Goal: Transaction & Acquisition: Purchase product/service

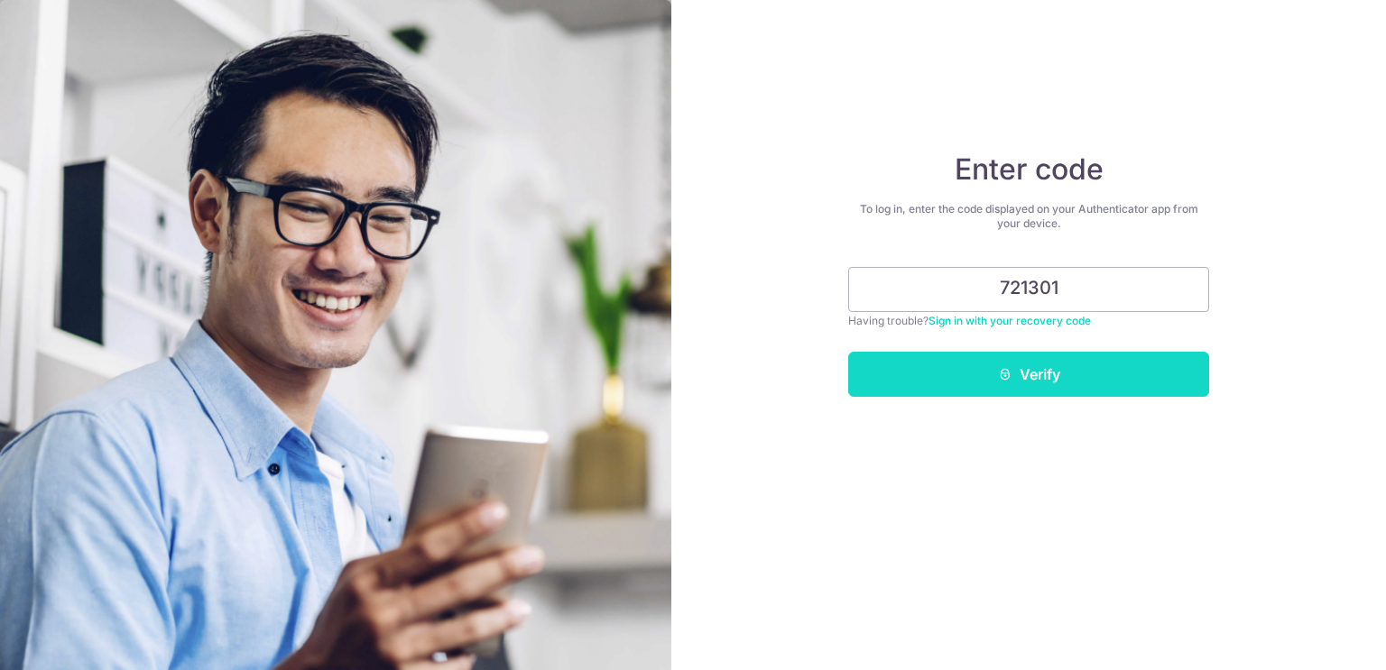
type input "721301"
click at [1036, 378] on button "Verify" at bounding box center [1028, 374] width 361 height 45
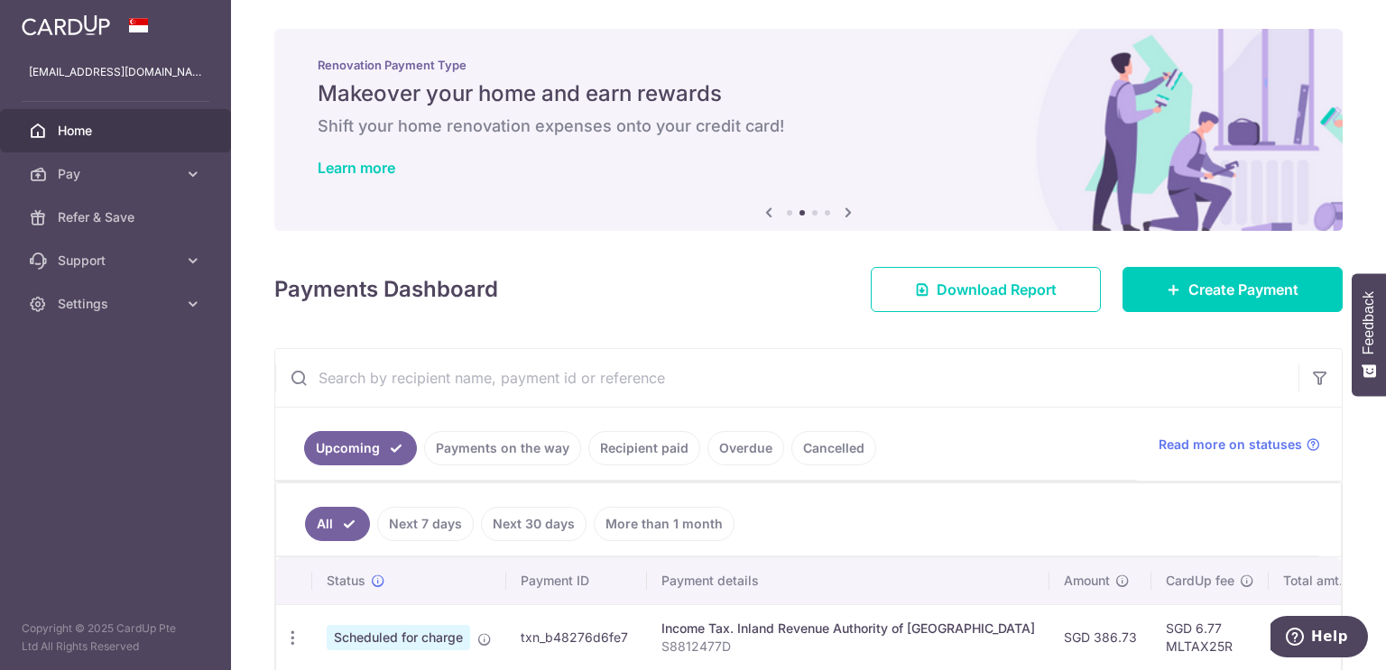
click at [924, 369] on input "text" at bounding box center [786, 378] width 1023 height 58
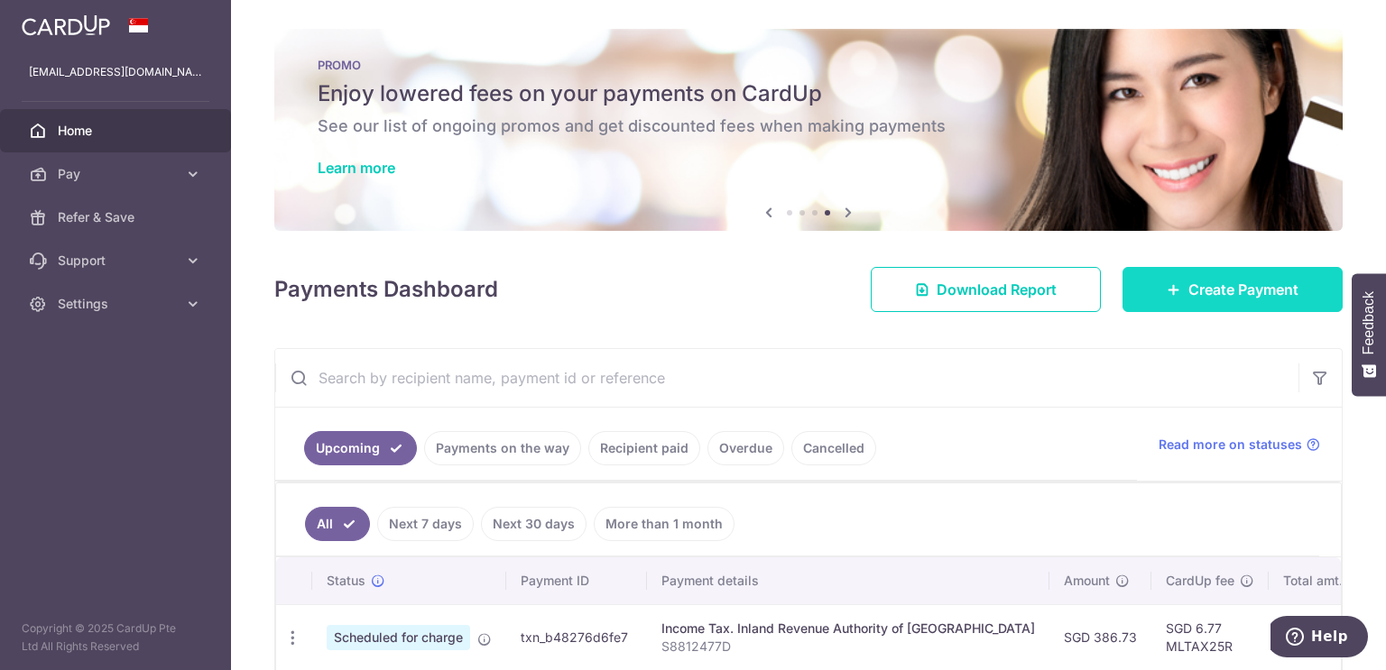
click at [1147, 307] on link "Create Payment" at bounding box center [1232, 289] width 220 height 45
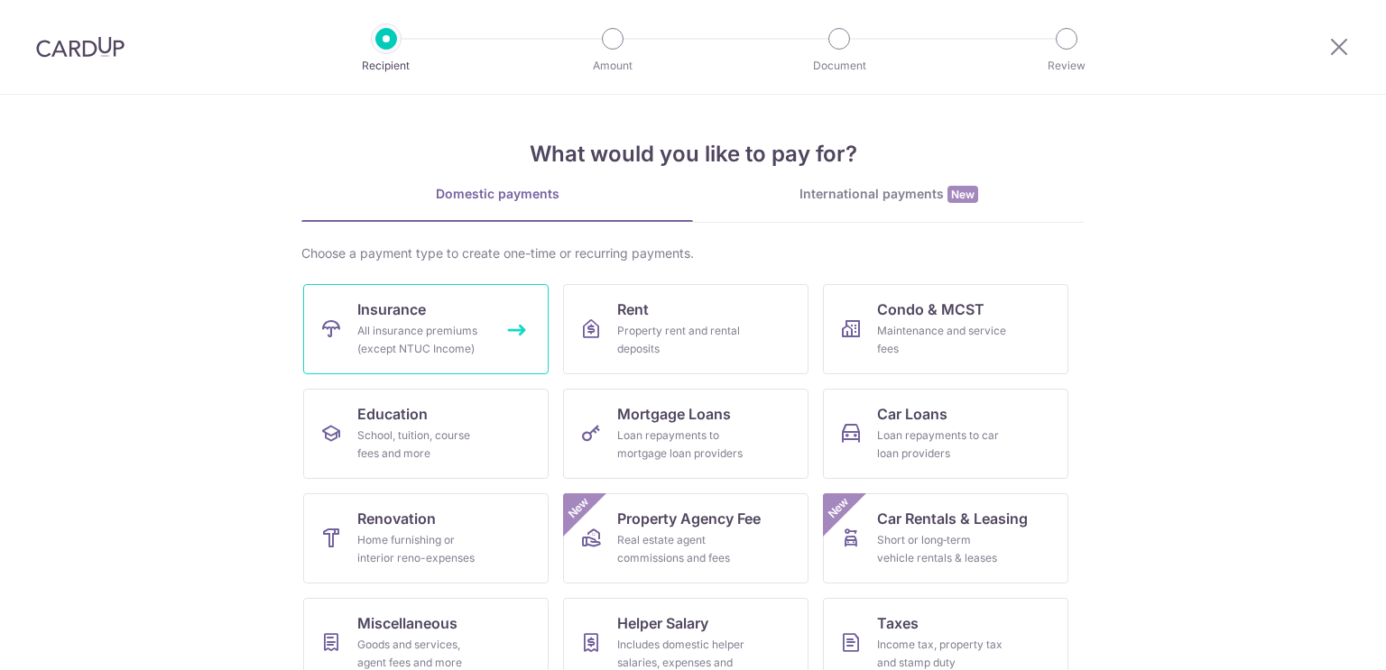
click at [400, 335] on div "All insurance premiums (except NTUC Income)" at bounding box center [422, 340] width 130 height 36
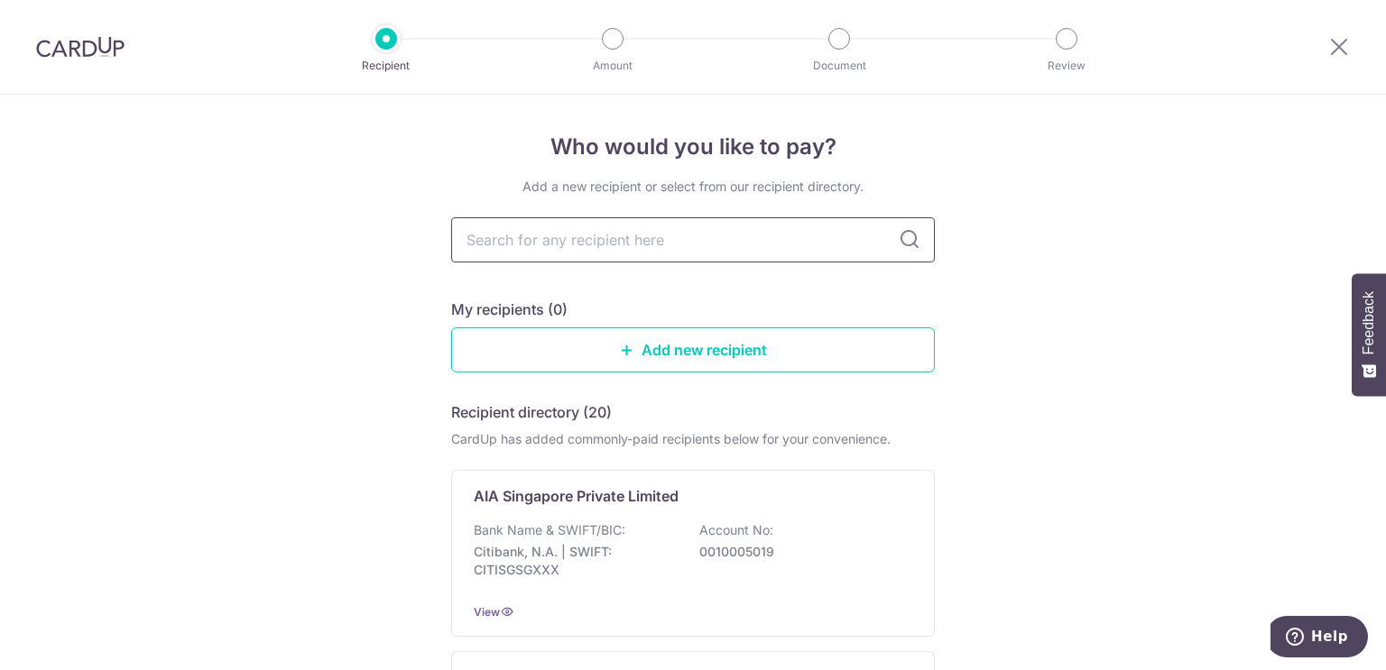
click at [662, 243] on input "text" at bounding box center [692, 239] width 483 height 45
type input "prudential"
click at [907, 246] on icon at bounding box center [909, 240] width 22 height 22
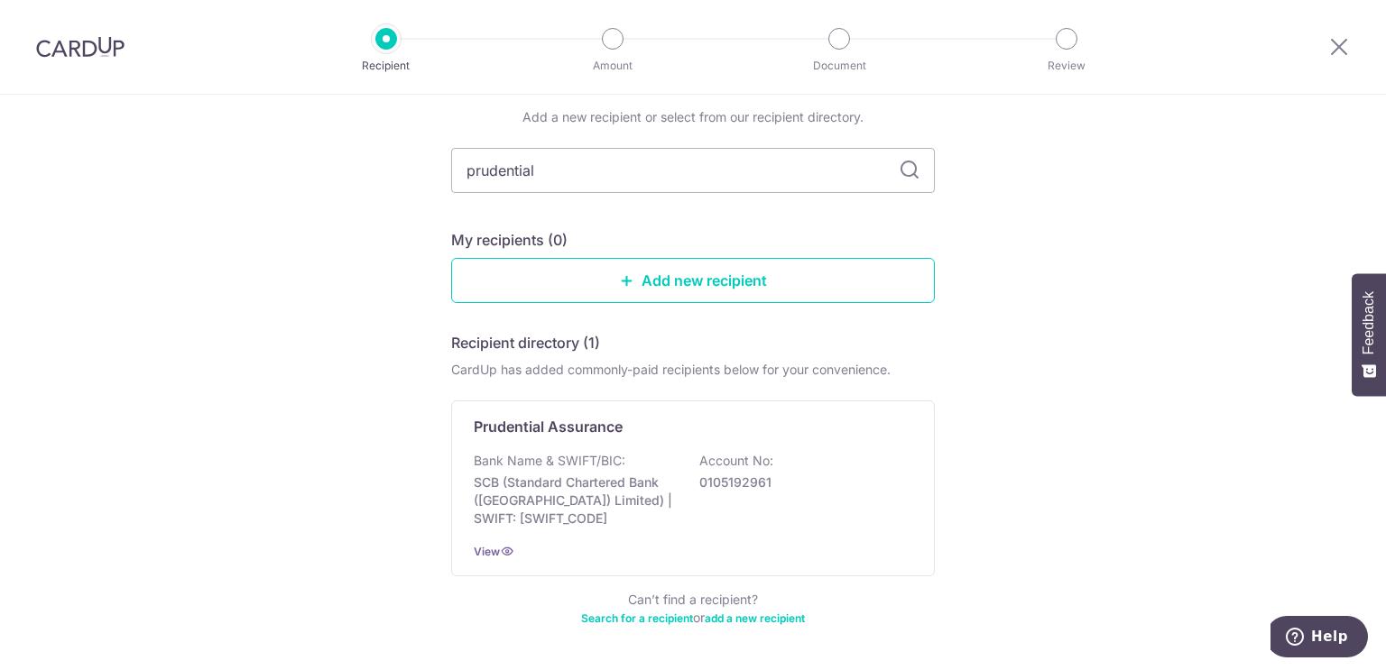
scroll to position [131, 0]
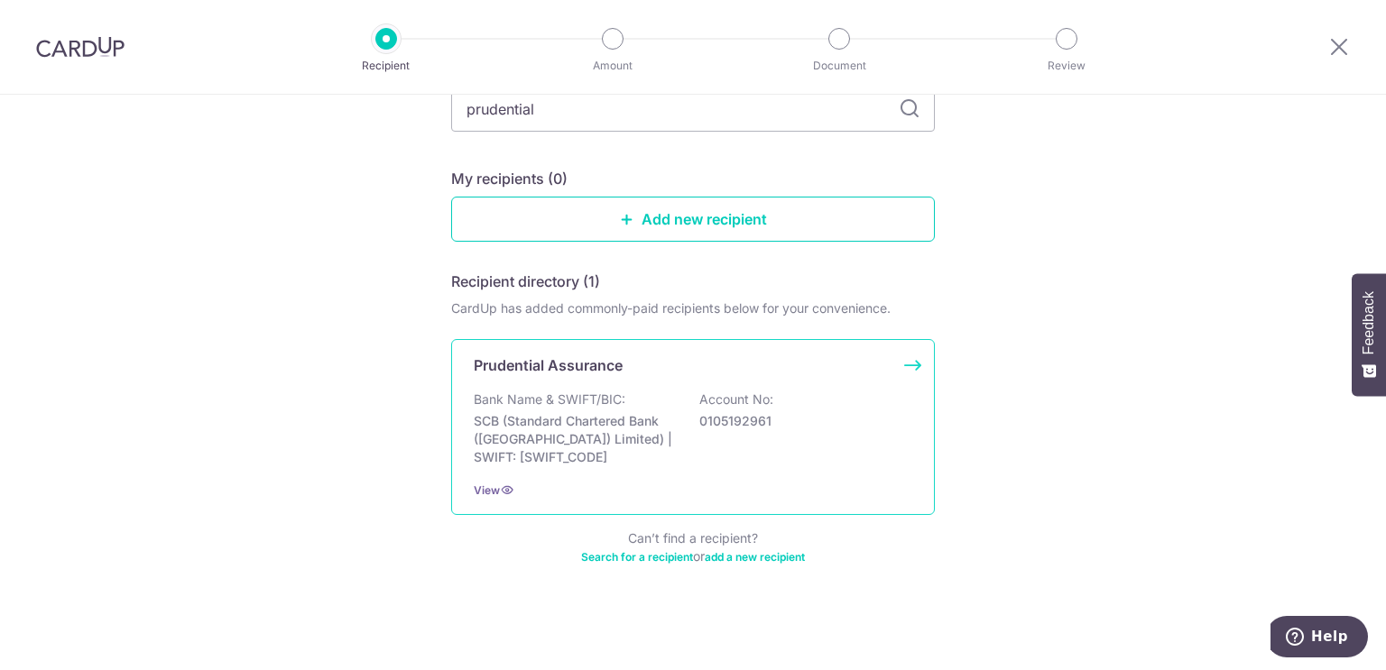
click at [615, 381] on div "Prudential Assurance Bank Name & SWIFT/BIC: SCB (Standard Chartered Bank (Singa…" at bounding box center [692, 427] width 483 height 176
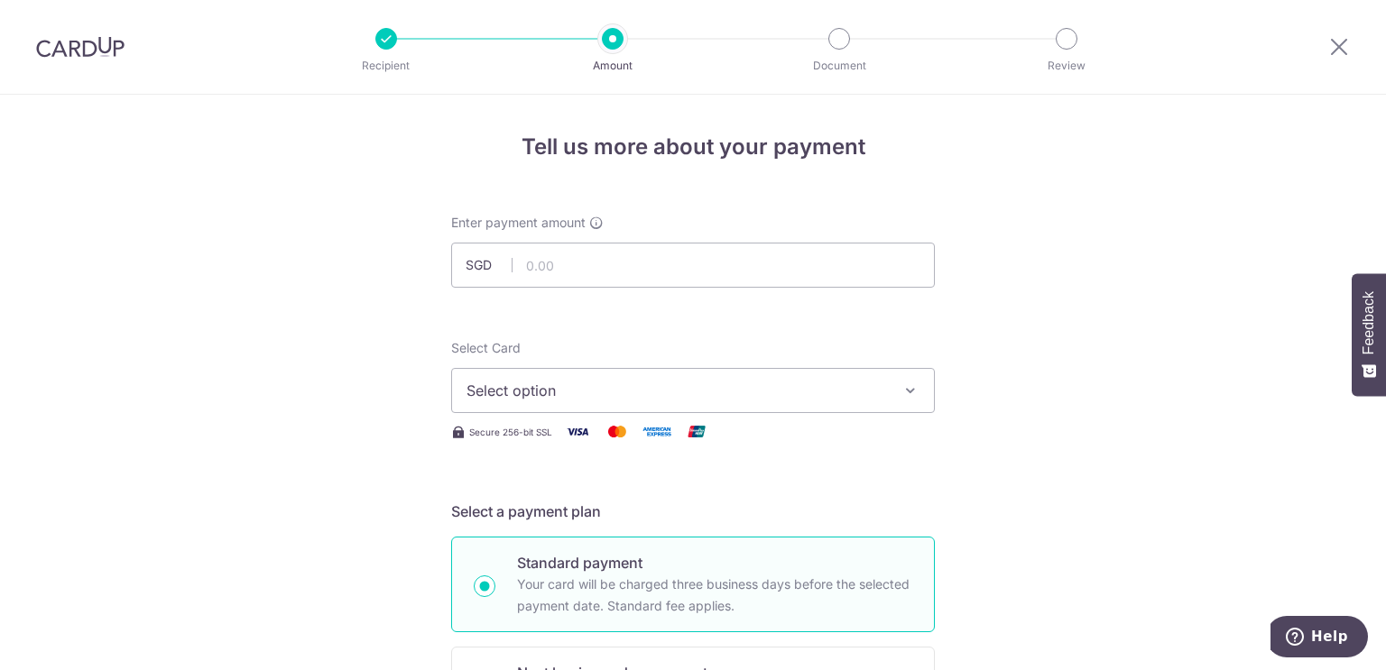
click at [906, 388] on icon "button" at bounding box center [910, 391] width 18 height 18
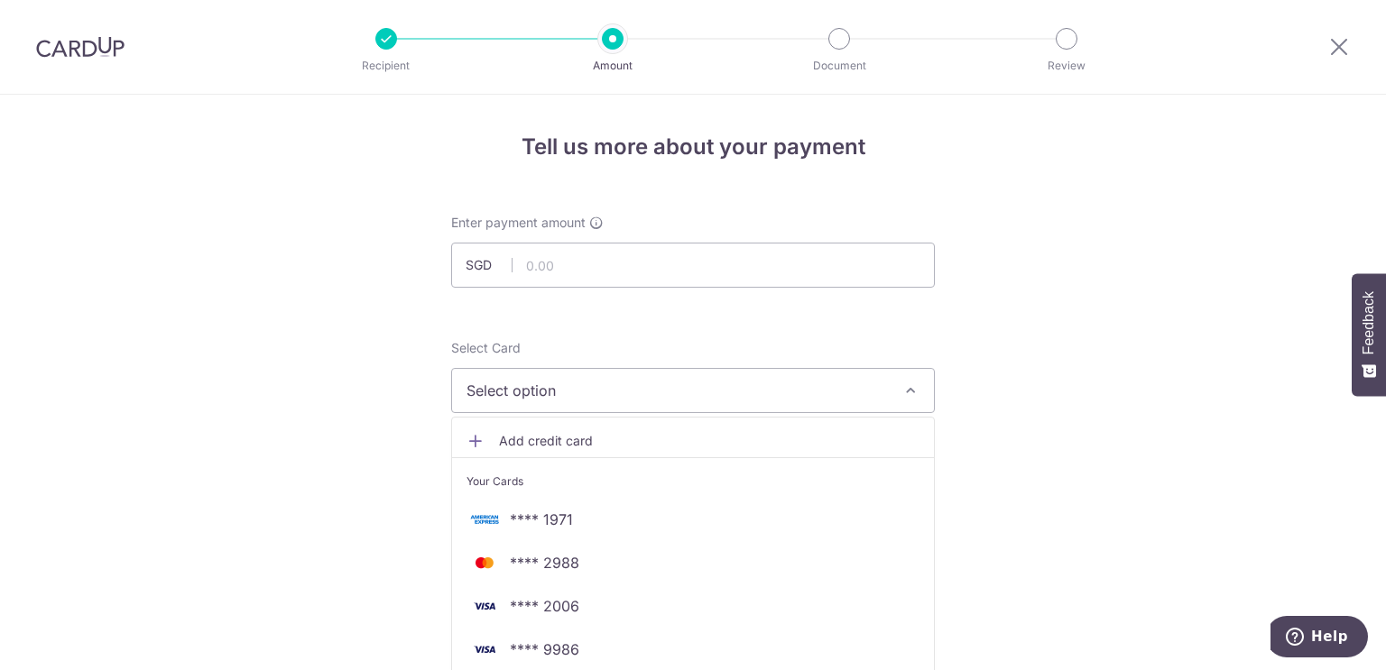
scroll to position [90, 0]
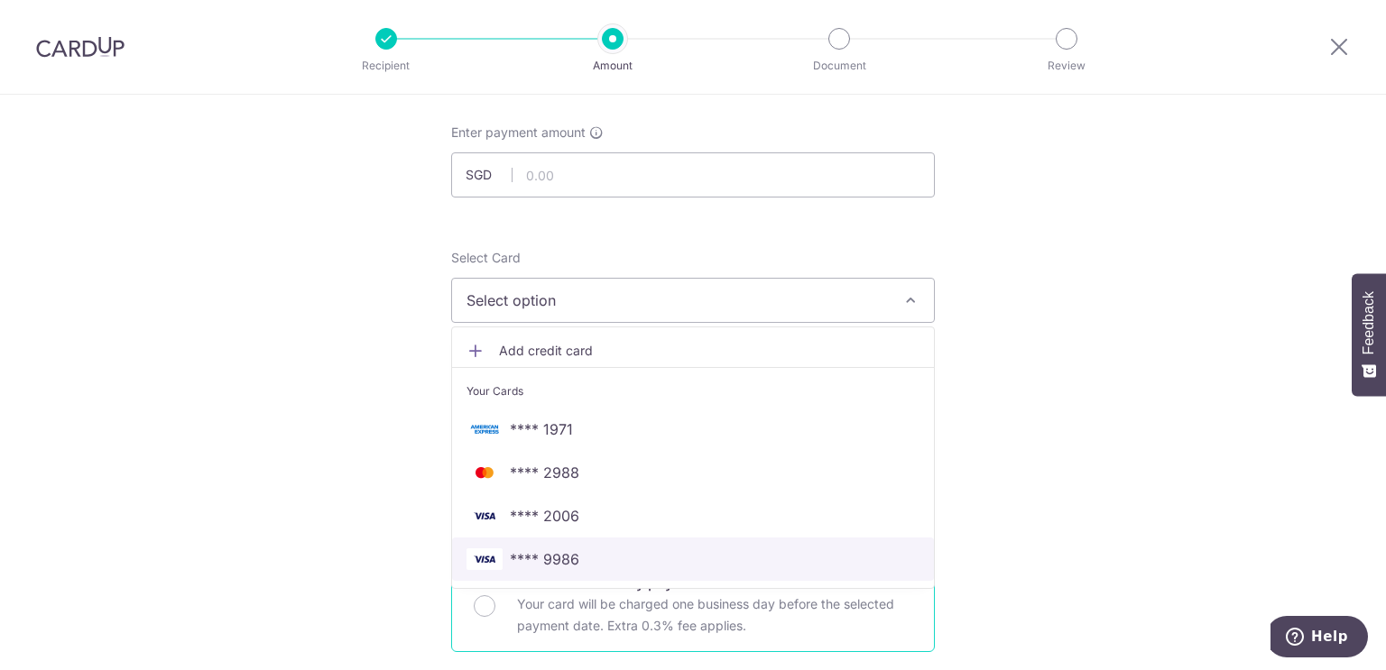
click at [651, 566] on span "**** 9986" at bounding box center [692, 559] width 453 height 22
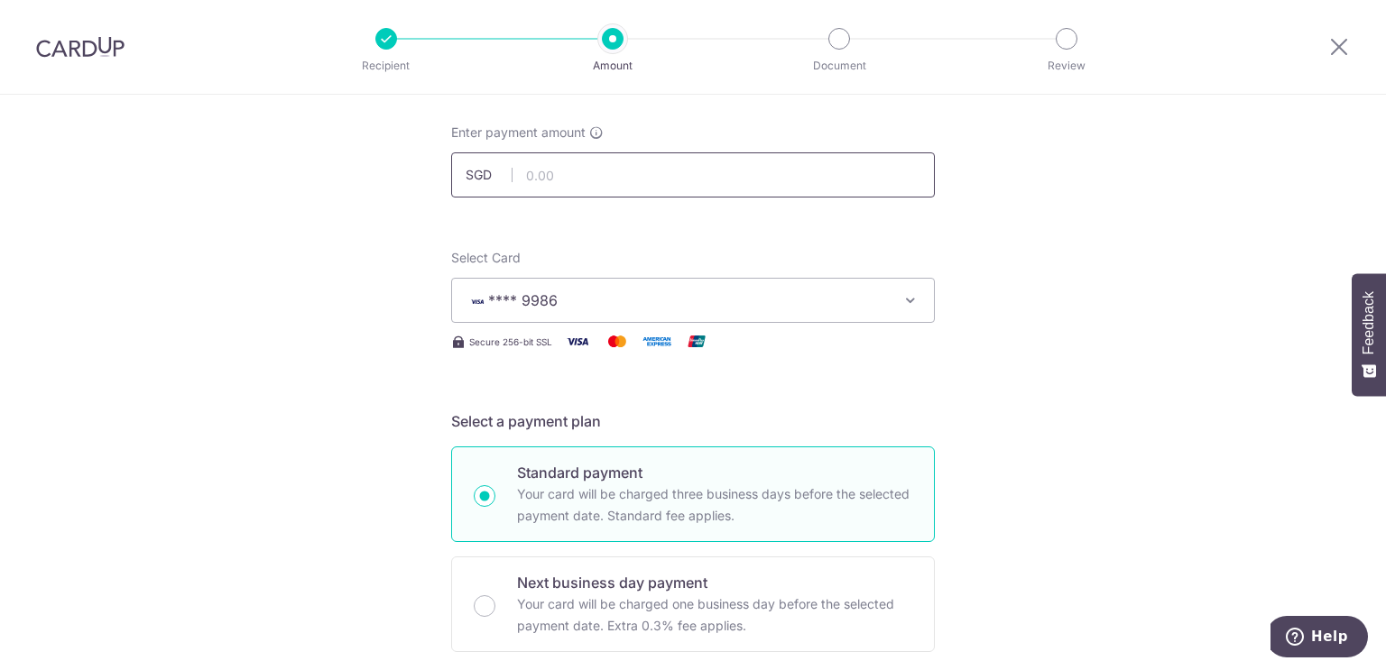
click at [560, 170] on input "text" at bounding box center [692, 174] width 483 height 45
click at [624, 178] on input "text" at bounding box center [692, 174] width 483 height 45
type input "220.21"
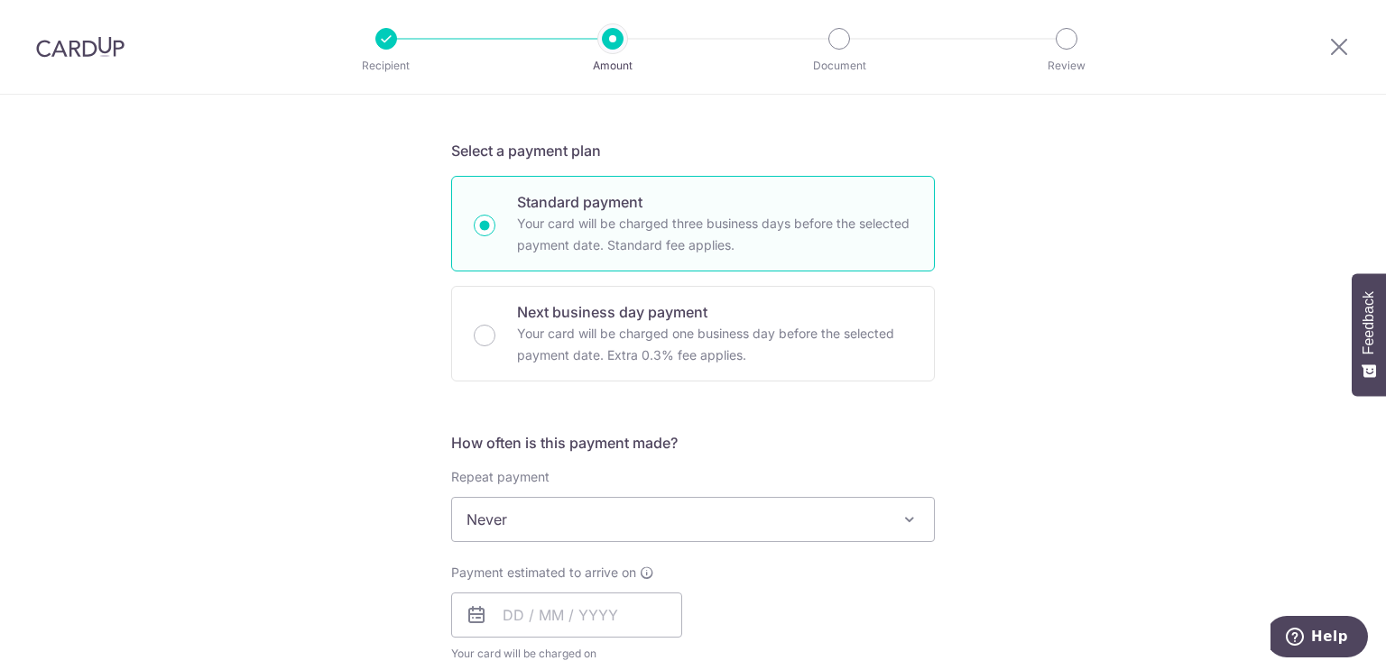
click at [984, 395] on div "Tell us more about your payment Enter payment amount SGD 220.21 220.21 Select C…" at bounding box center [693, 550] width 1386 height 1632
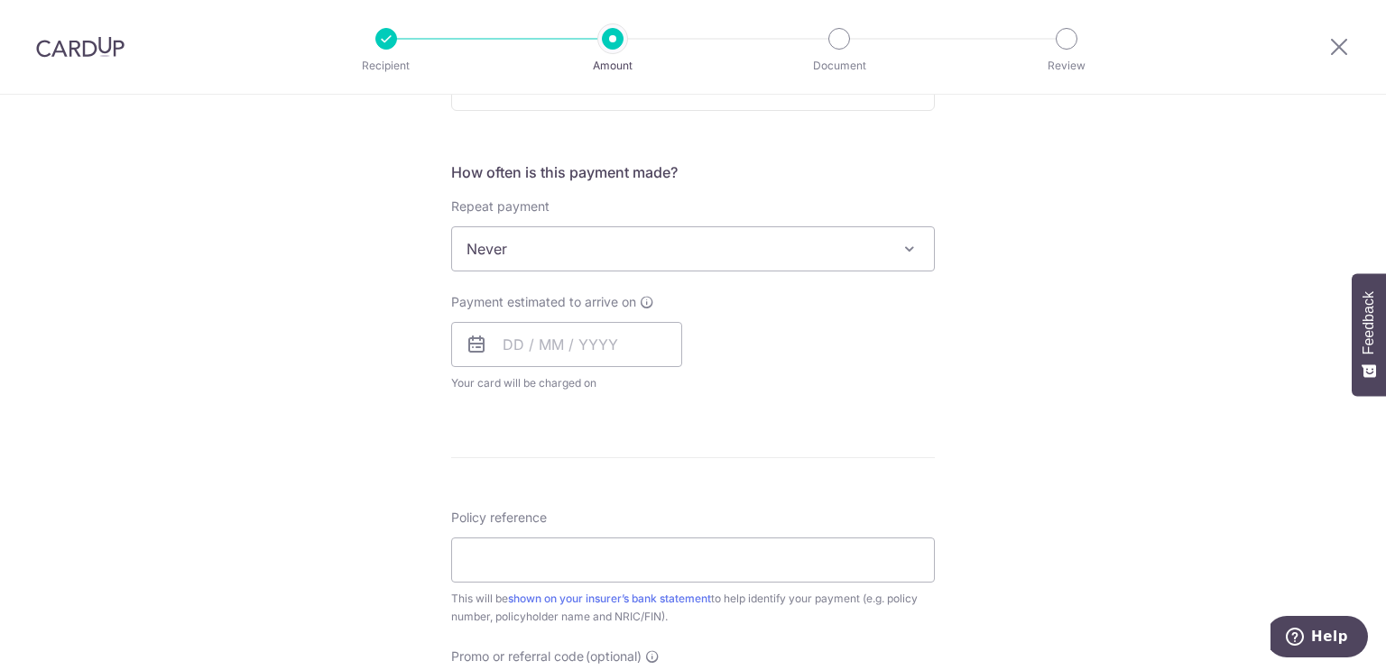
scroll to position [631, 0]
click at [836, 252] on span "Never" at bounding box center [693, 248] width 482 height 43
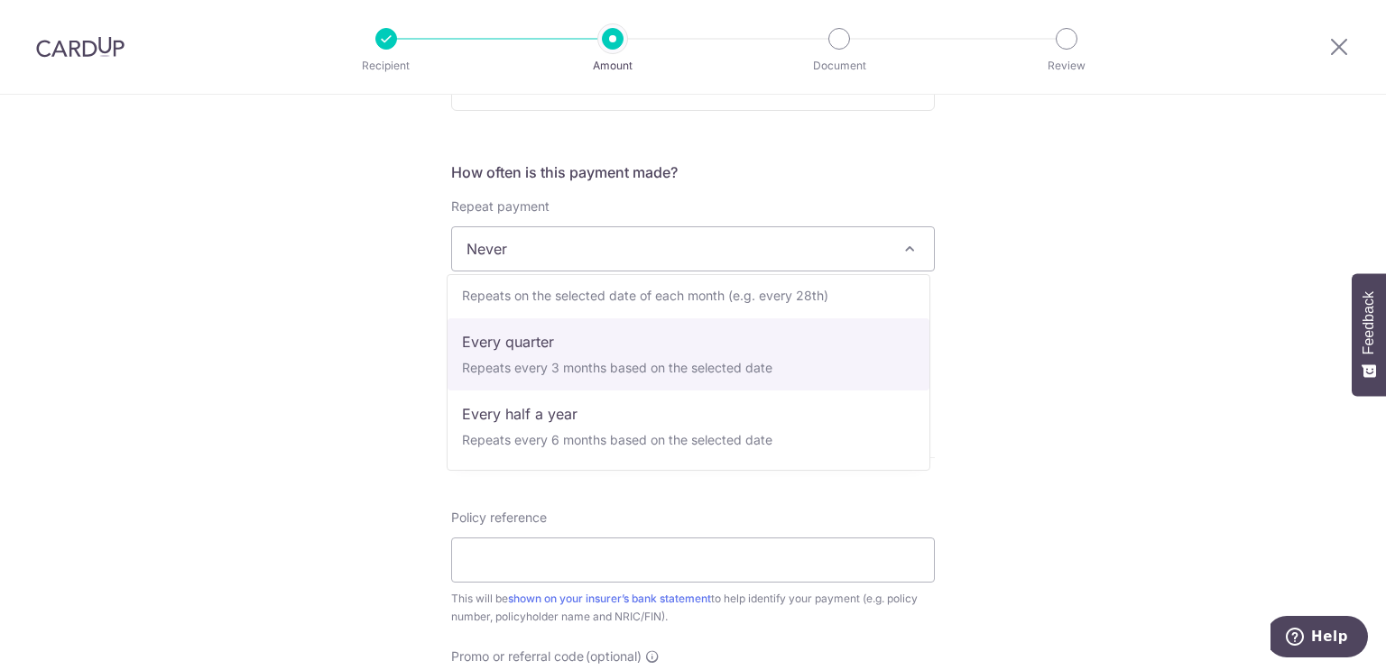
scroll to position [90, 0]
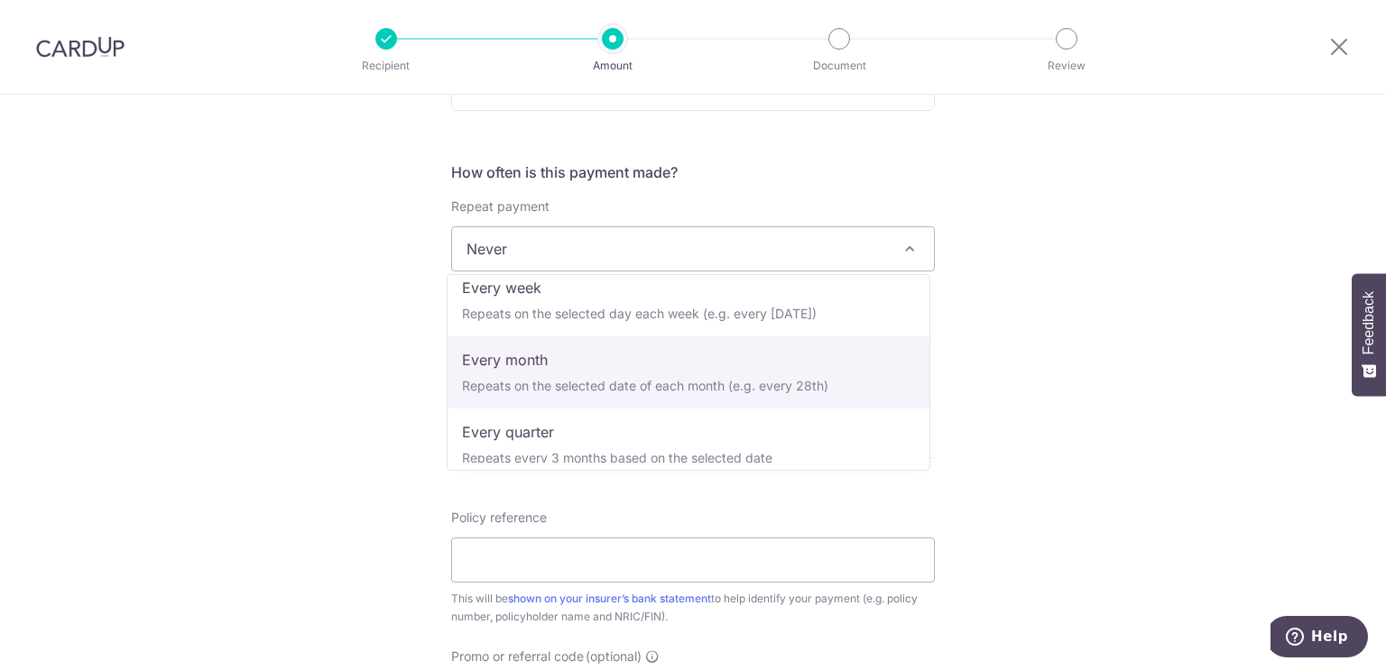
select select "3"
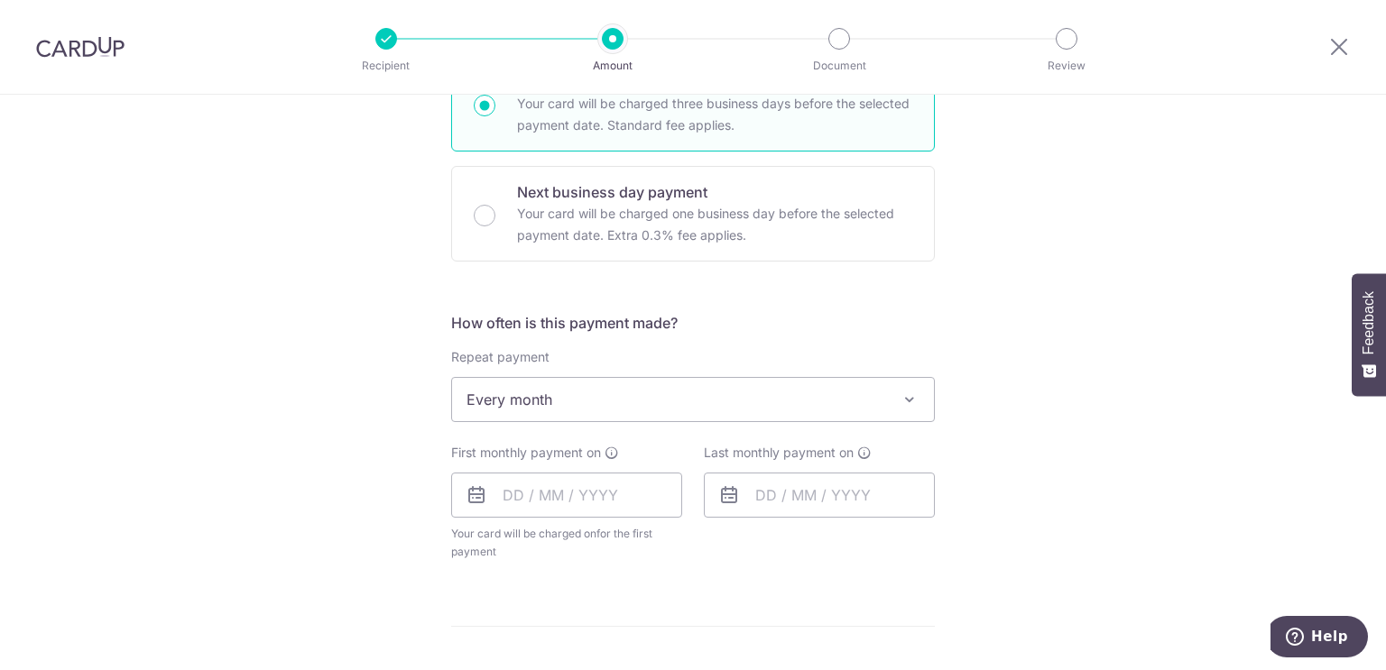
scroll to position [451, 0]
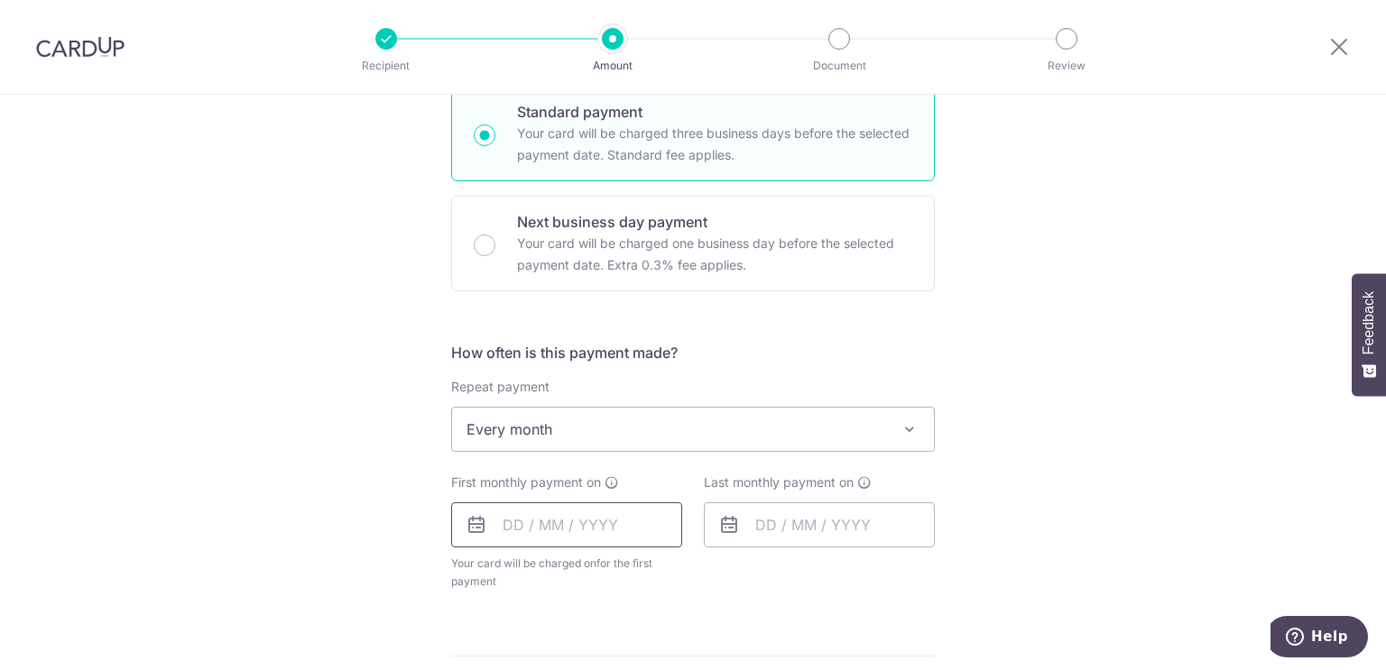
click at [597, 520] on input "text" at bounding box center [566, 524] width 231 height 45
click at [358, 407] on div "Tell us more about your payment Enter payment amount SGD 220.21 220.21 Select C…" at bounding box center [693, 469] width 1386 height 1650
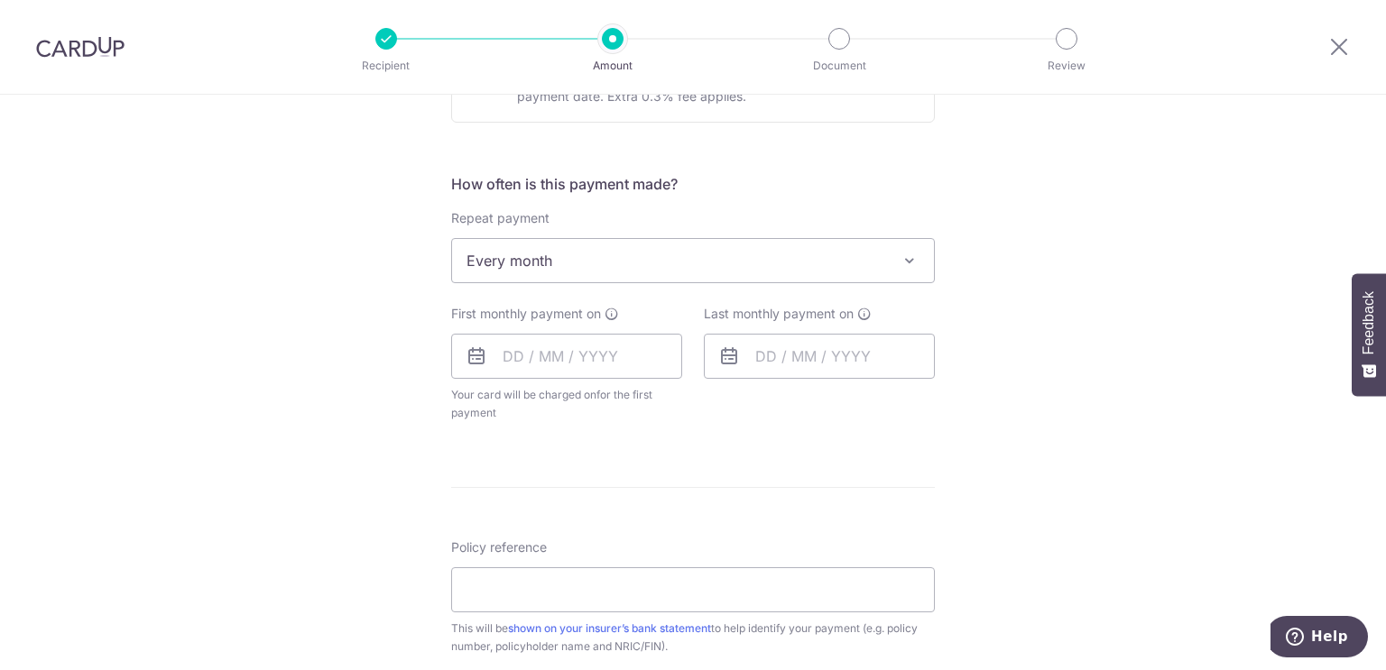
scroll to position [631, 0]
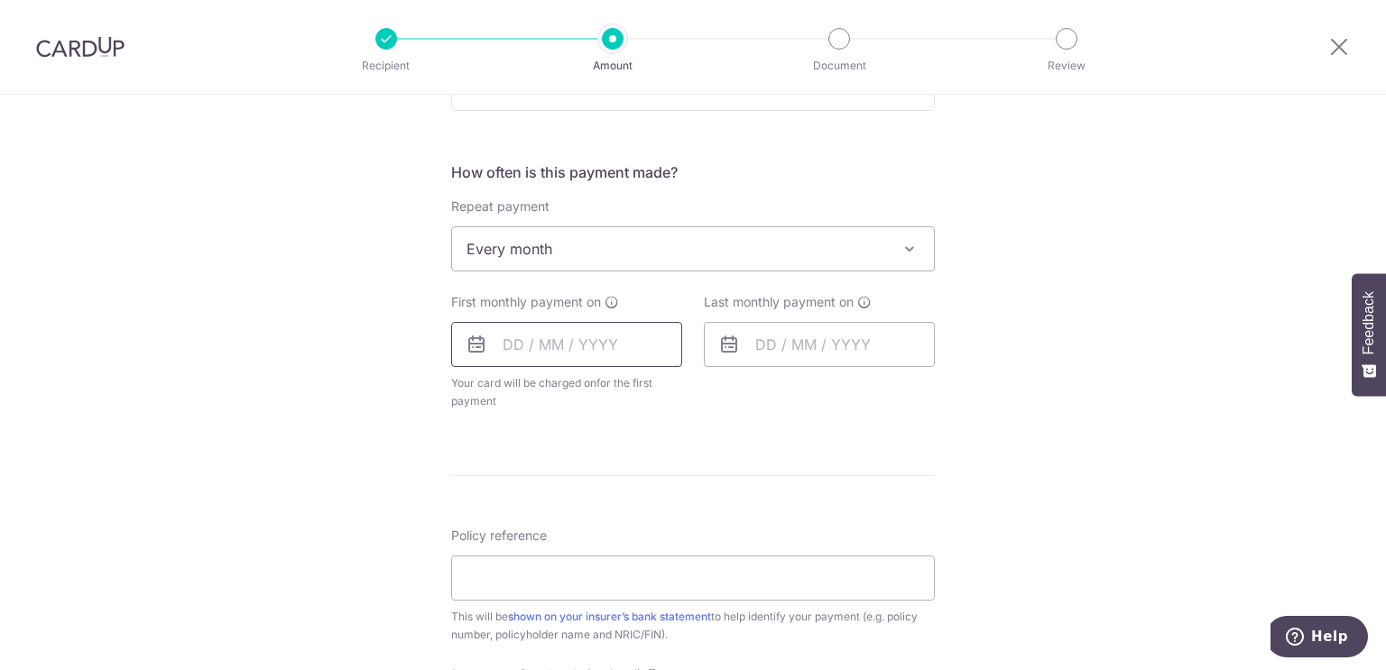
click at [530, 364] on input "text" at bounding box center [566, 344] width 231 height 45
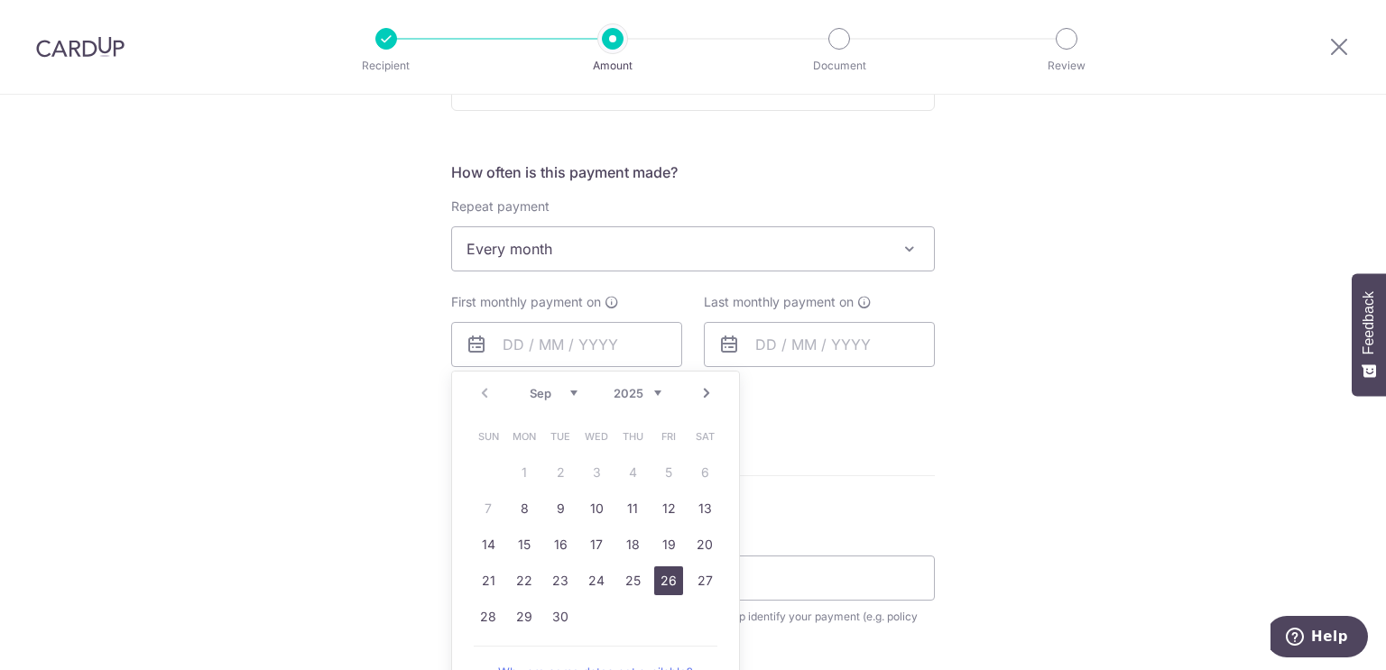
click at [665, 574] on link "26" at bounding box center [668, 580] width 29 height 29
type input "[DATE]"
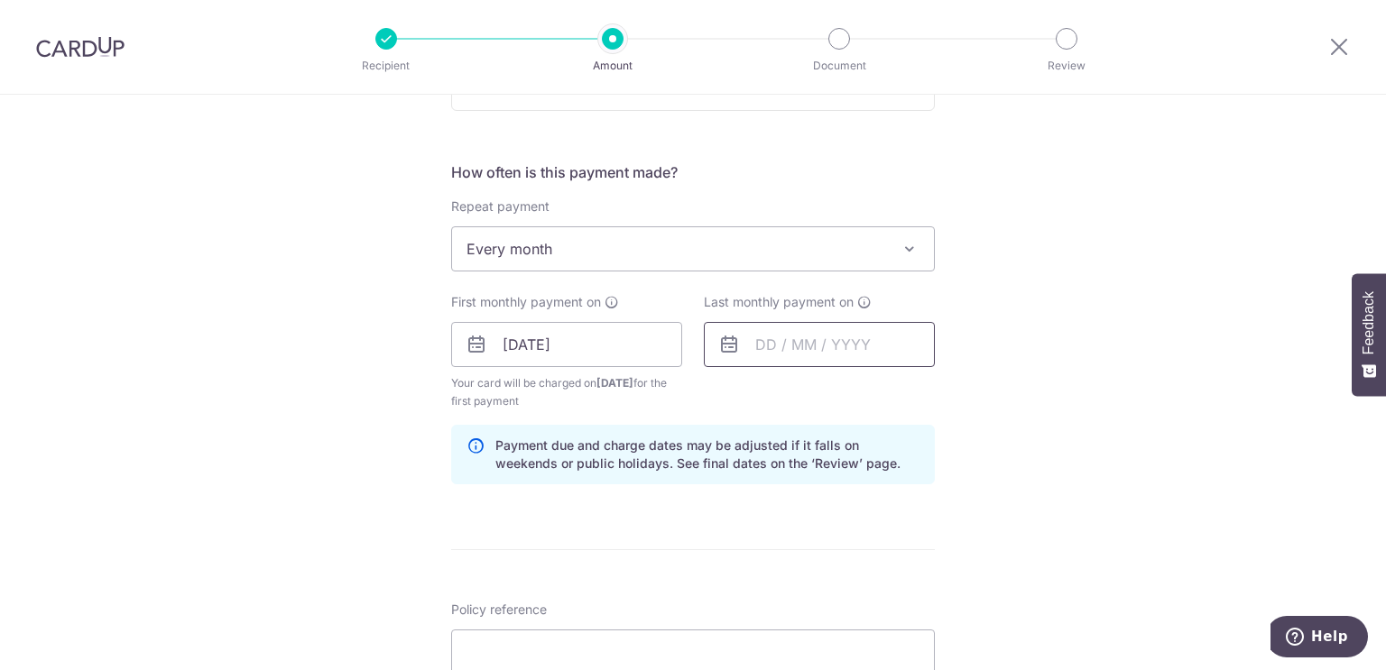
click at [771, 346] on input "text" at bounding box center [819, 344] width 231 height 45
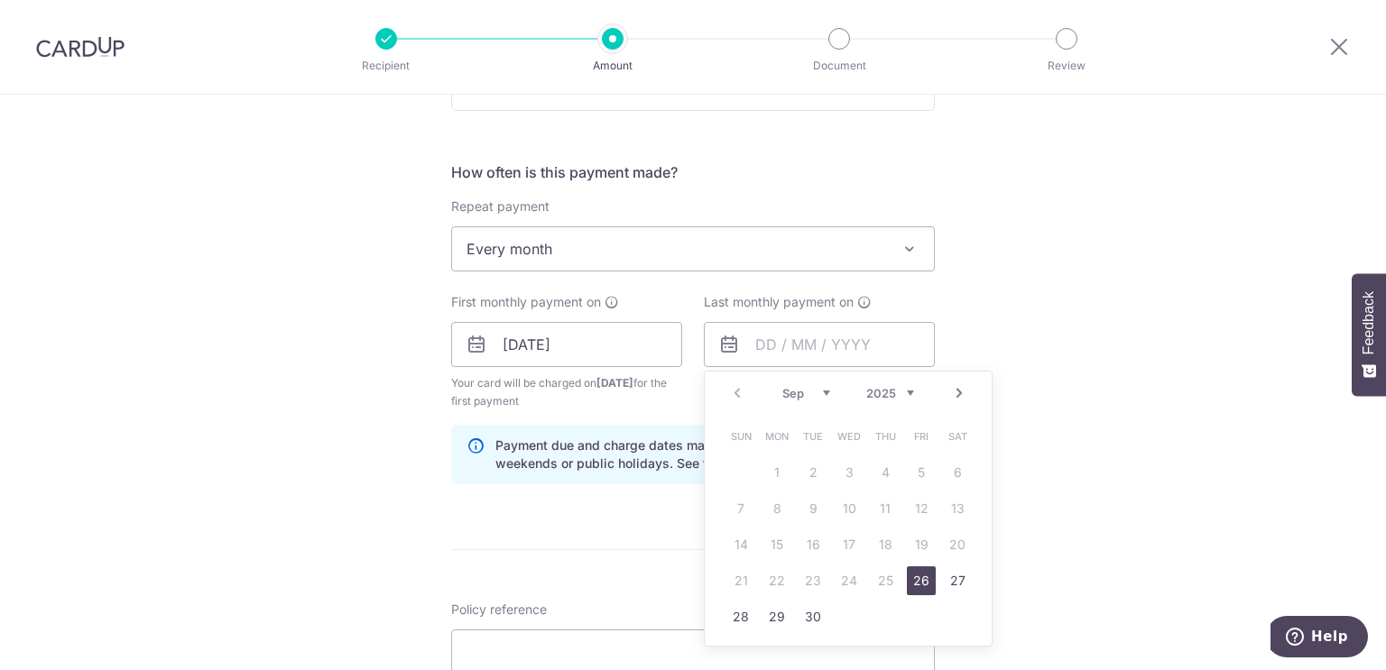
click at [953, 389] on link "Next" at bounding box center [959, 393] width 22 height 22
click at [953, 394] on link "Next" at bounding box center [959, 393] width 22 height 22
click at [954, 394] on link "Next" at bounding box center [959, 393] width 22 height 22
click at [728, 391] on link "Prev" at bounding box center [737, 393] width 22 height 22
click at [958, 389] on link "Next" at bounding box center [959, 393] width 22 height 22
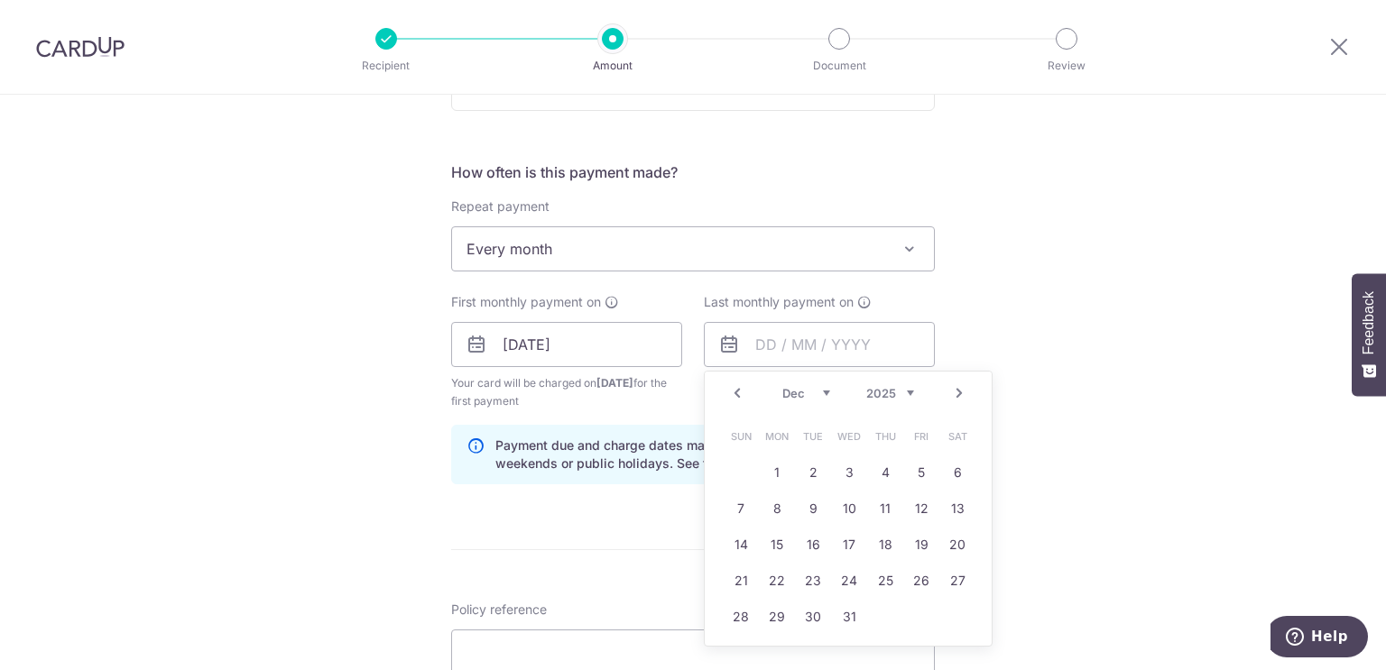
click at [956, 390] on link "Next" at bounding box center [959, 393] width 22 height 22
click at [878, 576] on link "26" at bounding box center [884, 580] width 29 height 29
type input "26/02/2026"
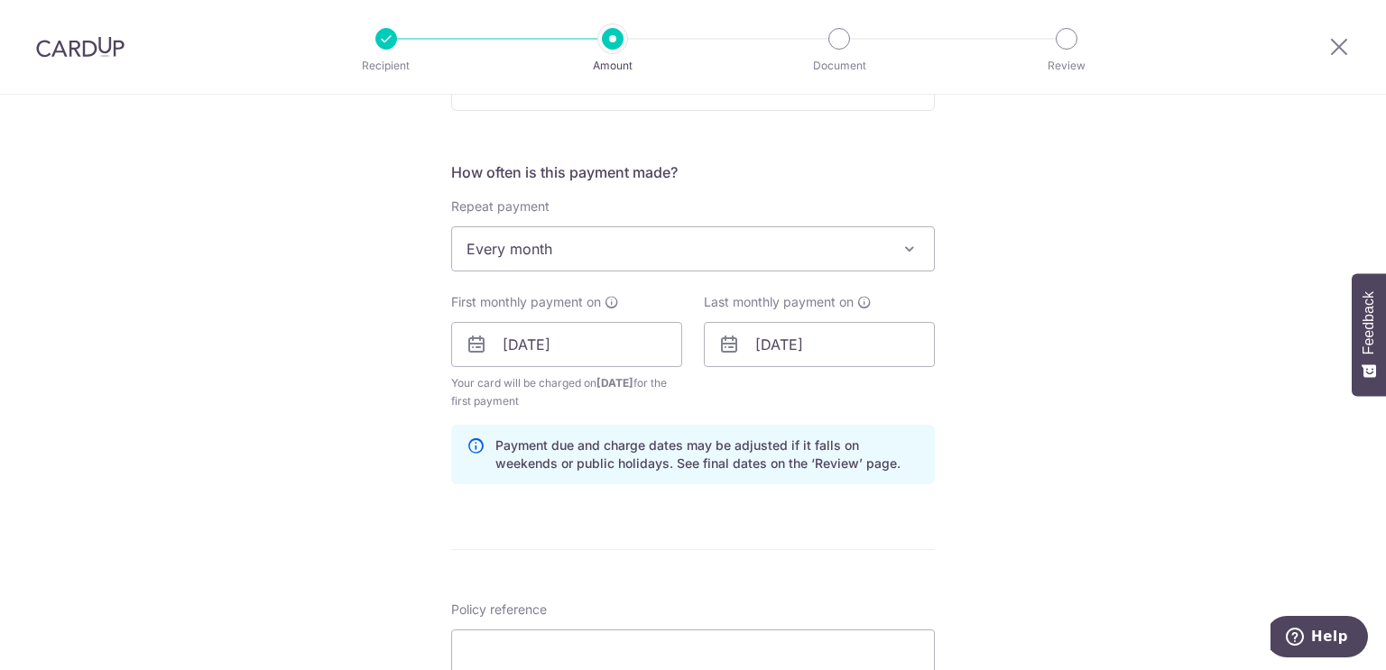
click at [1050, 377] on div "Tell us more about your payment Enter payment amount SGD 220.21 220.21 Select C…" at bounding box center [693, 325] width 1386 height 1724
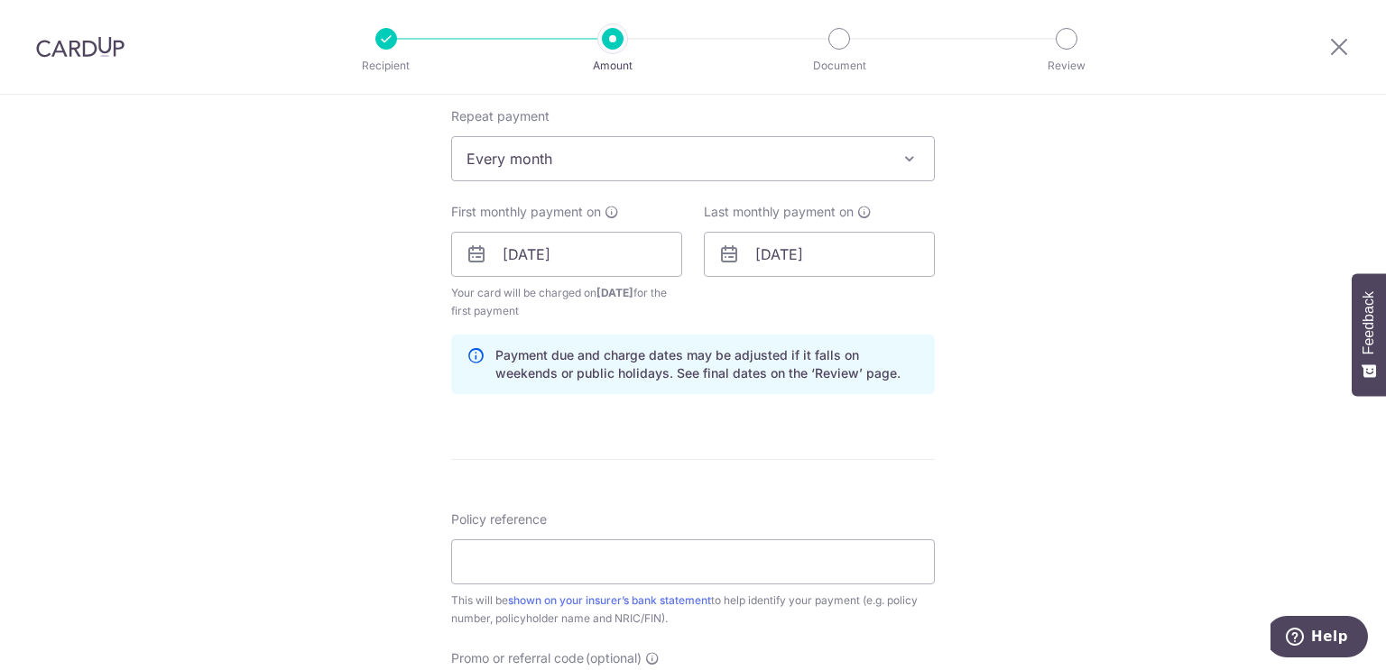
scroll to position [902, 0]
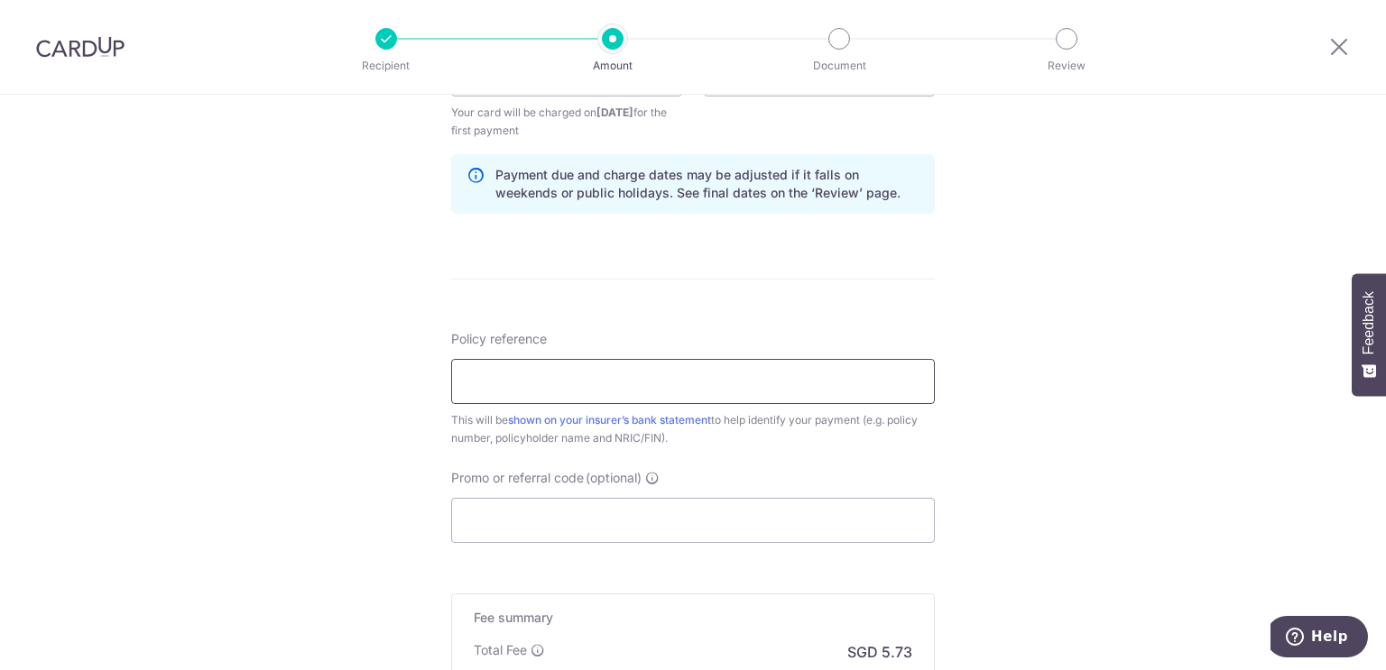
click at [622, 374] on input "Policy reference" at bounding box center [692, 381] width 483 height 45
click at [650, 419] on link "shown on your insurer’s bank statement" at bounding box center [609, 420] width 203 height 14
click at [668, 520] on input "Promo or referral code (optional)" at bounding box center [692, 520] width 483 height 45
paste input "REC185"
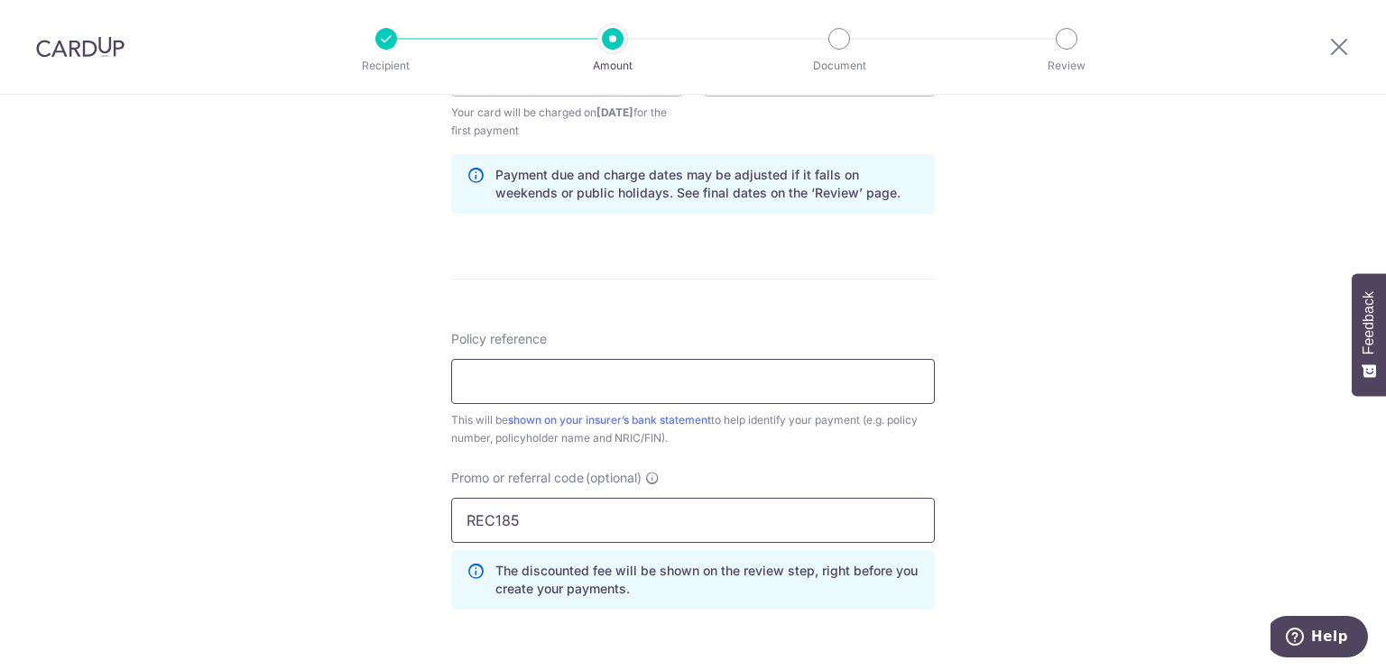
type input "REC185"
click at [686, 389] on input "Policy reference" at bounding box center [692, 381] width 483 height 45
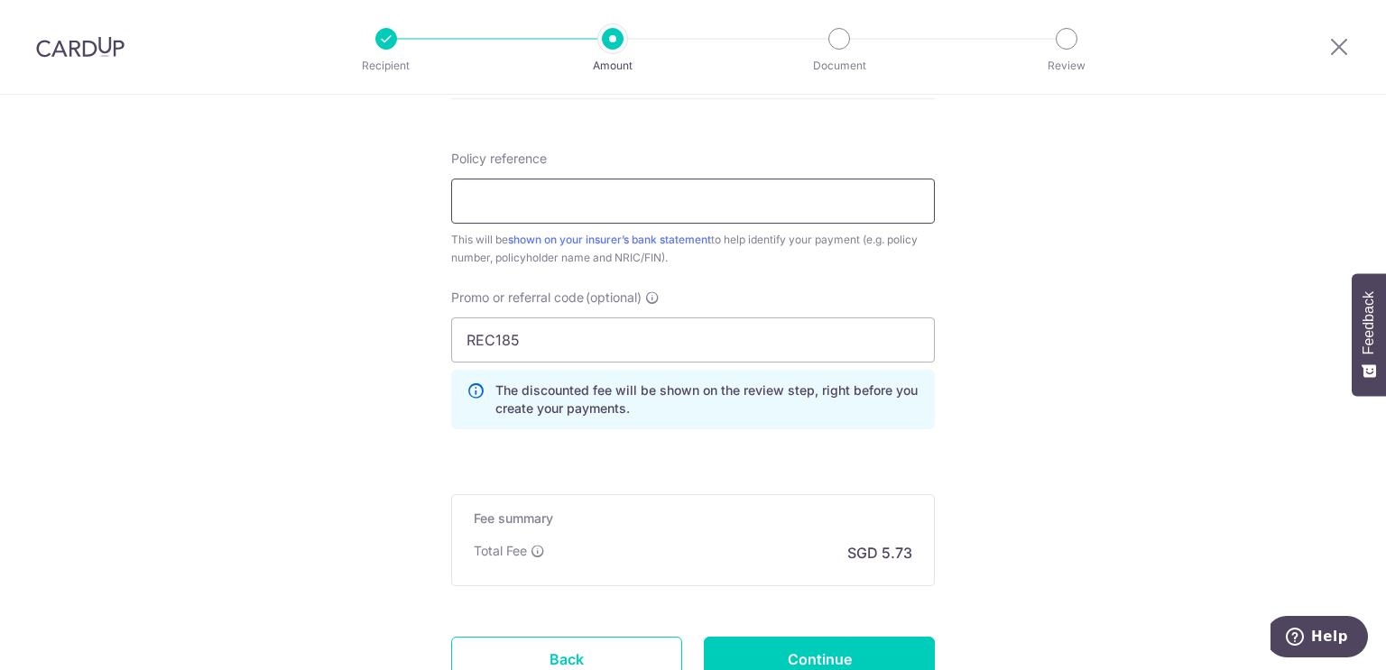
scroll to position [1227, 0]
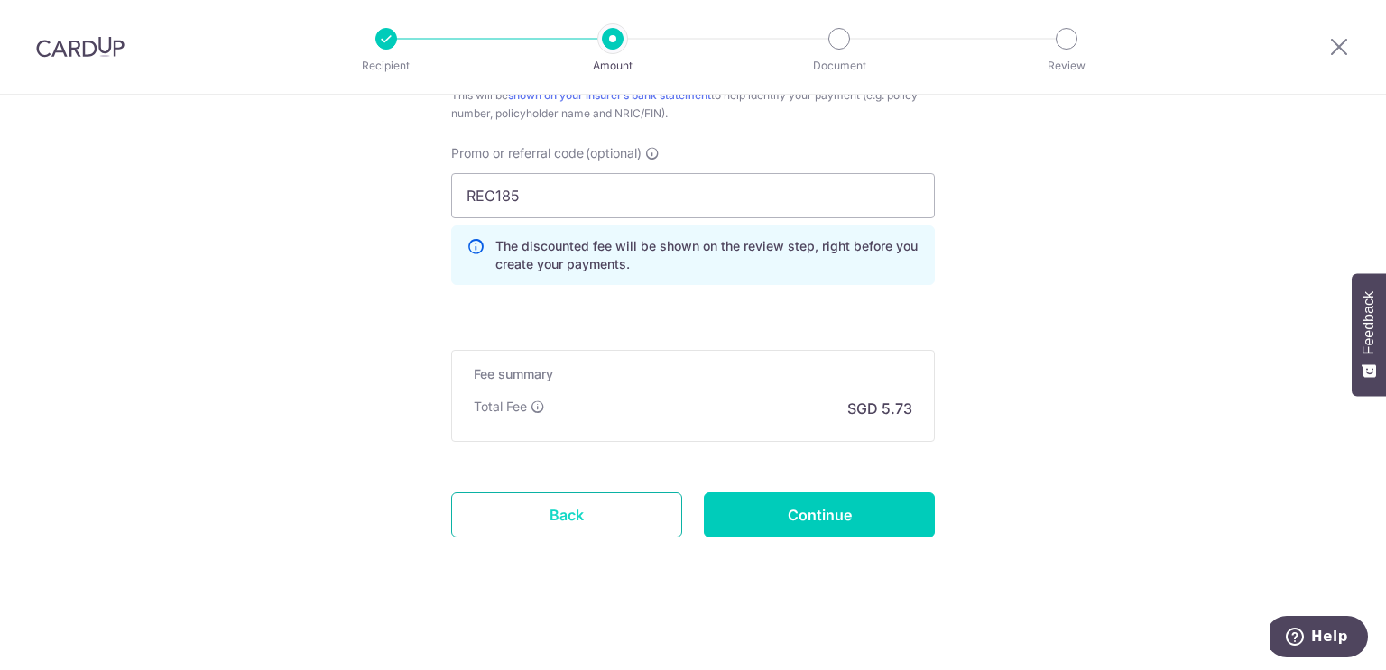
click at [649, 513] on link "Back" at bounding box center [566, 515] width 231 height 45
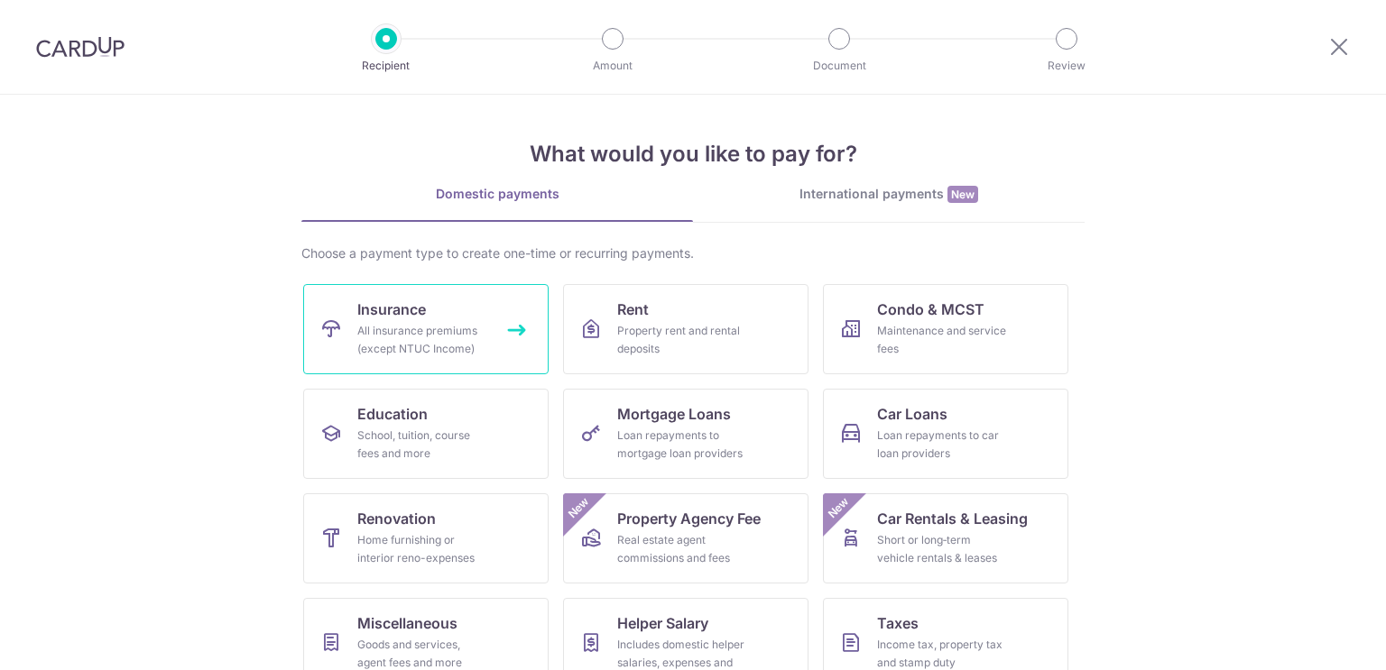
click at [423, 327] on div "All insurance premiums (except NTUC Income)" at bounding box center [422, 340] width 130 height 36
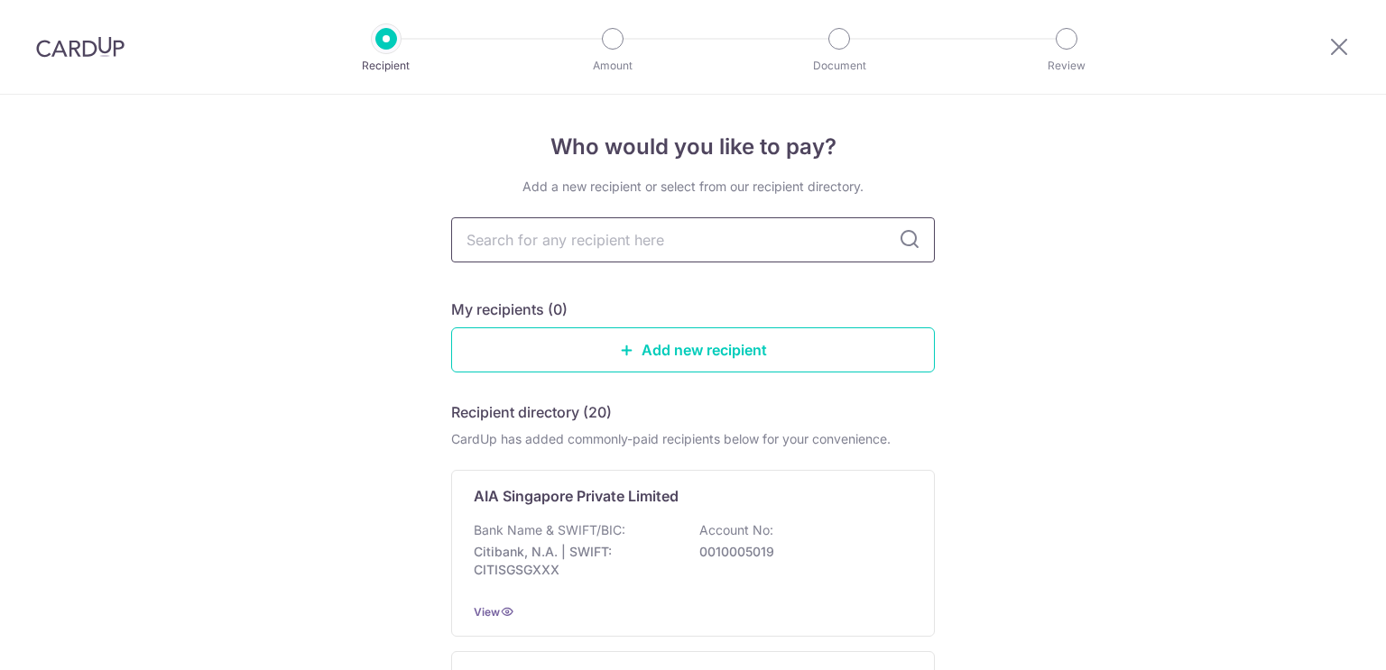
click at [612, 230] on input "text" at bounding box center [692, 239] width 483 height 45
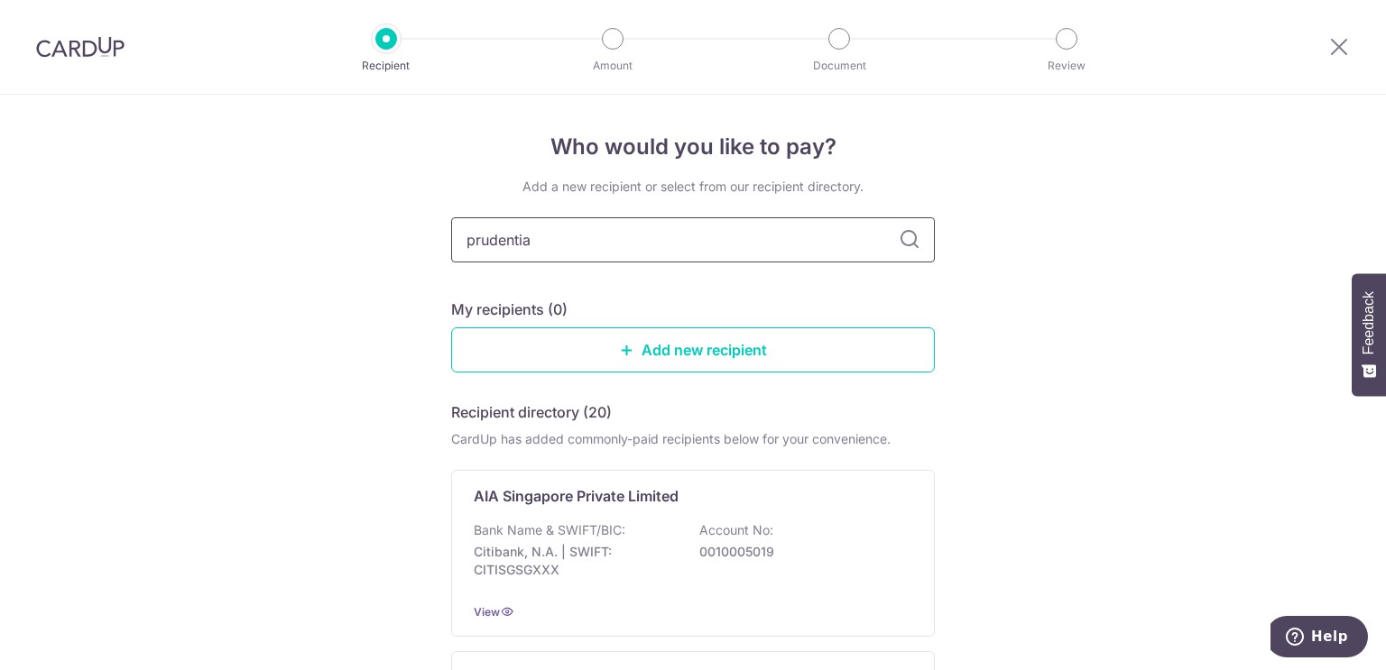
type input "prudential"
drag, startPoint x: 927, startPoint y: 216, endPoint x: 916, endPoint y: 231, distance: 18.8
click at [916, 231] on input "prudential" at bounding box center [692, 239] width 483 height 45
click at [906, 236] on icon at bounding box center [909, 240] width 22 height 22
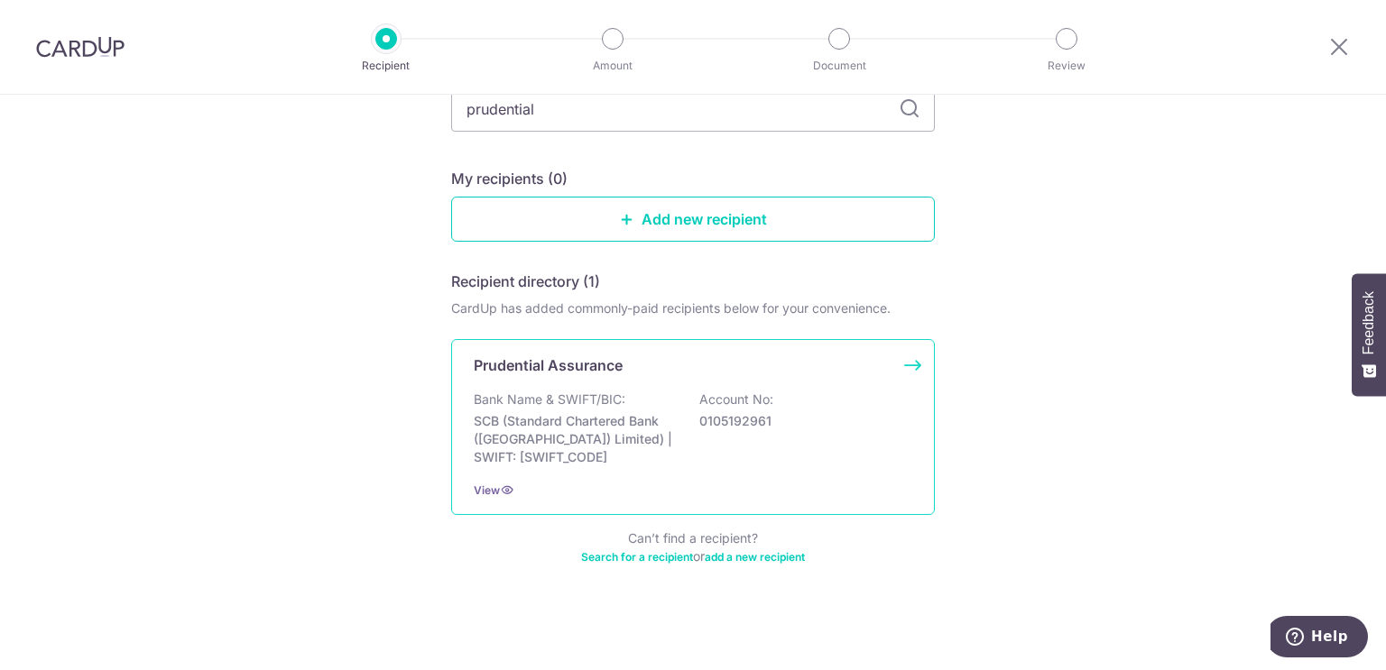
click at [701, 455] on div "Bank Name & SWIFT/BIC: SCB (Standard Chartered Bank (Singapore) Limited) | SWIF…" at bounding box center [693, 429] width 438 height 76
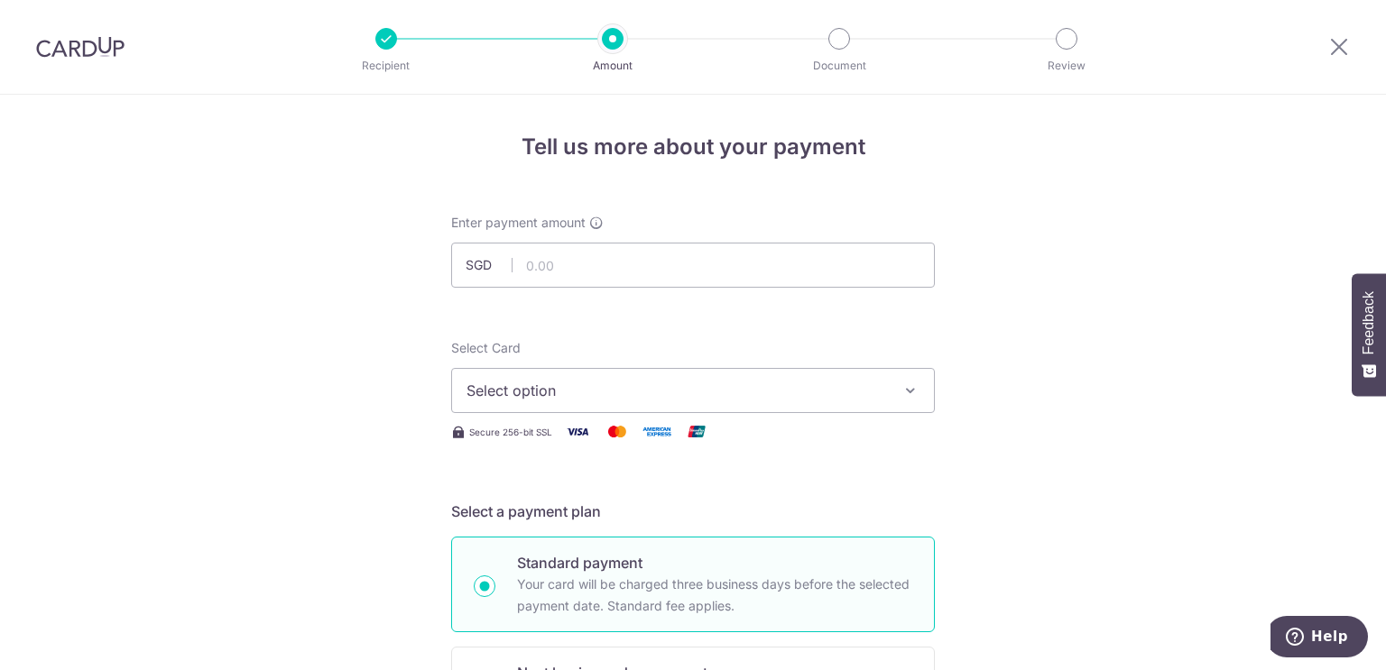
click at [579, 392] on span "Select option" at bounding box center [676, 391] width 420 height 22
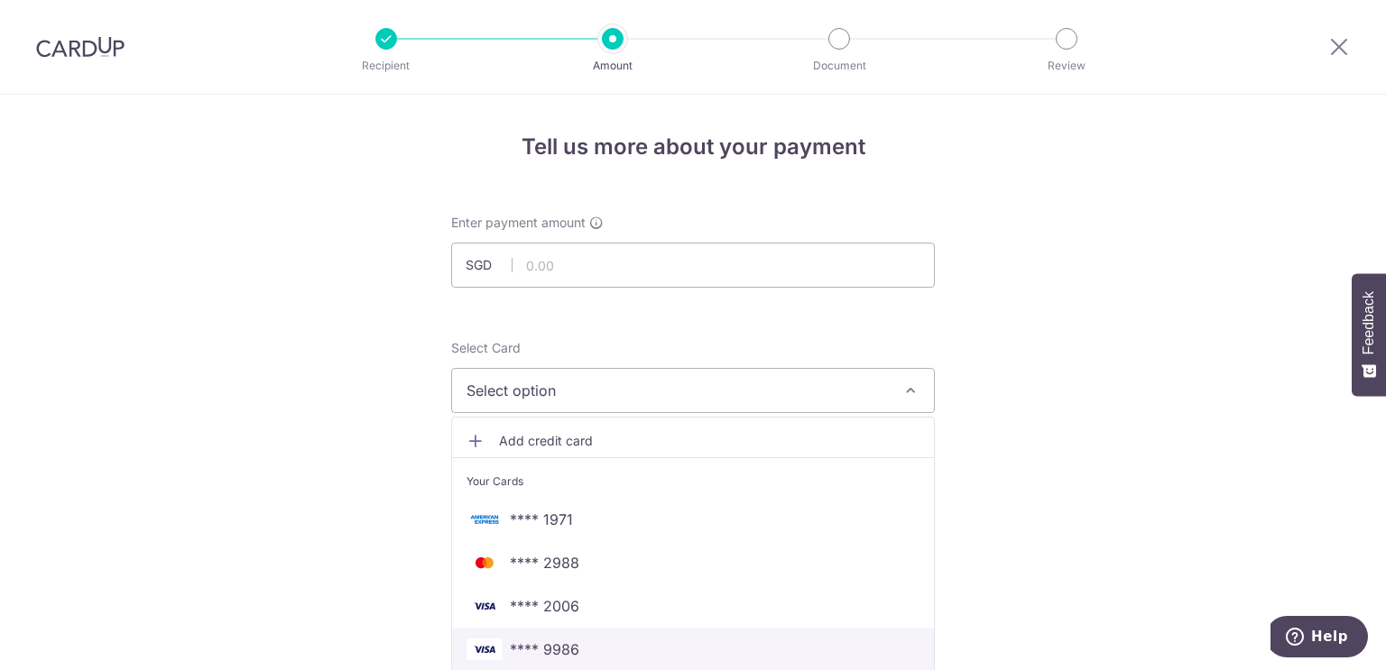
click at [588, 636] on link "**** 9986" at bounding box center [693, 649] width 482 height 43
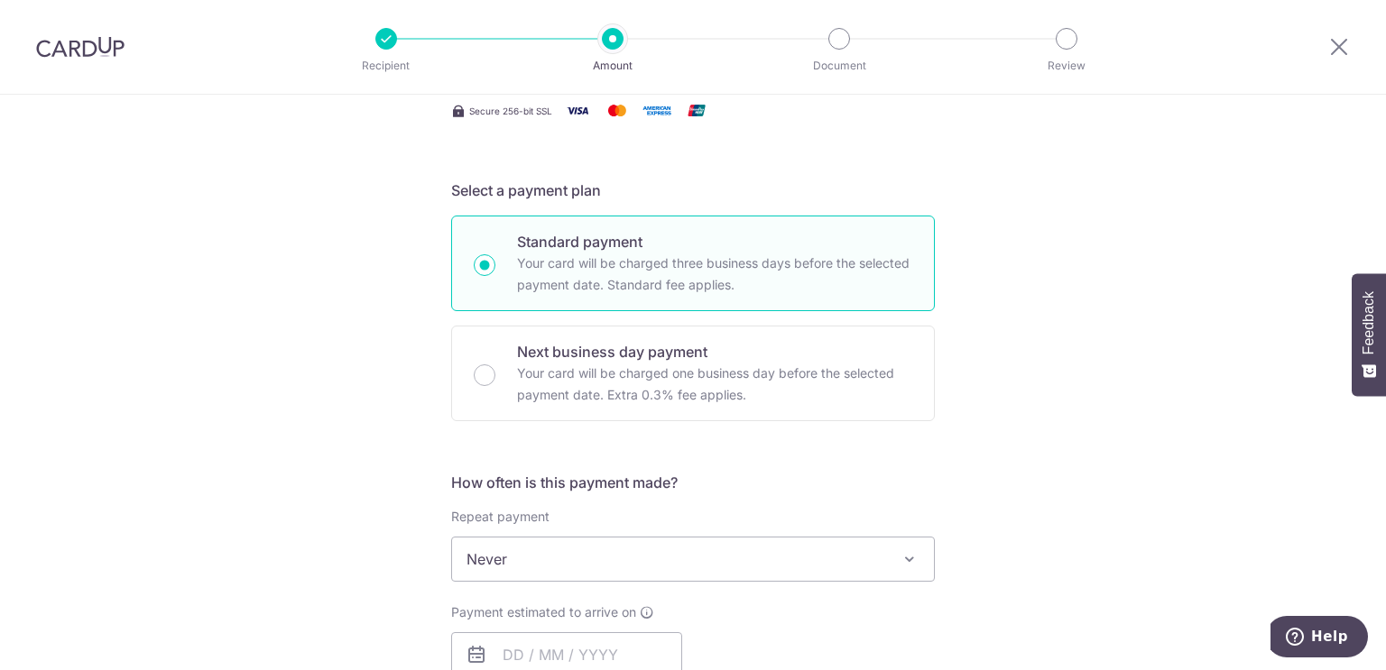
scroll to position [451, 0]
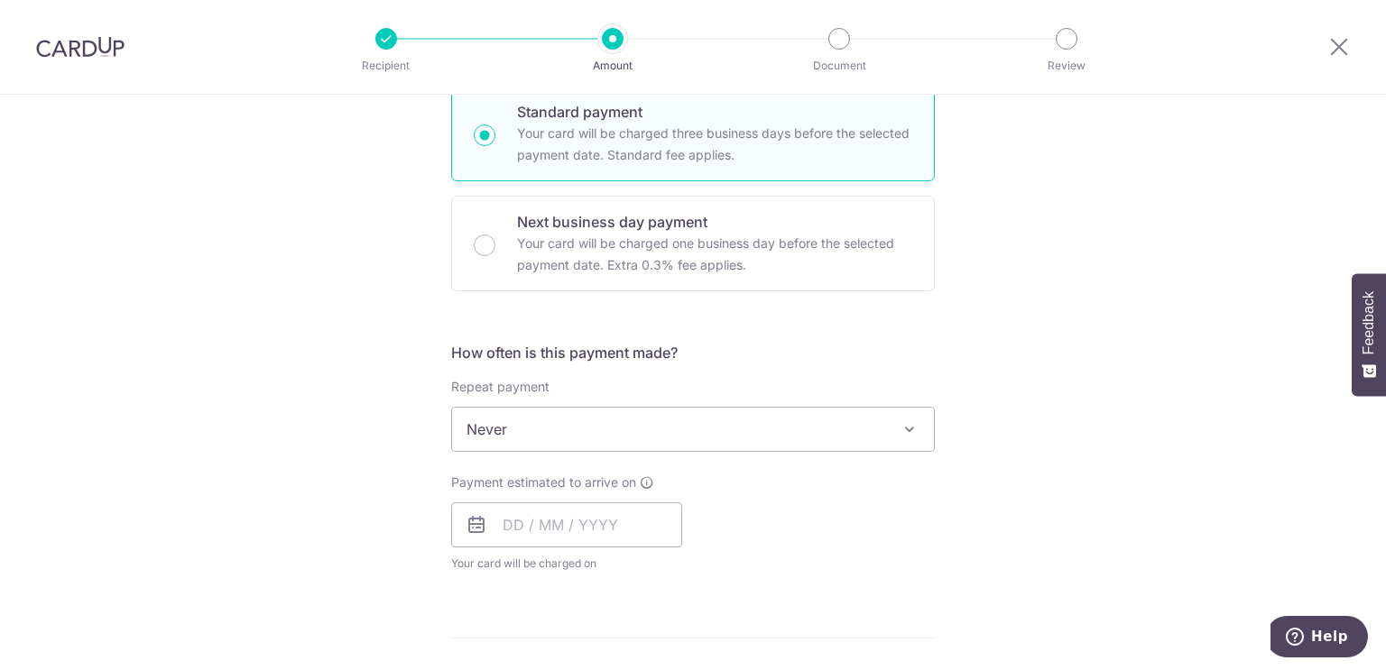
click at [624, 437] on span "Never" at bounding box center [693, 429] width 482 height 43
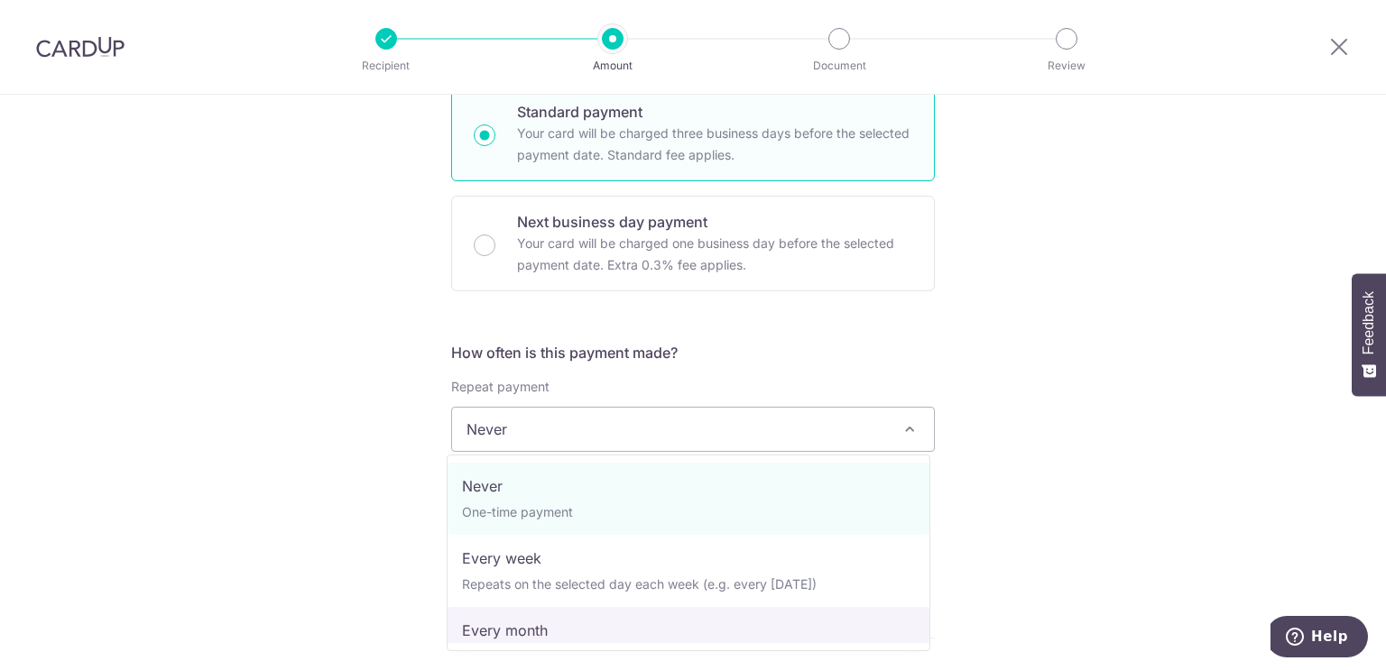
select select "3"
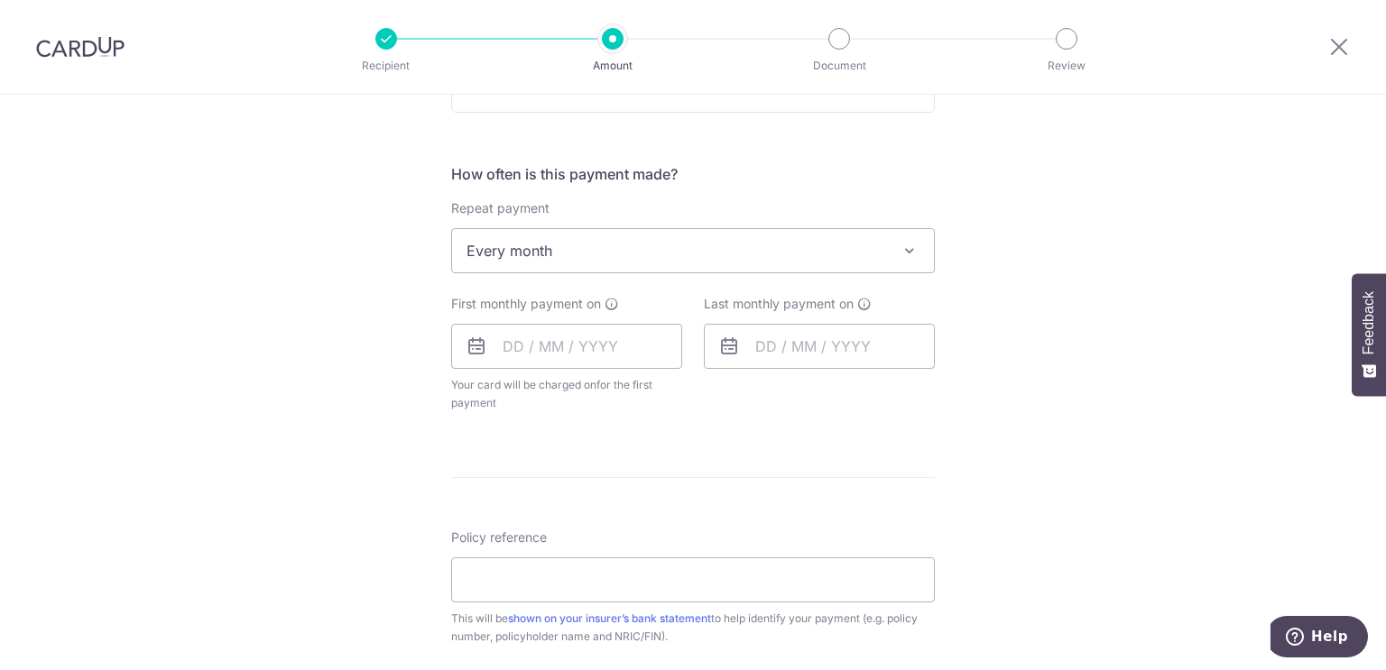
scroll to position [631, 0]
click at [609, 356] on input "text" at bounding box center [566, 344] width 231 height 45
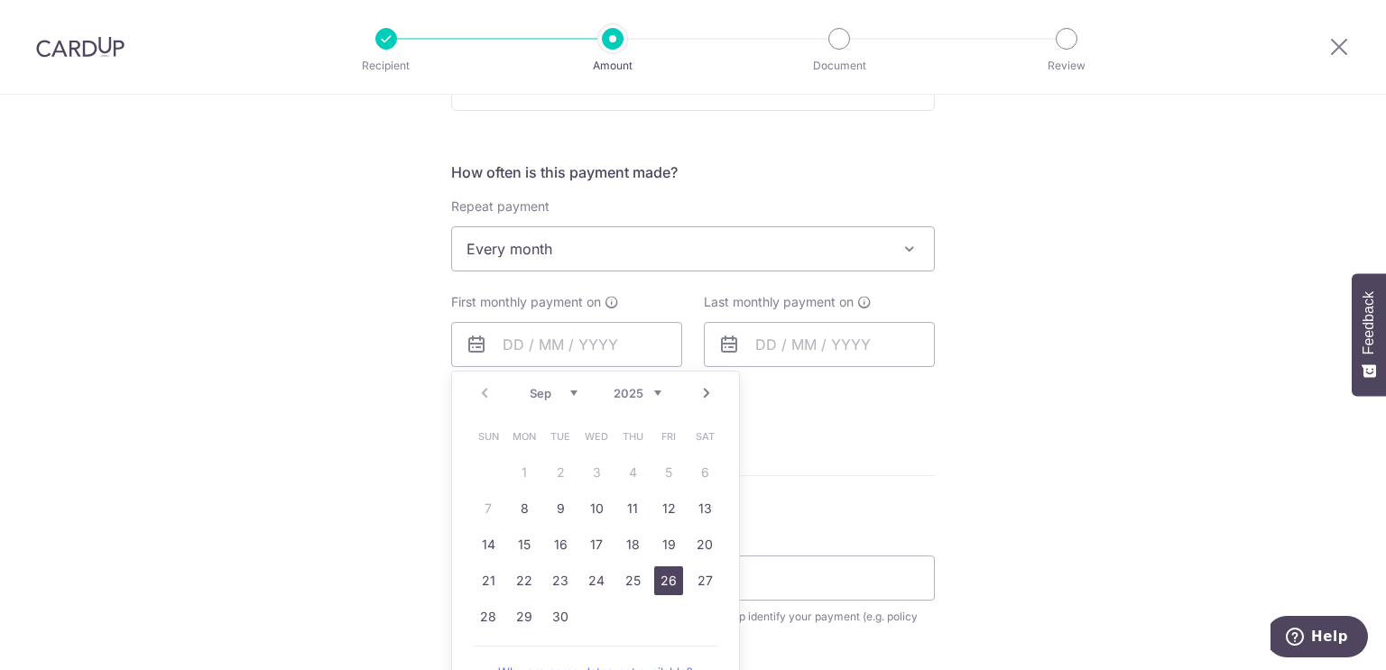
click at [665, 566] on link "26" at bounding box center [668, 580] width 29 height 29
type input "[DATE]"
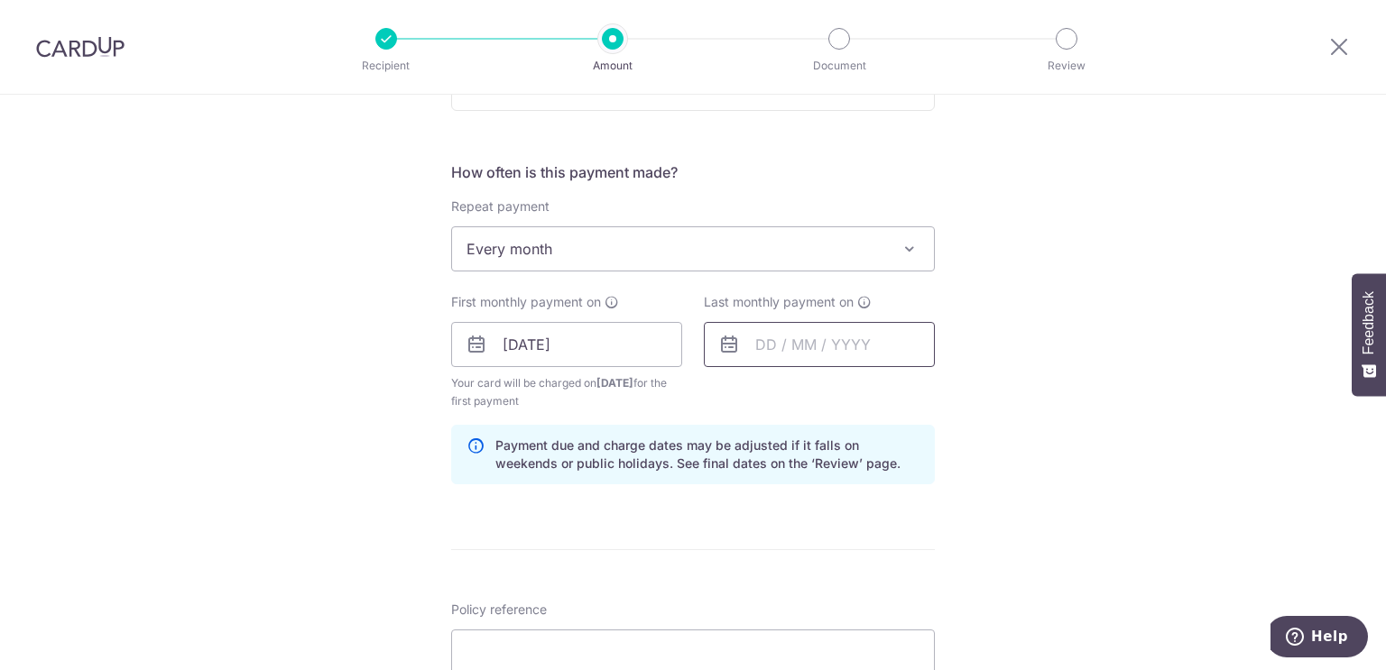
click at [786, 349] on input "text" at bounding box center [819, 344] width 231 height 45
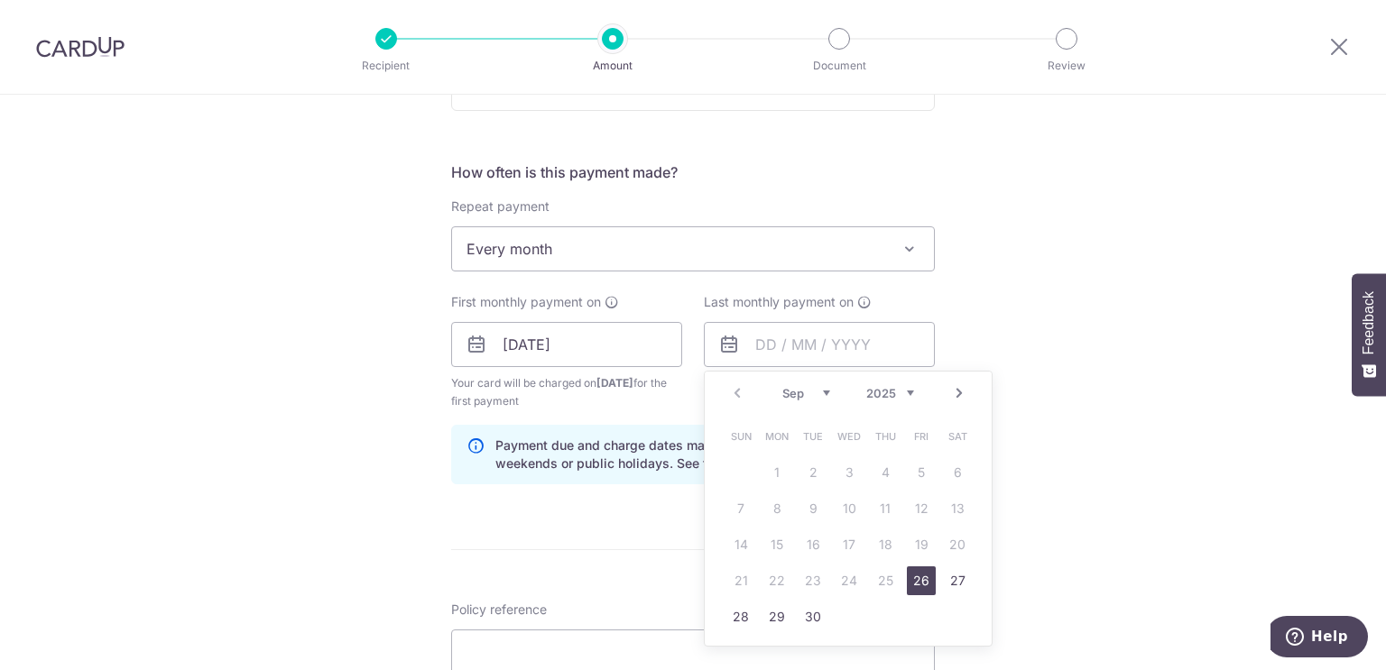
click at [954, 391] on link "Next" at bounding box center [959, 393] width 22 height 22
click at [878, 571] on link "26" at bounding box center [884, 580] width 29 height 29
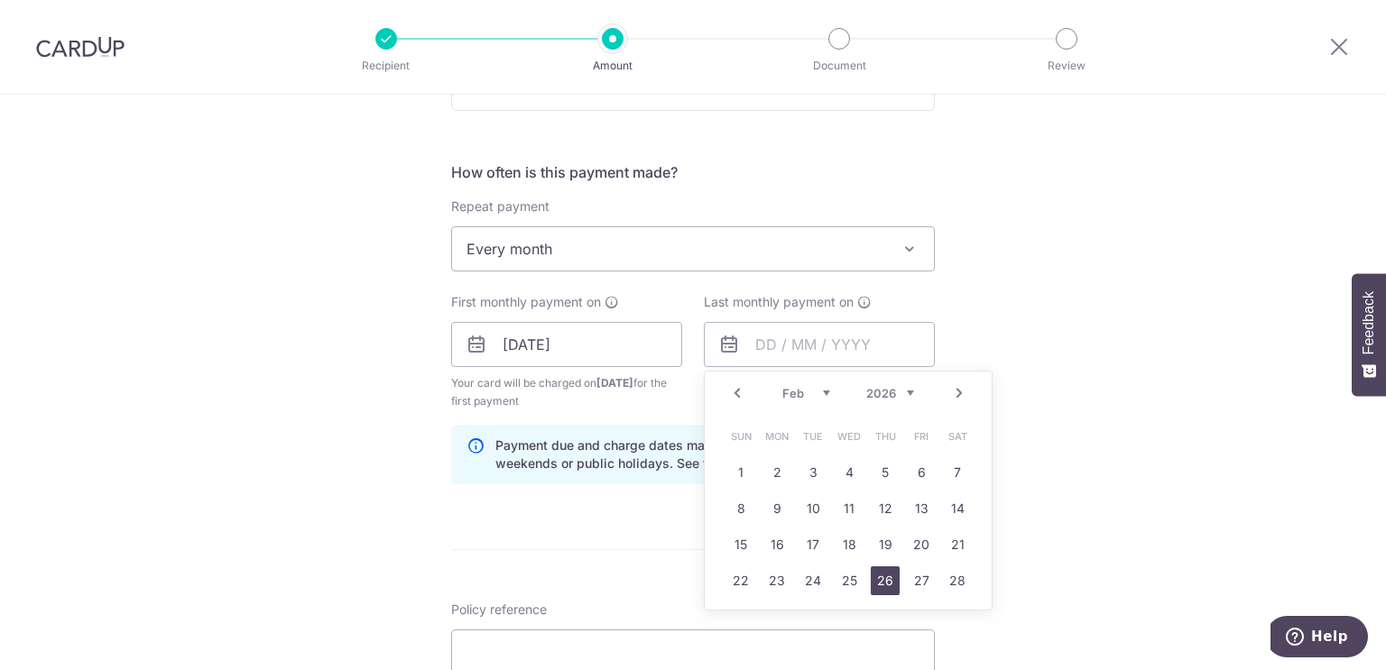
type input "26/02/2026"
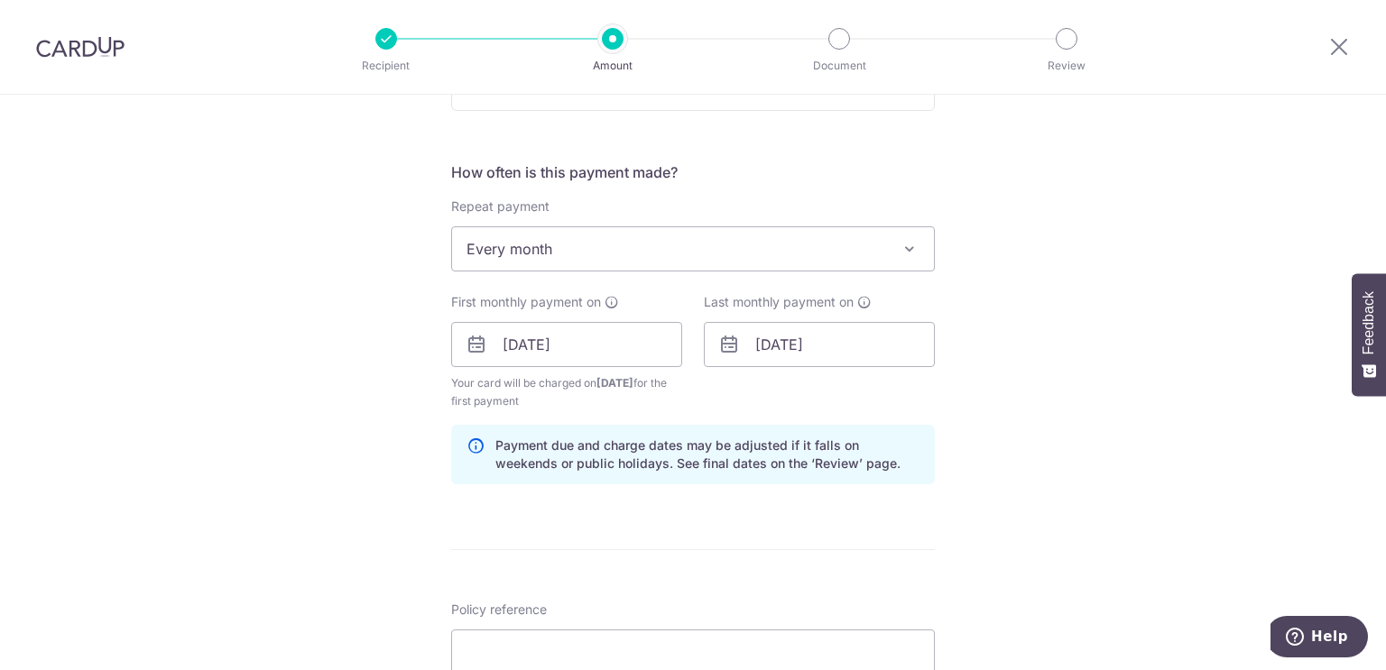
click at [1015, 401] on div "Tell us more about your payment Enter payment amount SGD Select Card **** 9986 …" at bounding box center [693, 325] width 1386 height 1724
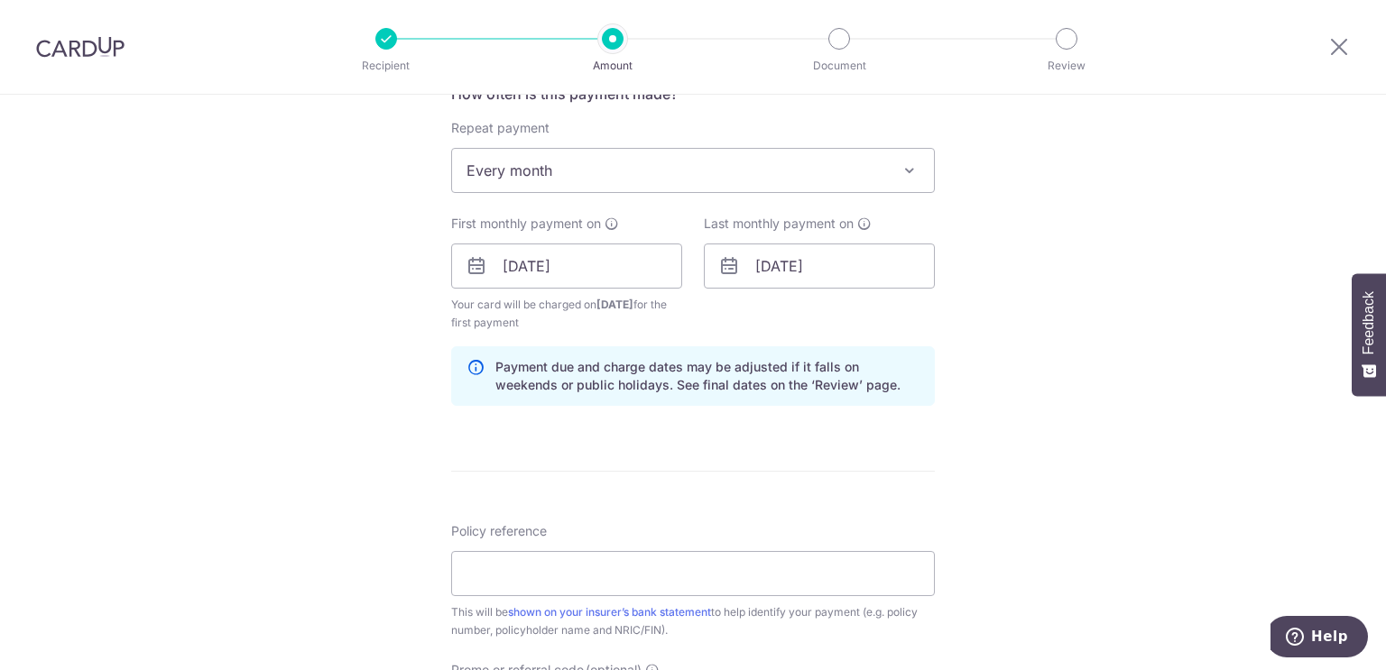
scroll to position [812, 0]
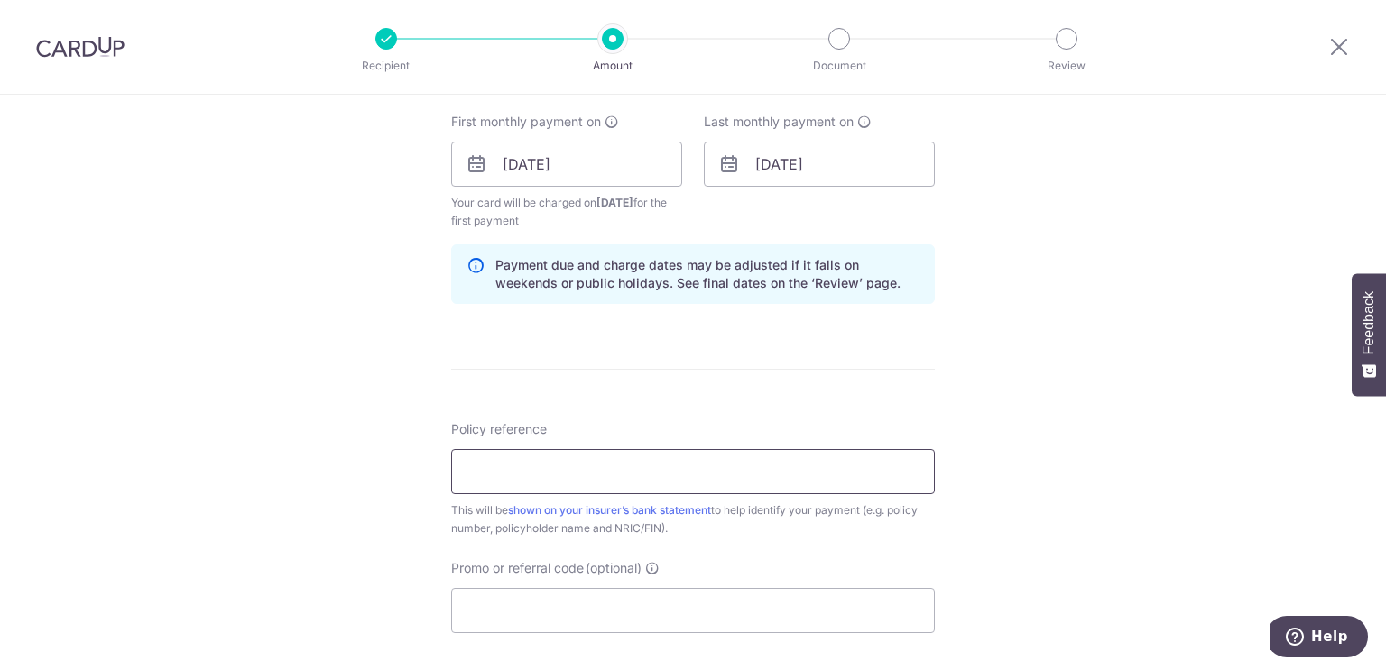
click at [567, 487] on input "Policy reference" at bounding box center [692, 471] width 483 height 45
paste input "68374206"
type input "68374206 88289525"
click at [539, 400] on form "Enter payment amount SGD Select Card **** 9986 Add credit card Your Cards **** …" at bounding box center [692, 162] width 483 height 1520
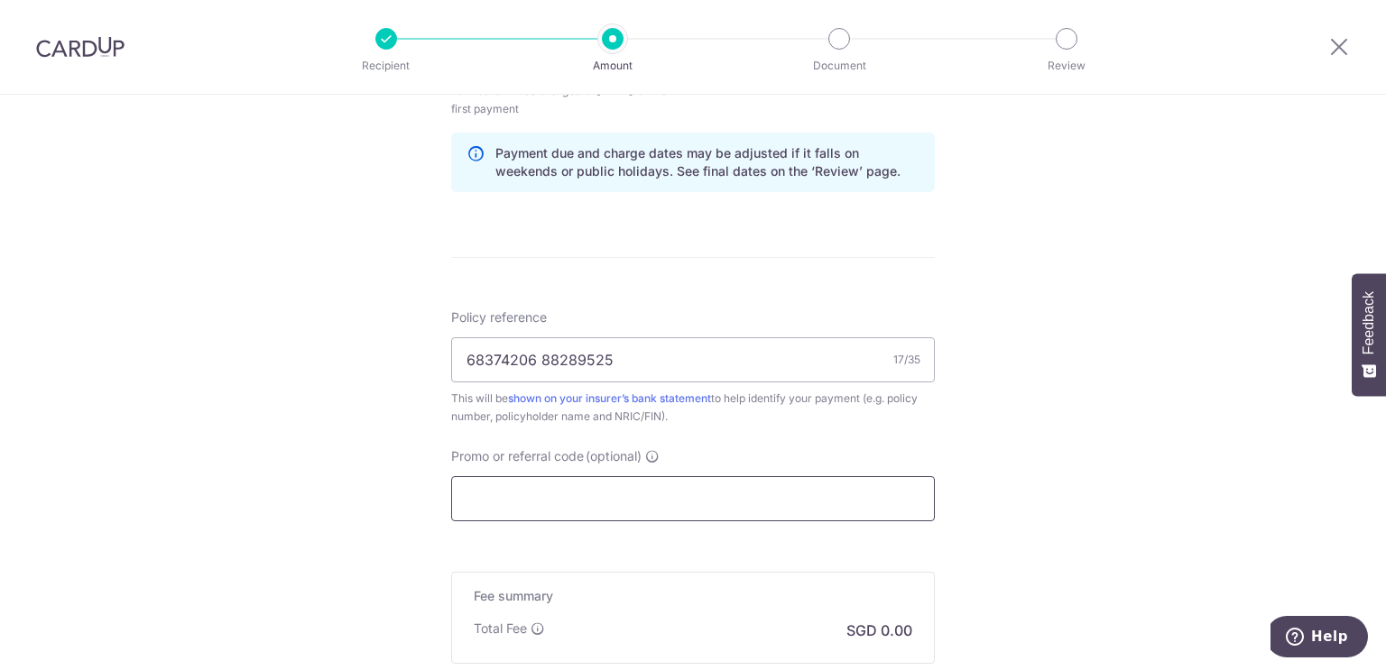
scroll to position [992, 0]
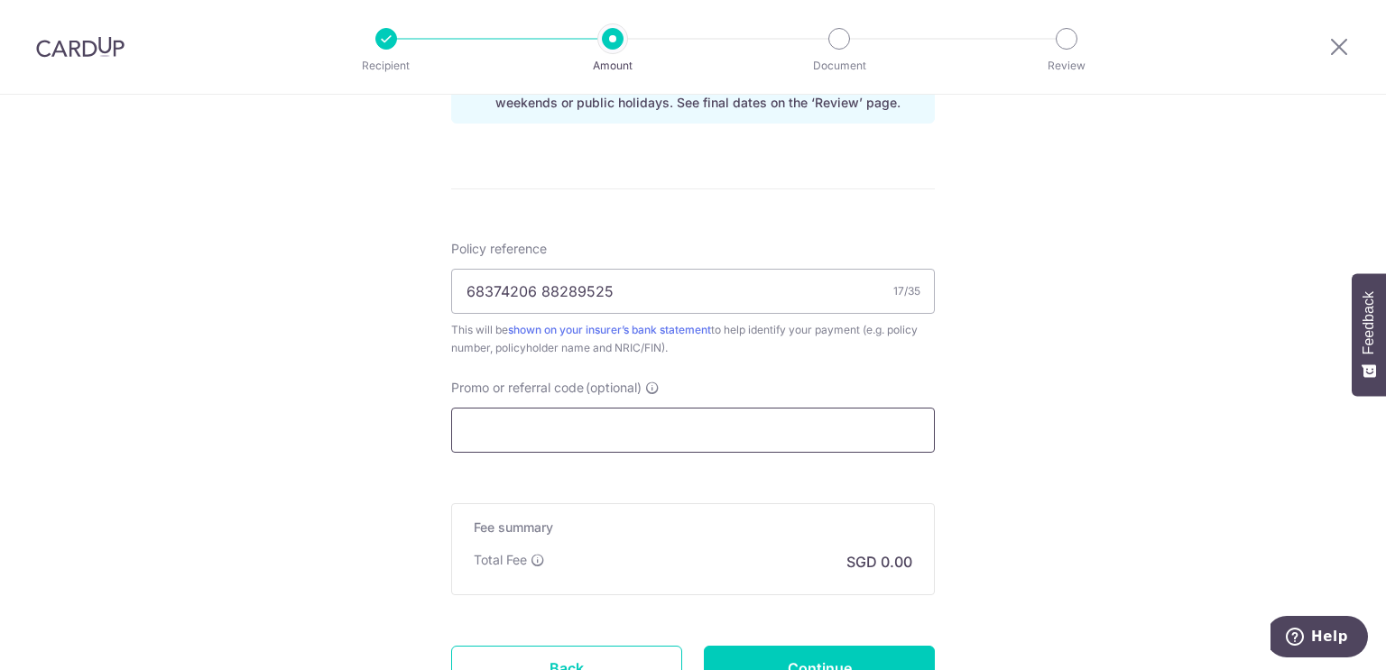
click at [601, 429] on input "Promo or referral code (optional)" at bounding box center [692, 430] width 483 height 45
click at [609, 420] on input "Promo or referral code (optional)" at bounding box center [692, 430] width 483 height 45
paste input "REC185"
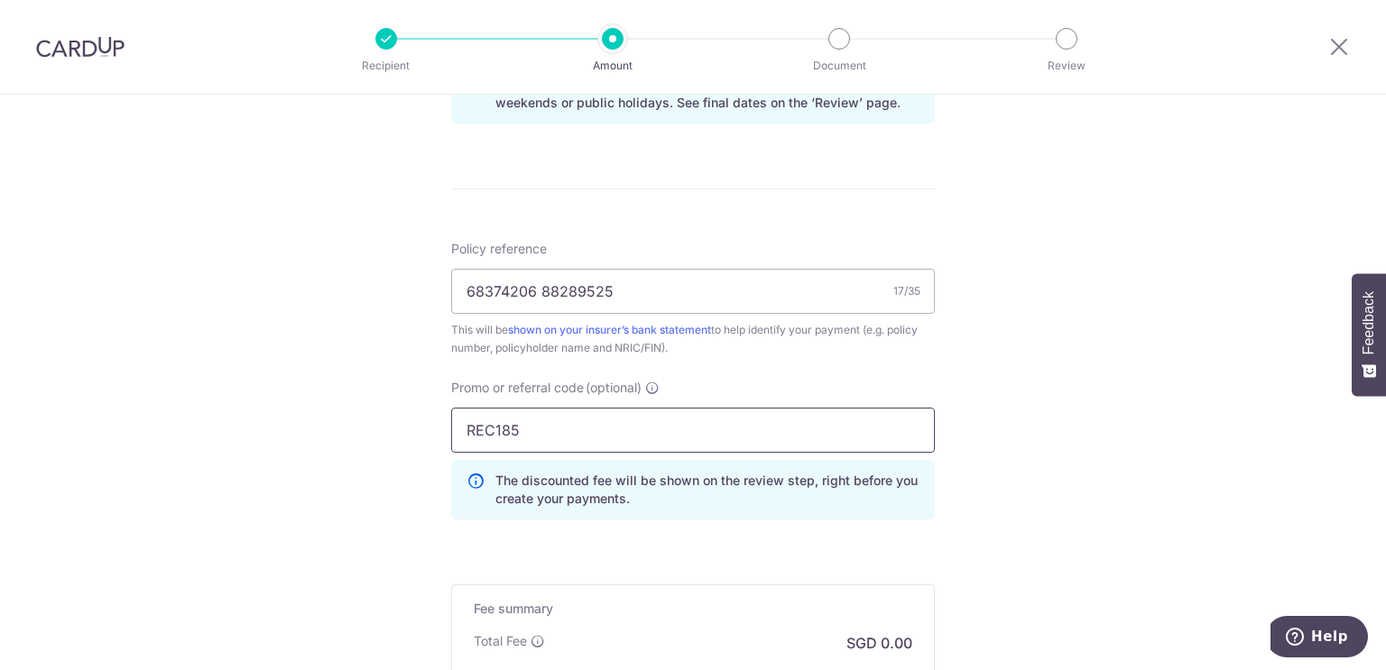
type input "REC185"
click at [1136, 419] on div "Tell us more about your payment Enter payment amount SGD Select Card **** 9986 …" at bounding box center [693, 4] width 1386 height 1805
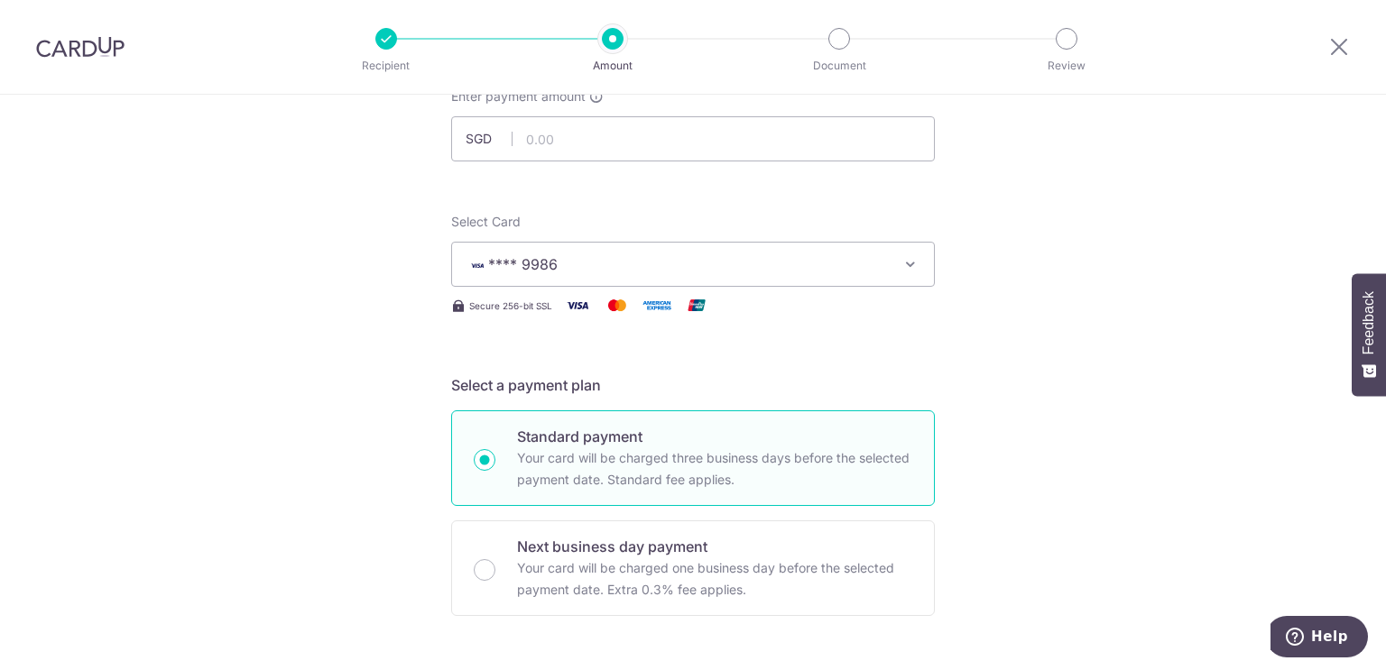
scroll to position [0, 0]
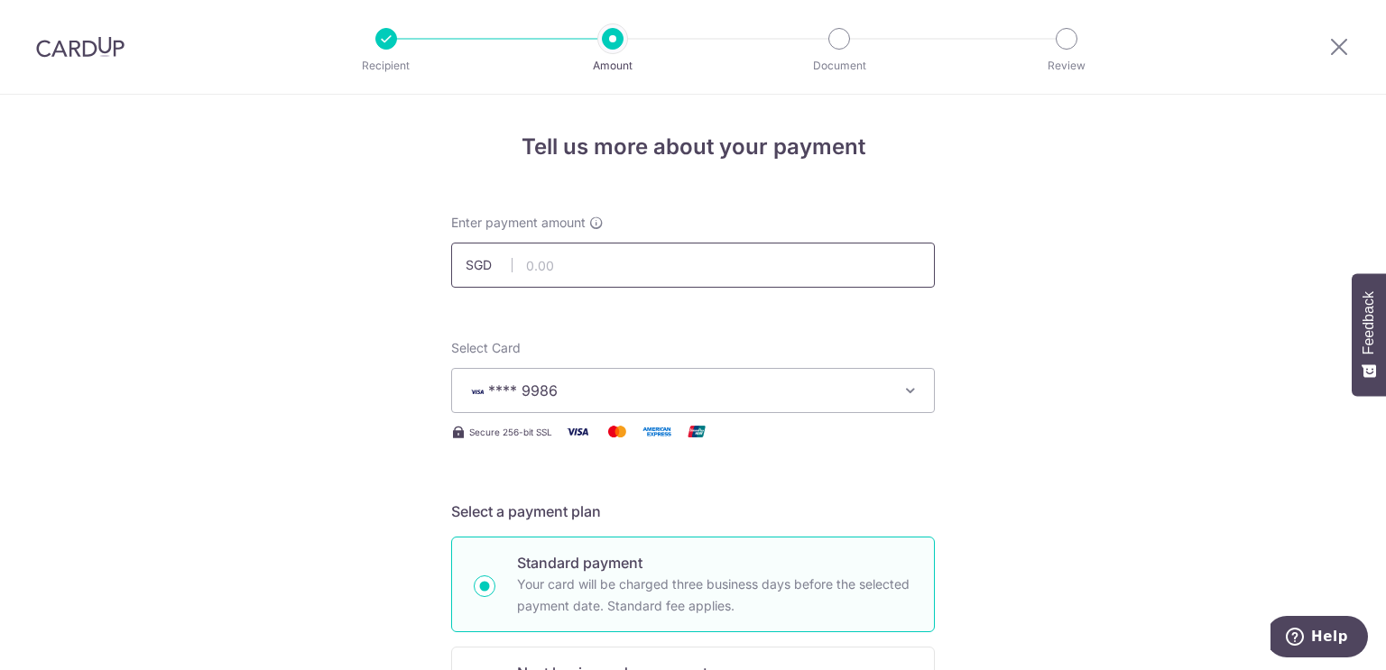
click at [603, 262] on input "text" at bounding box center [692, 265] width 483 height 45
type input "174.49"
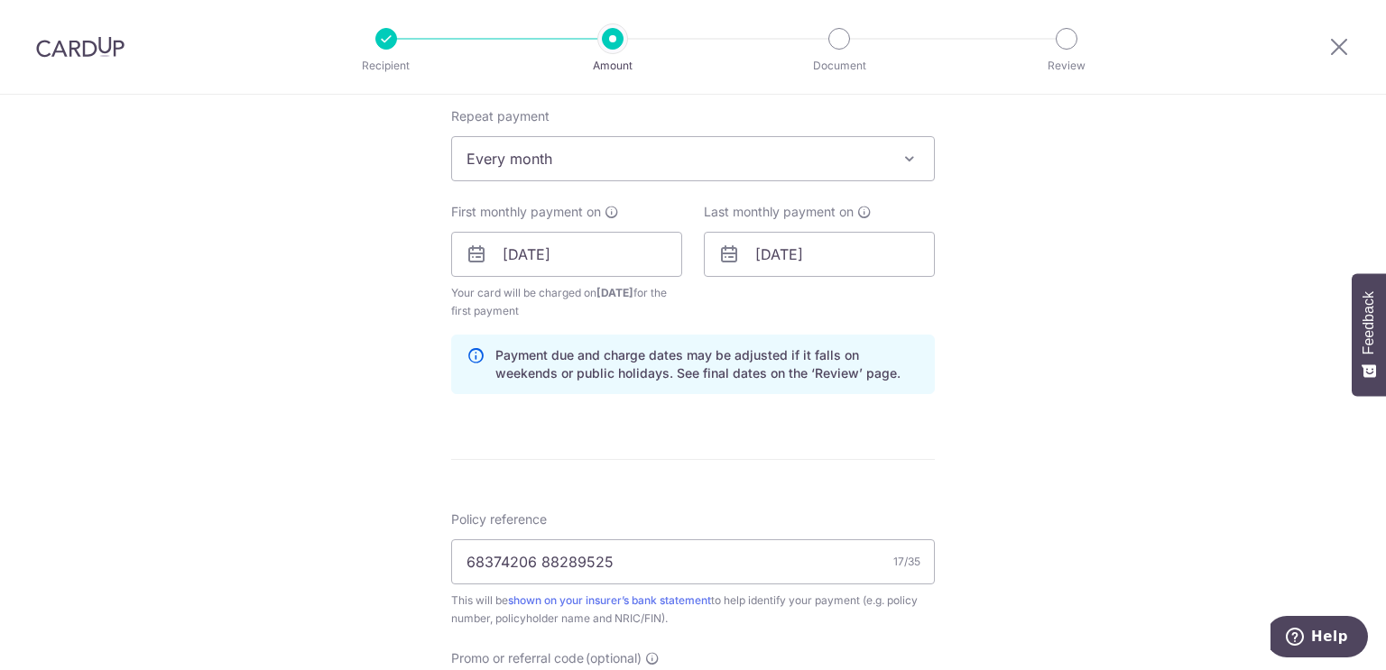
scroll to position [1227, 0]
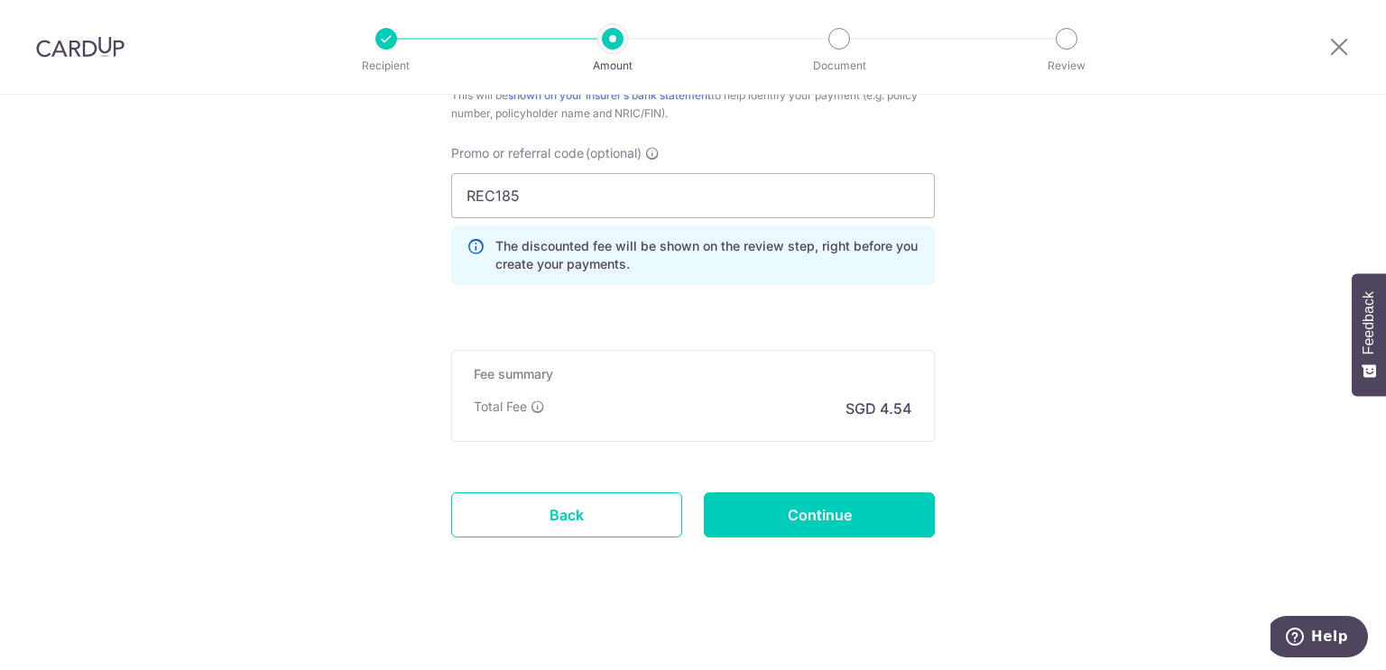
click at [733, 362] on div "Fee summary Base fee Extend fee Next-day fee Total Fee SGD 4.54" at bounding box center [692, 396] width 483 height 92
click at [814, 508] on input "Continue" at bounding box center [819, 515] width 231 height 45
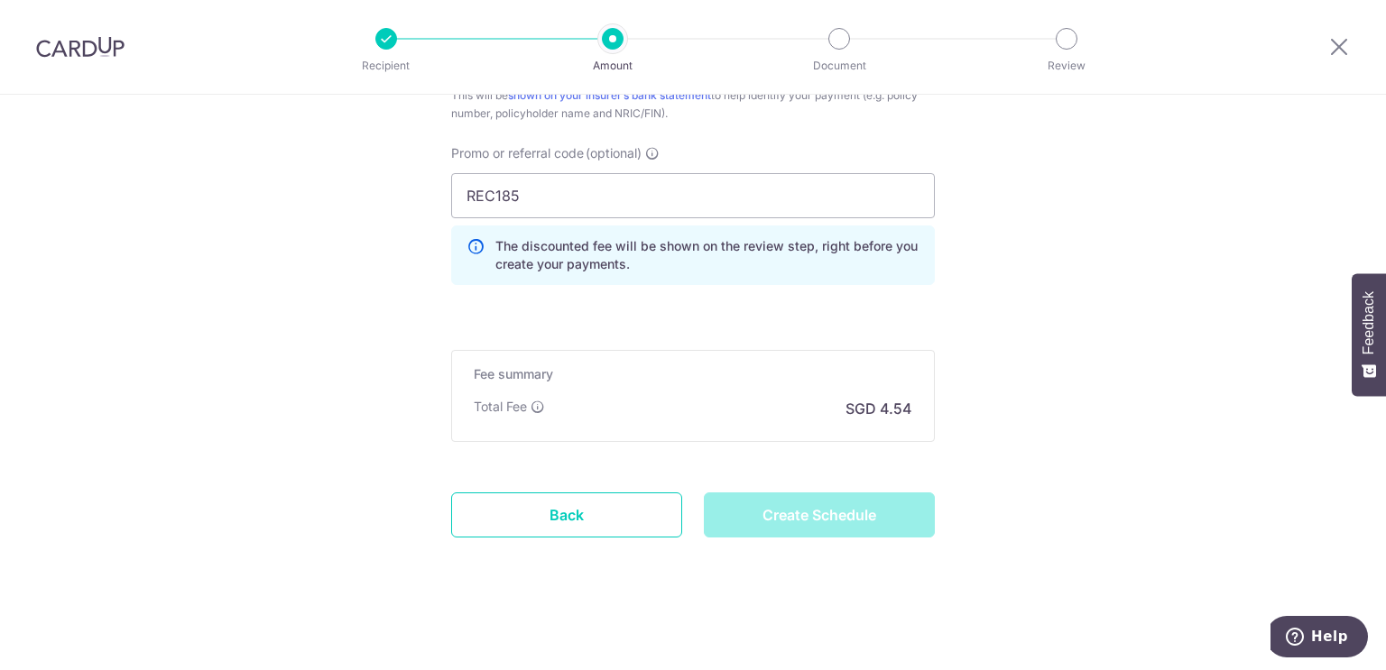
type input "Create Schedule"
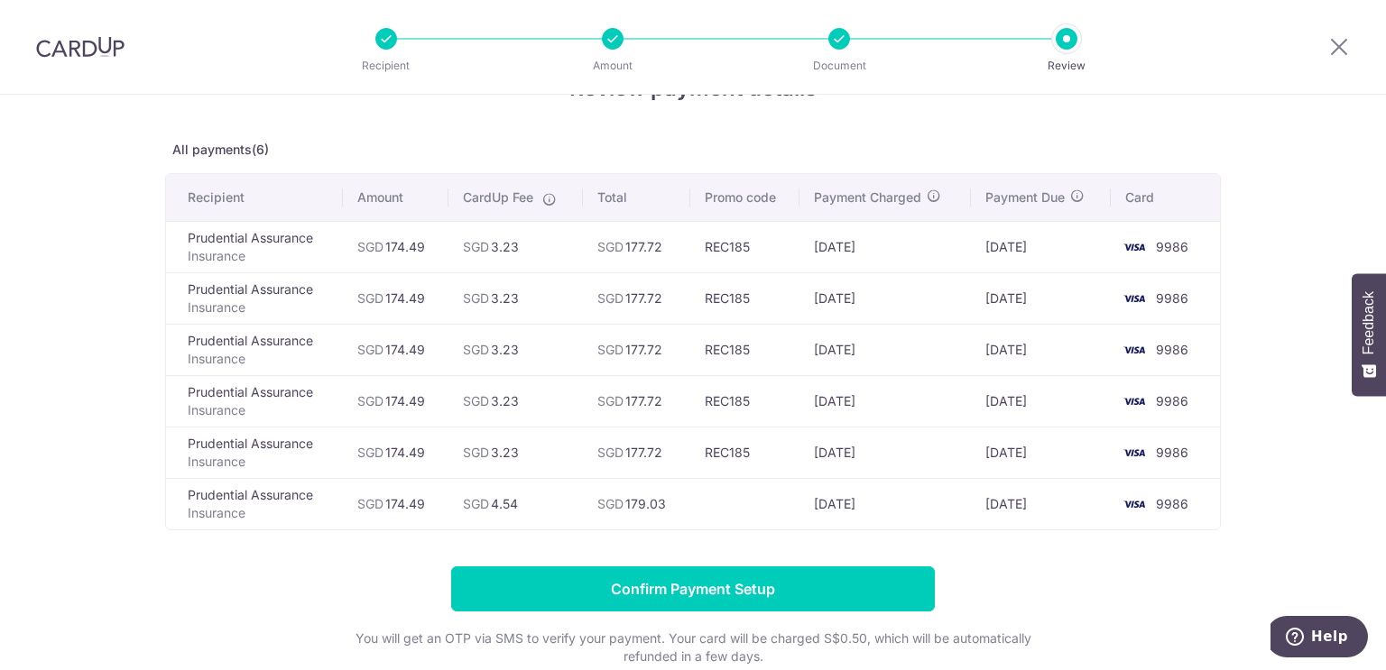
scroll to position [90, 0]
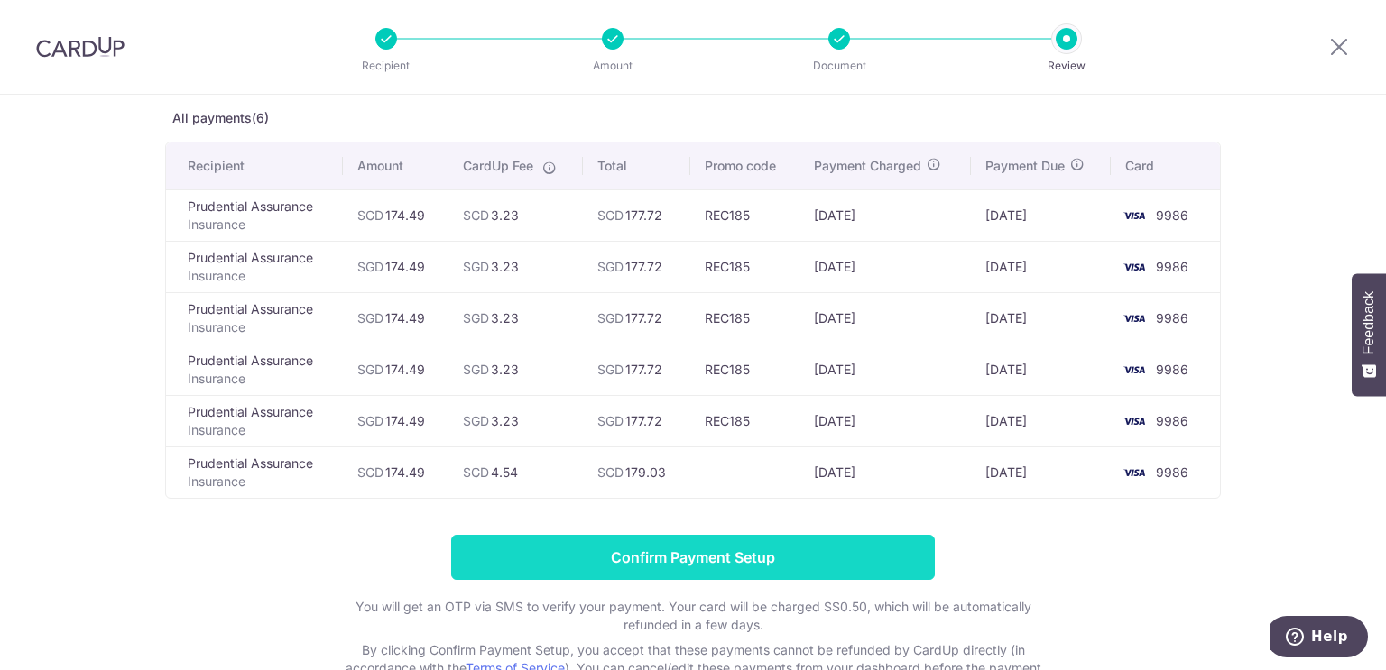
click at [806, 548] on input "Confirm Payment Setup" at bounding box center [692, 557] width 483 height 45
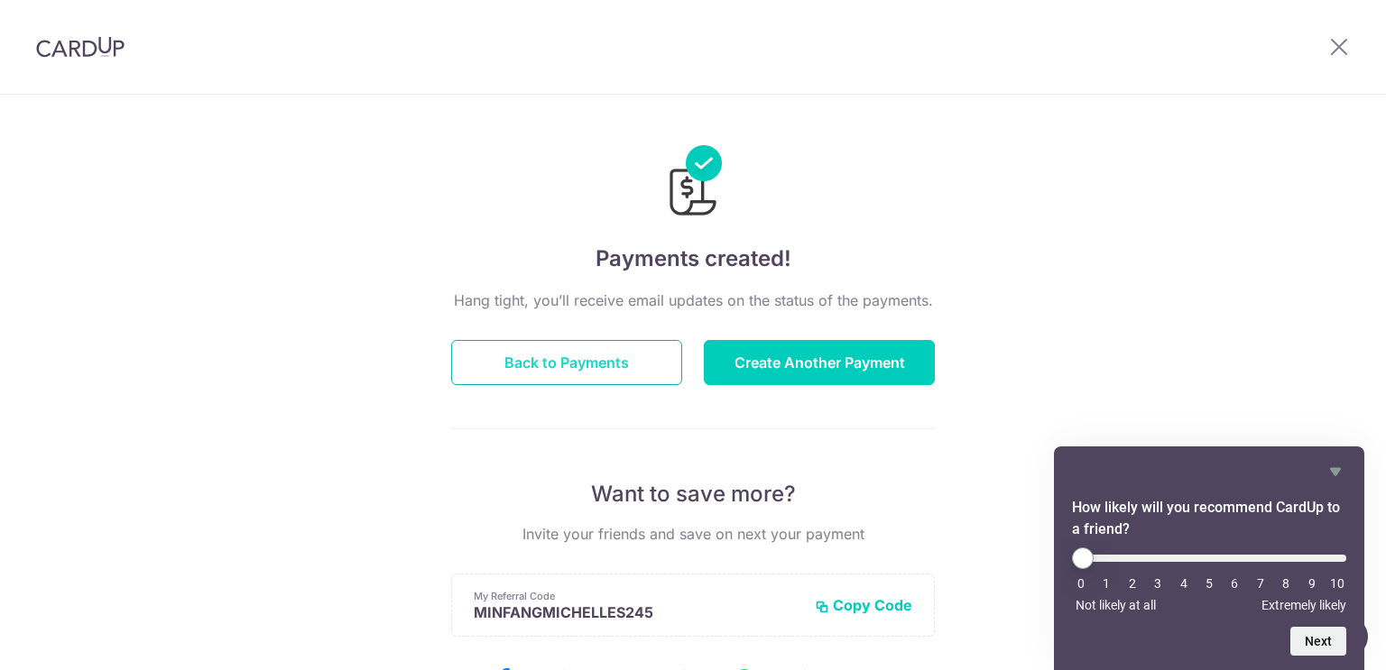
click at [624, 358] on button "Back to Payments" at bounding box center [566, 362] width 231 height 45
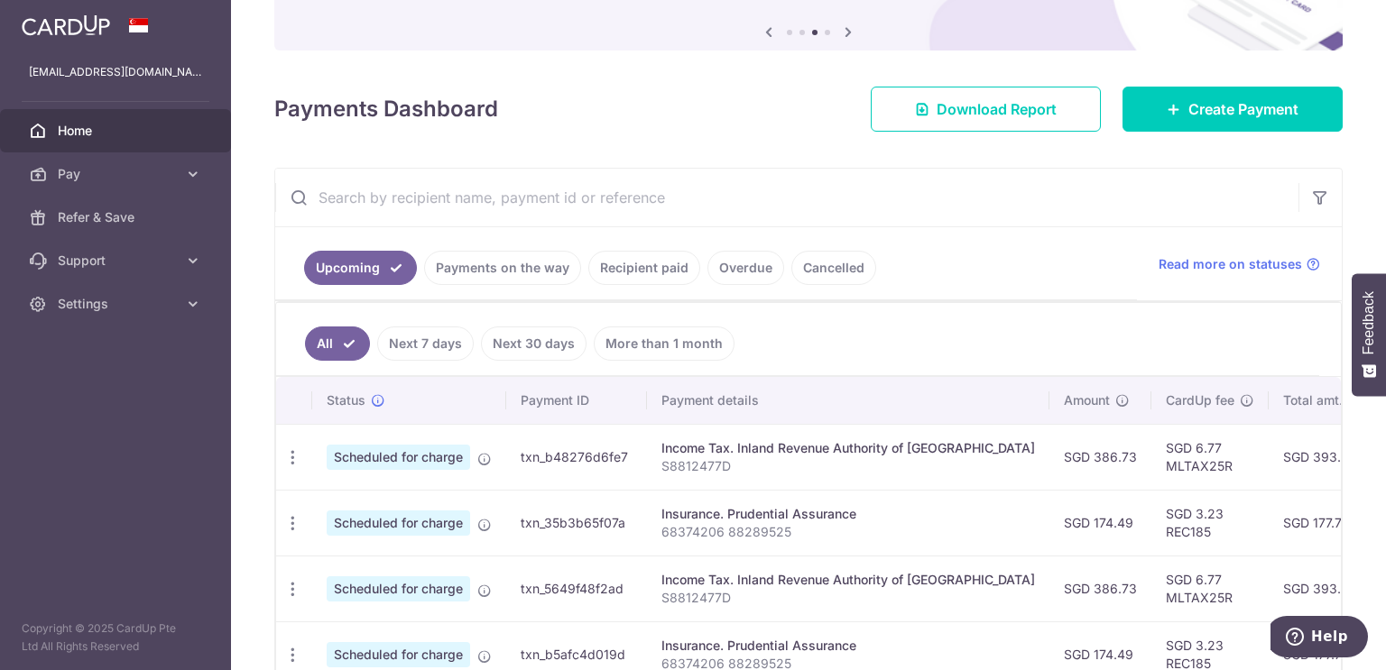
scroll to position [271, 0]
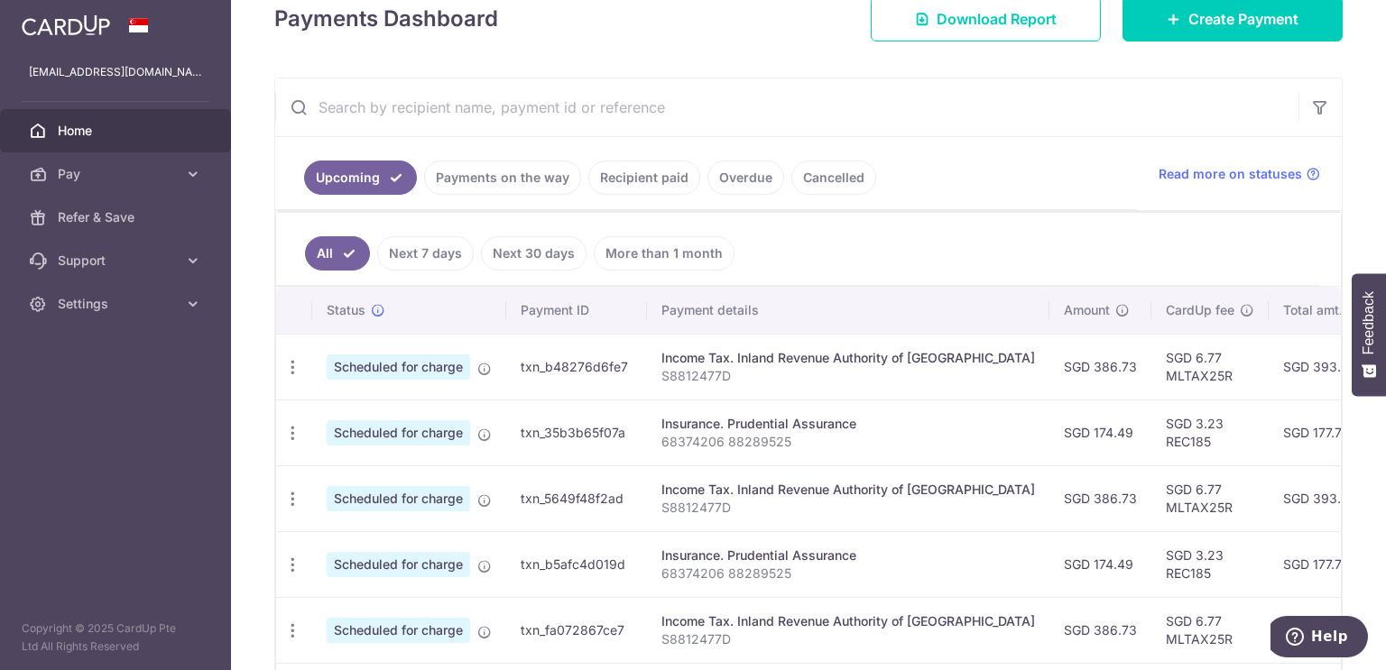
click at [934, 172] on ul "Upcoming Payments on the way Recipient paid Overdue Cancelled" at bounding box center [705, 173] width 861 height 73
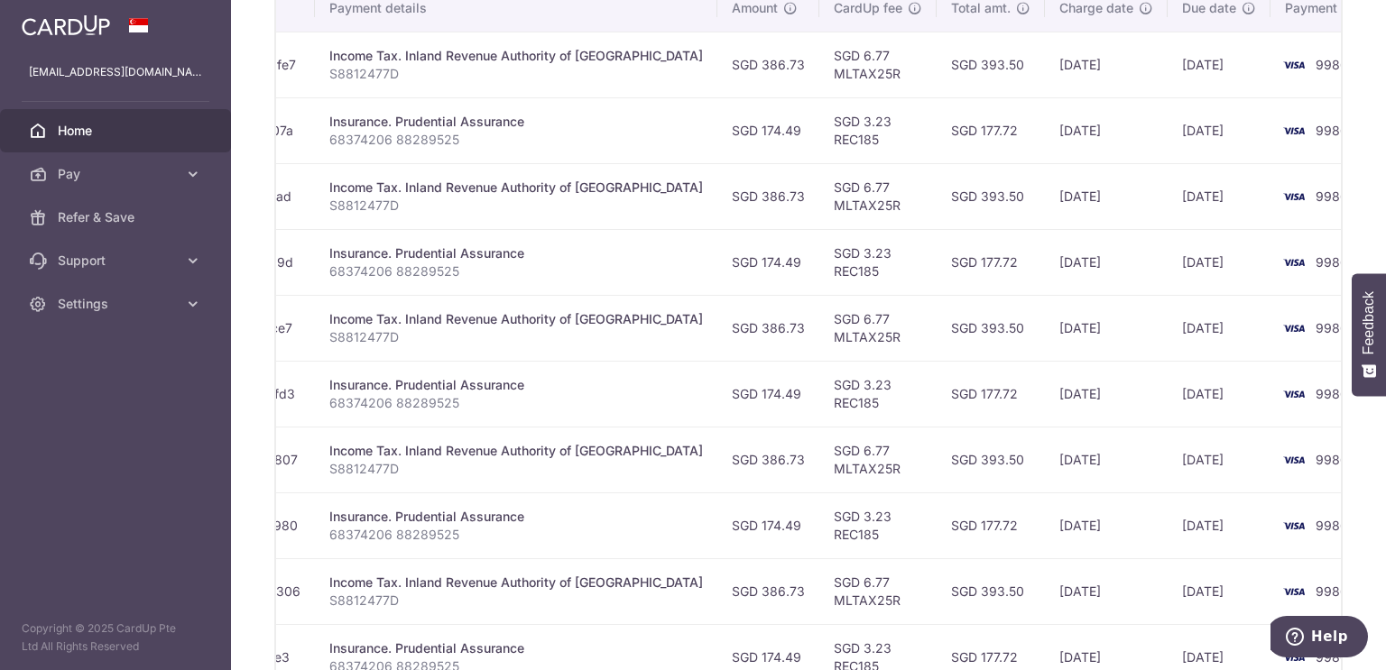
scroll to position [729, 0]
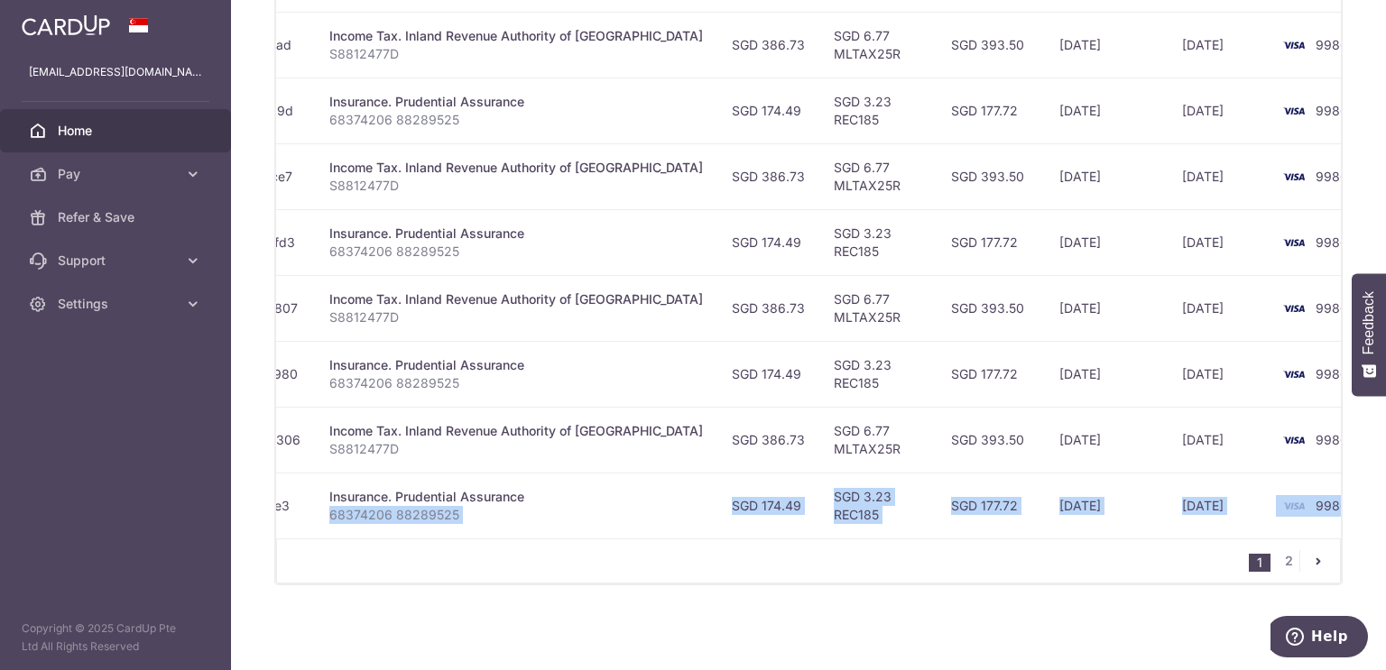
drag, startPoint x: 543, startPoint y: 540, endPoint x: 551, endPoint y: 533, distance: 10.9
click at [520, 530] on div "Status Payment ID Payment details Amount CardUp fee Total amt. Charge date Due …" at bounding box center [808, 208] width 1064 height 751
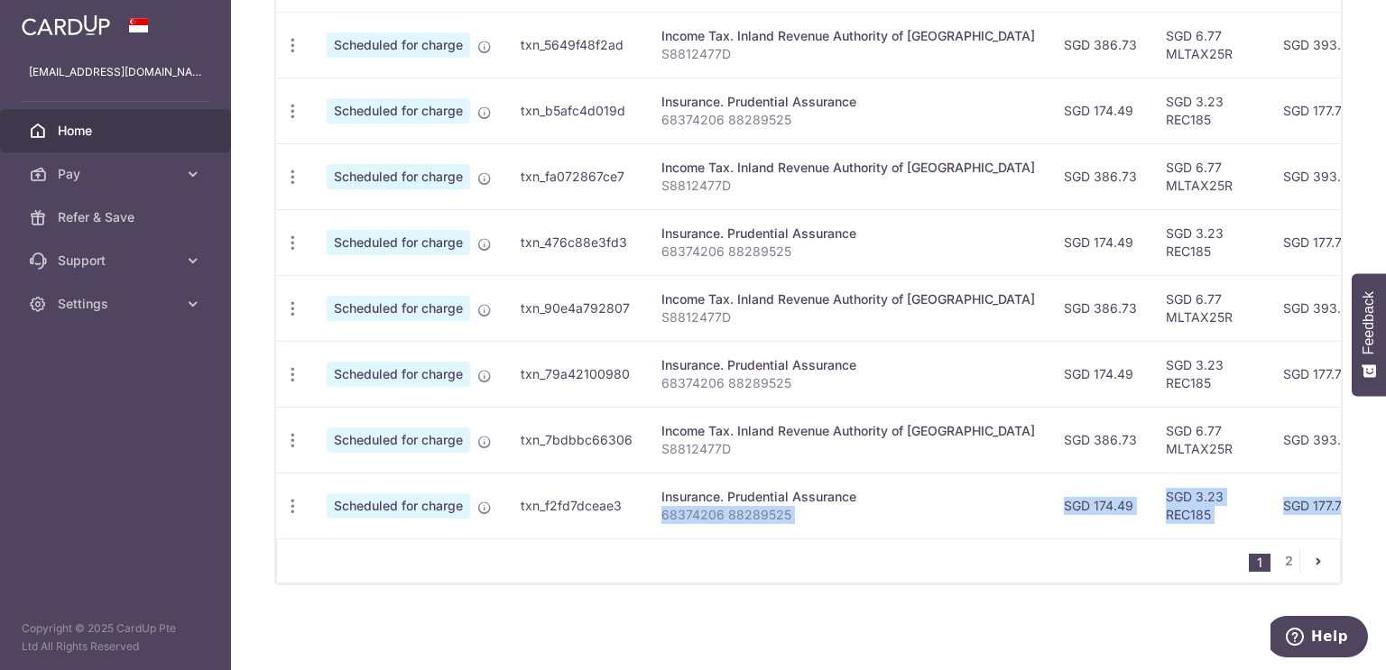
click at [667, 548] on div "1 2" at bounding box center [808, 561] width 1064 height 45
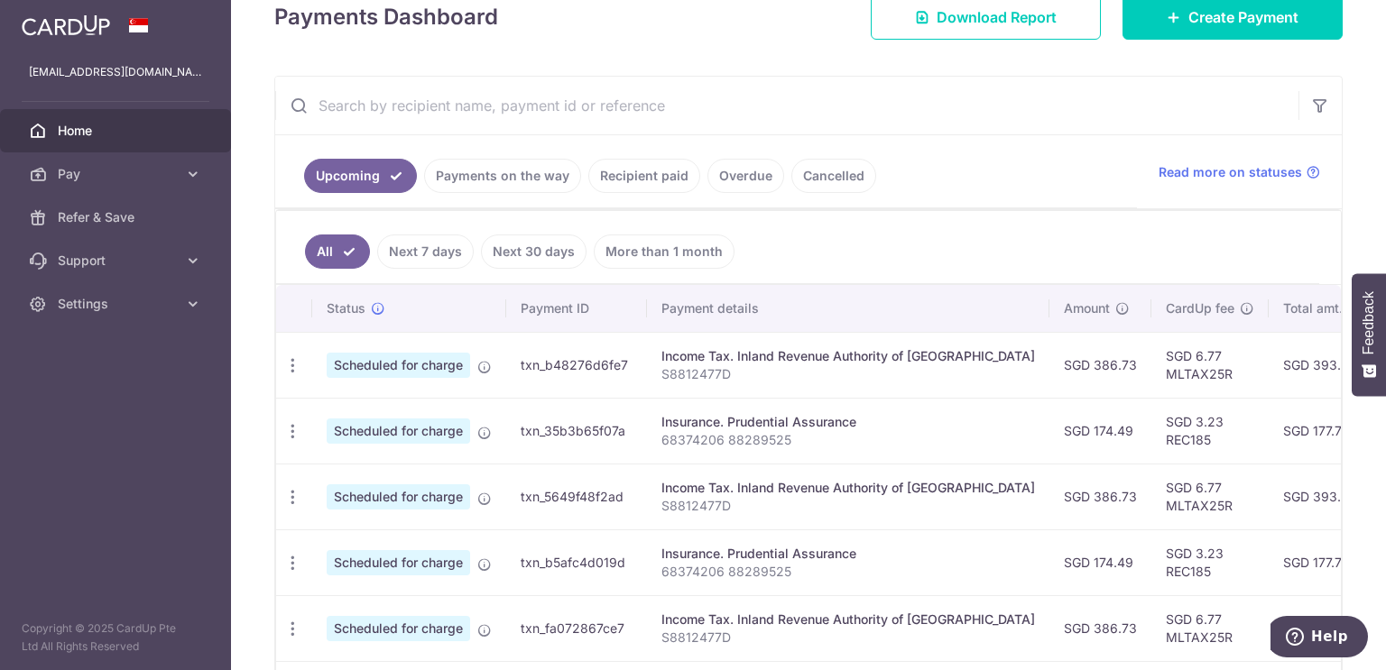
scroll to position [278, 0]
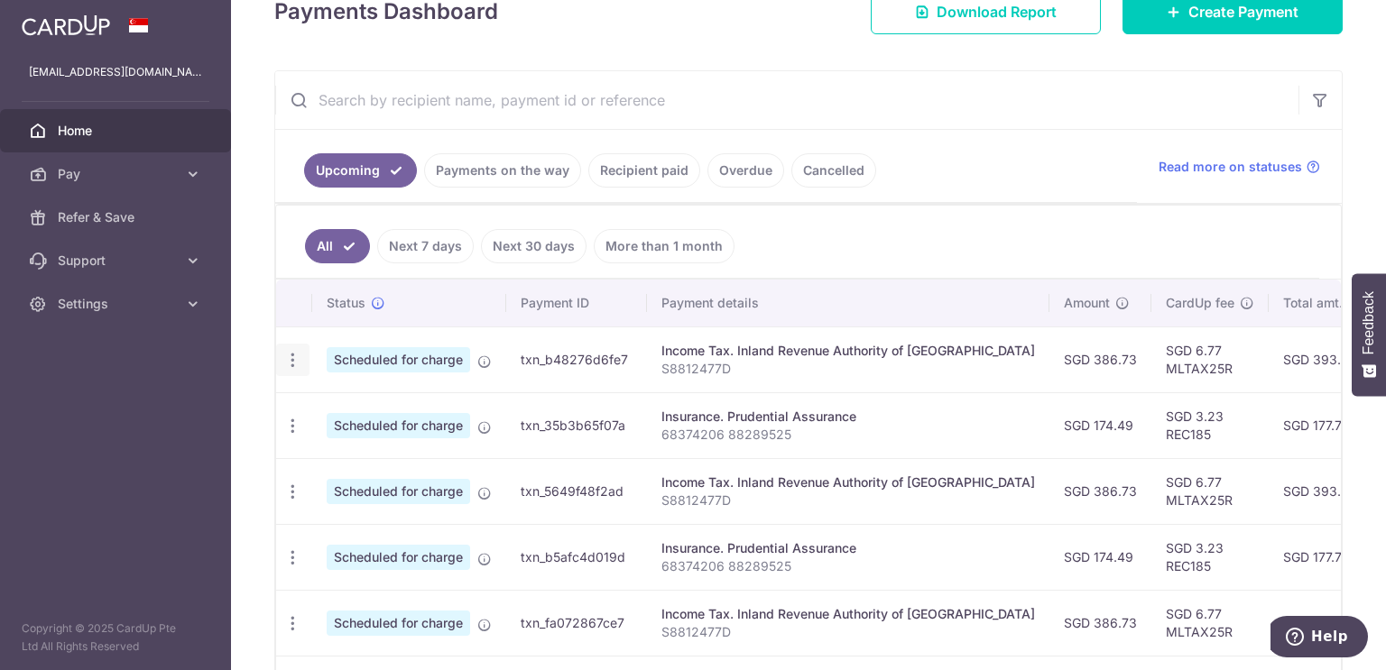
click at [281, 353] on div "Update payment Cancel payment" at bounding box center [292, 360] width 33 height 33
click at [301, 346] on div "Update payment Cancel payment" at bounding box center [292, 360] width 33 height 33
click at [294, 351] on icon "button" at bounding box center [292, 360] width 19 height 19
click at [336, 402] on span "Update payment" at bounding box center [388, 410] width 123 height 22
radio input "true"
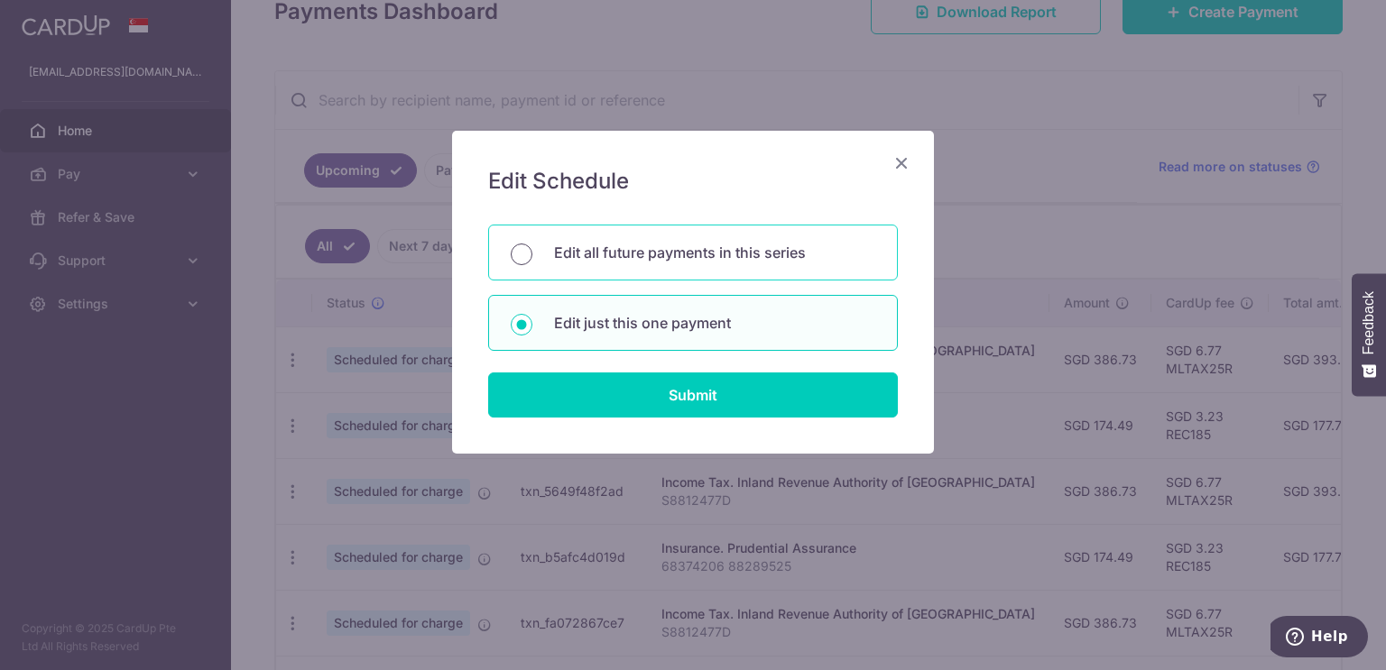
click at [530, 254] on input "Edit all future payments in this series" at bounding box center [522, 255] width 22 height 22
radio input "true"
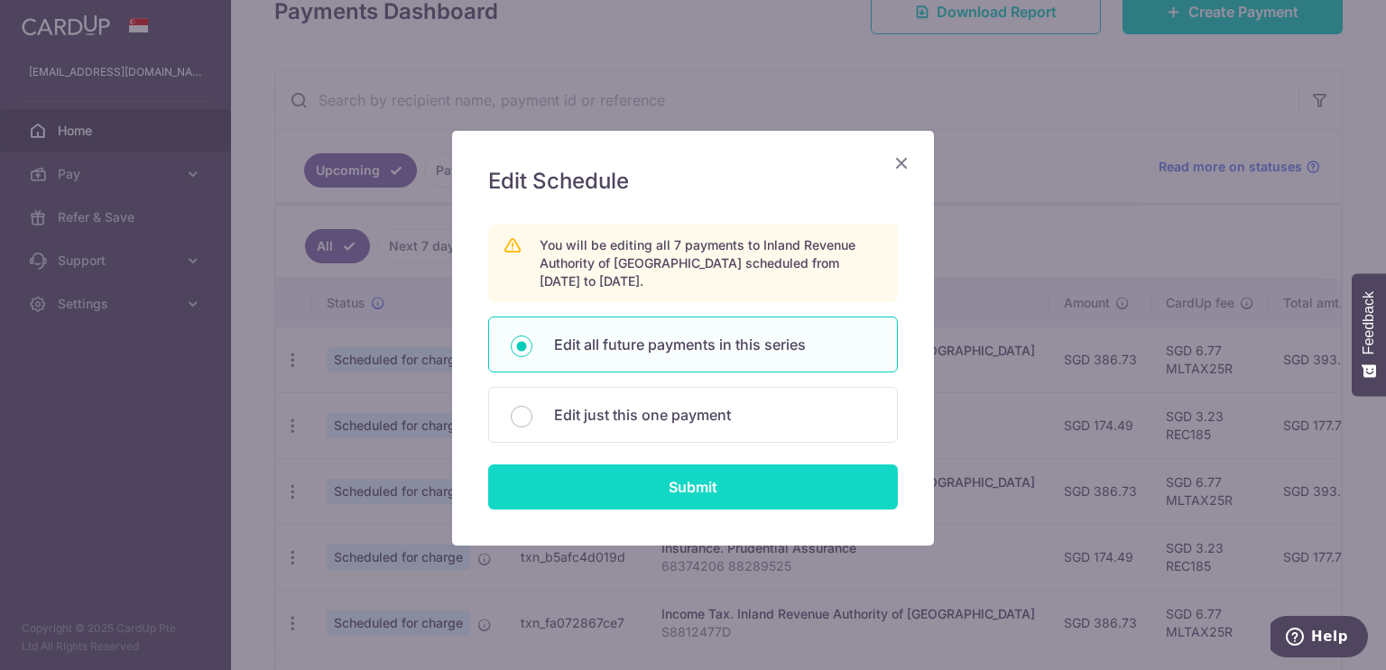
click at [604, 472] on input "Submit" at bounding box center [693, 487] width 410 height 45
radio input "true"
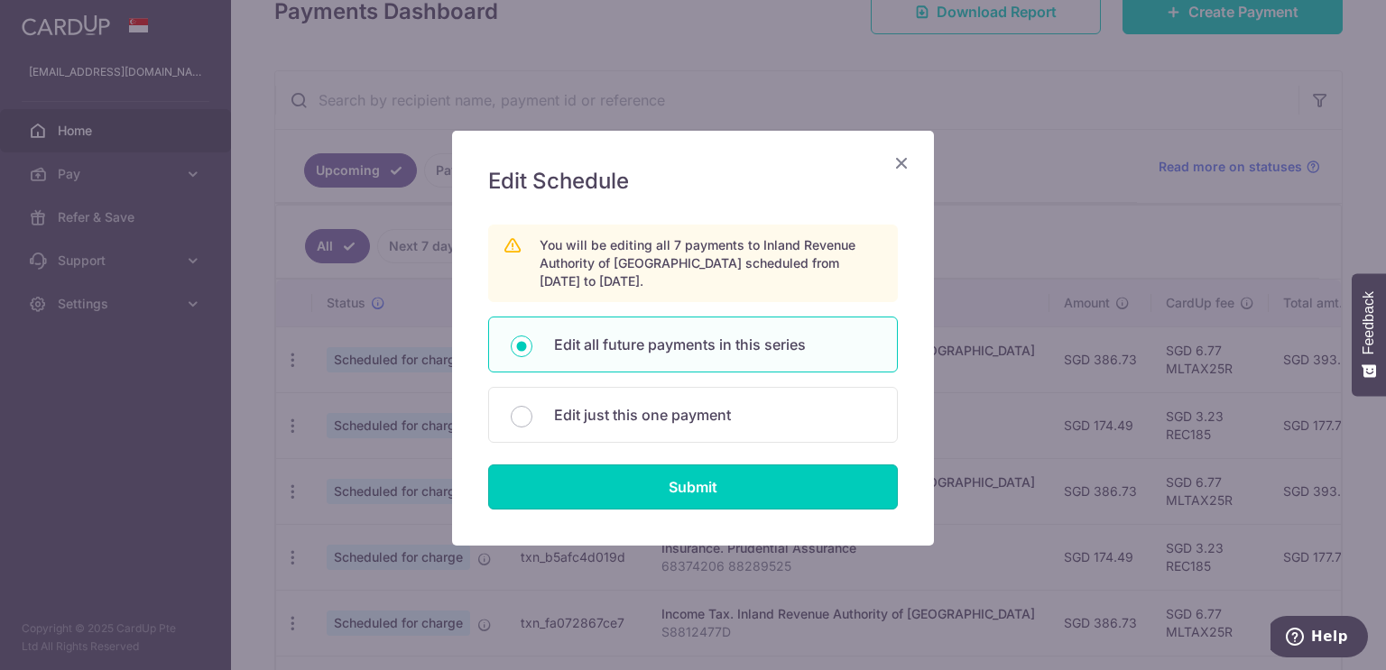
type input "386.73"
type input "S8812477D"
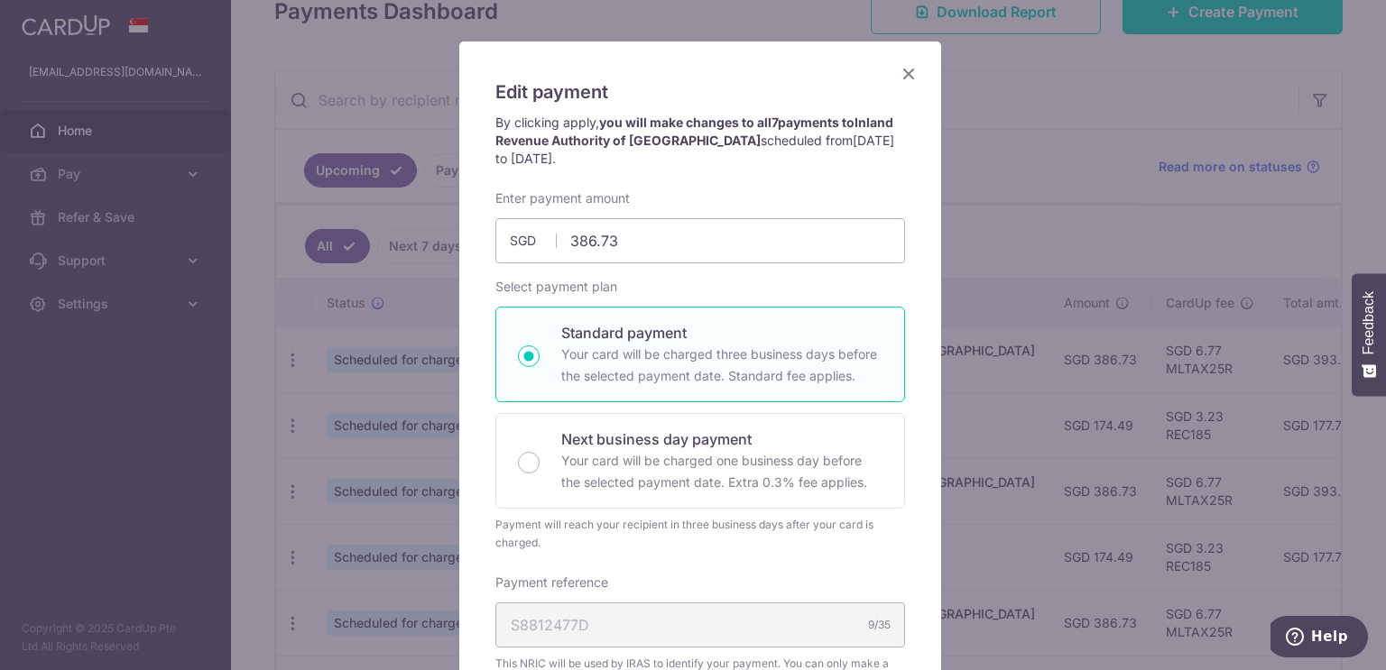
scroll to position [90, 0]
drag, startPoint x: 512, startPoint y: 259, endPoint x: 493, endPoint y: 260, distance: 19.0
click at [495, 262] on input "386.73" at bounding box center [700, 239] width 410 height 45
type input "220.21"
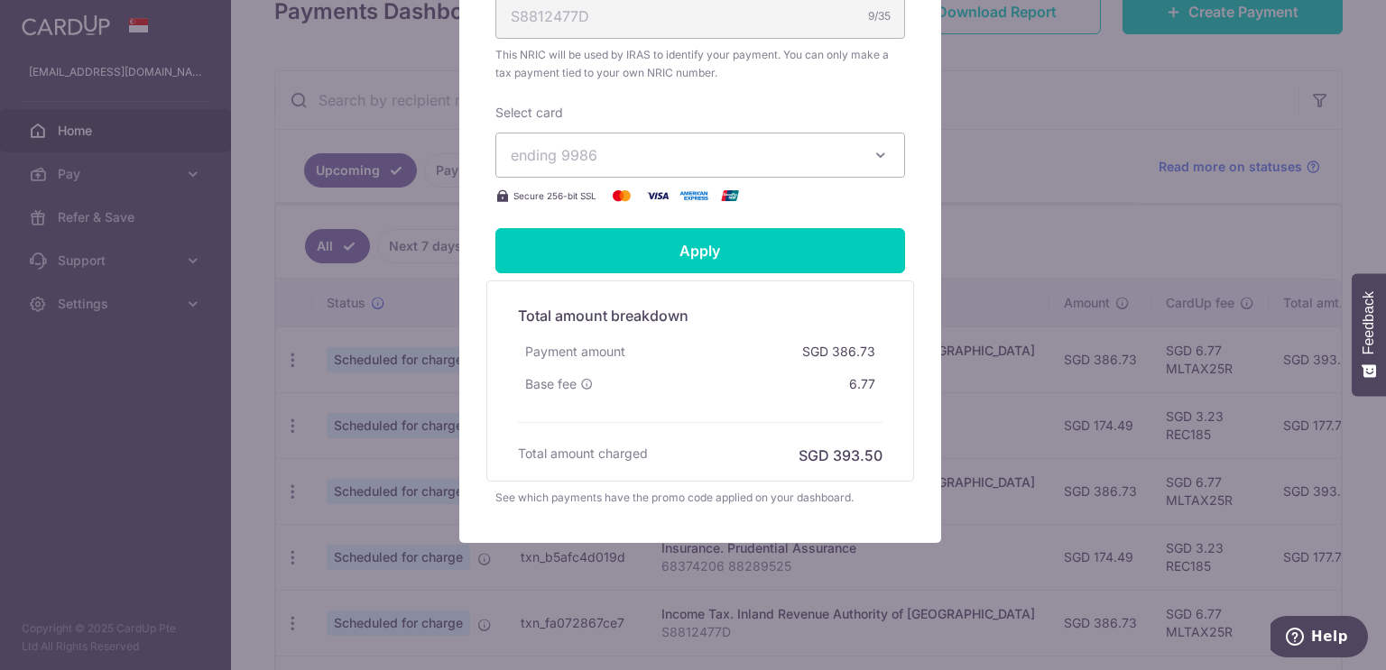
scroll to position [699, 0]
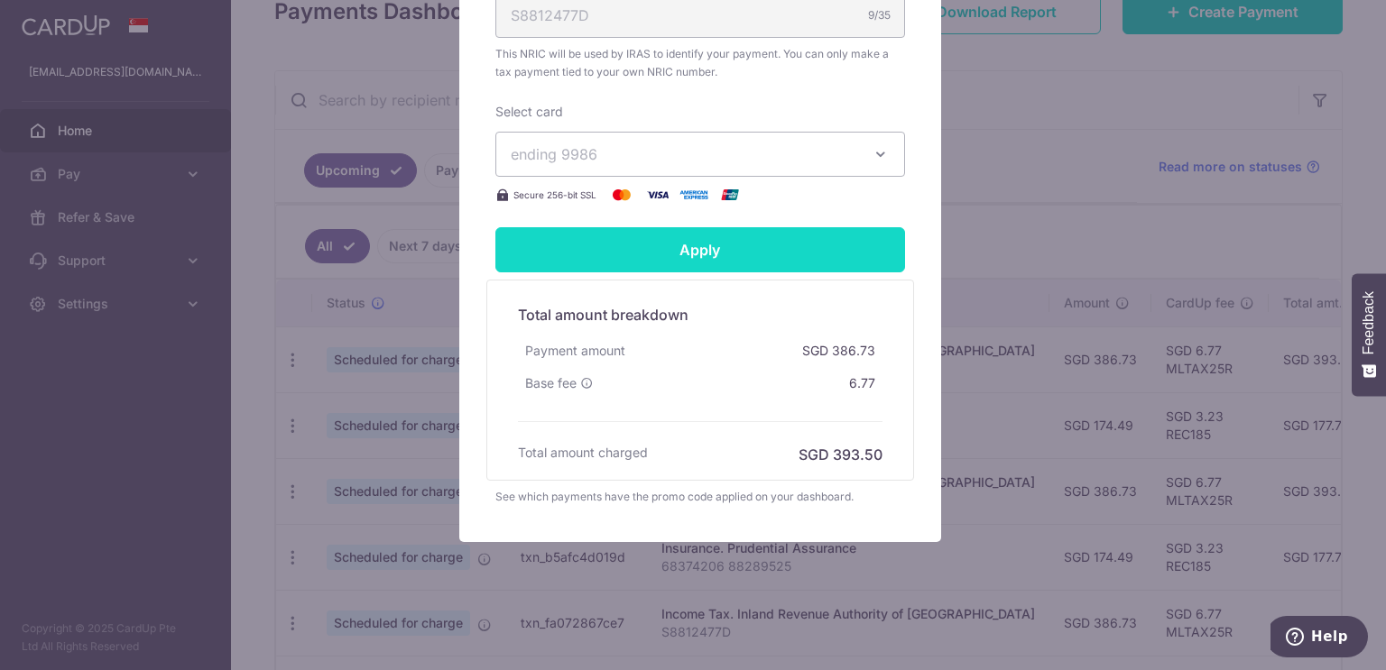
click at [661, 244] on form "By clicking apply, you will make changes to all 7 payments to Inland Revenue Au…" at bounding box center [700, 5] width 410 height 1002
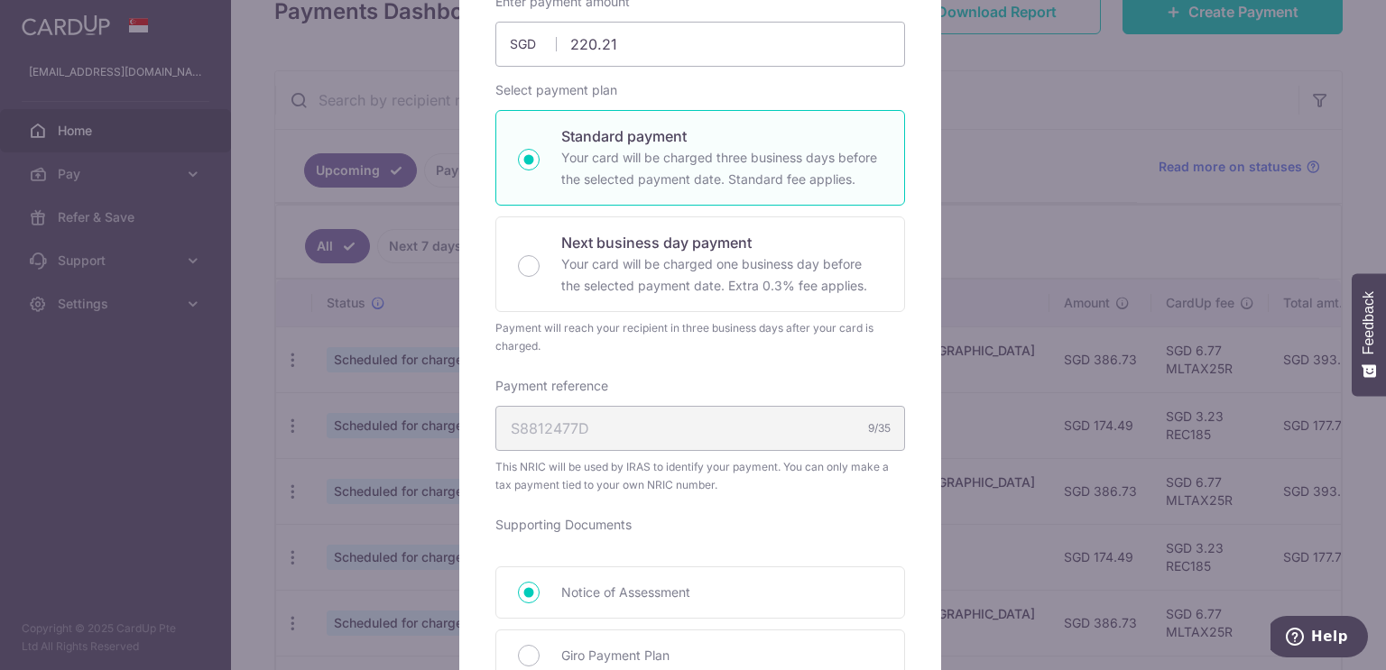
scroll to position [68, 0]
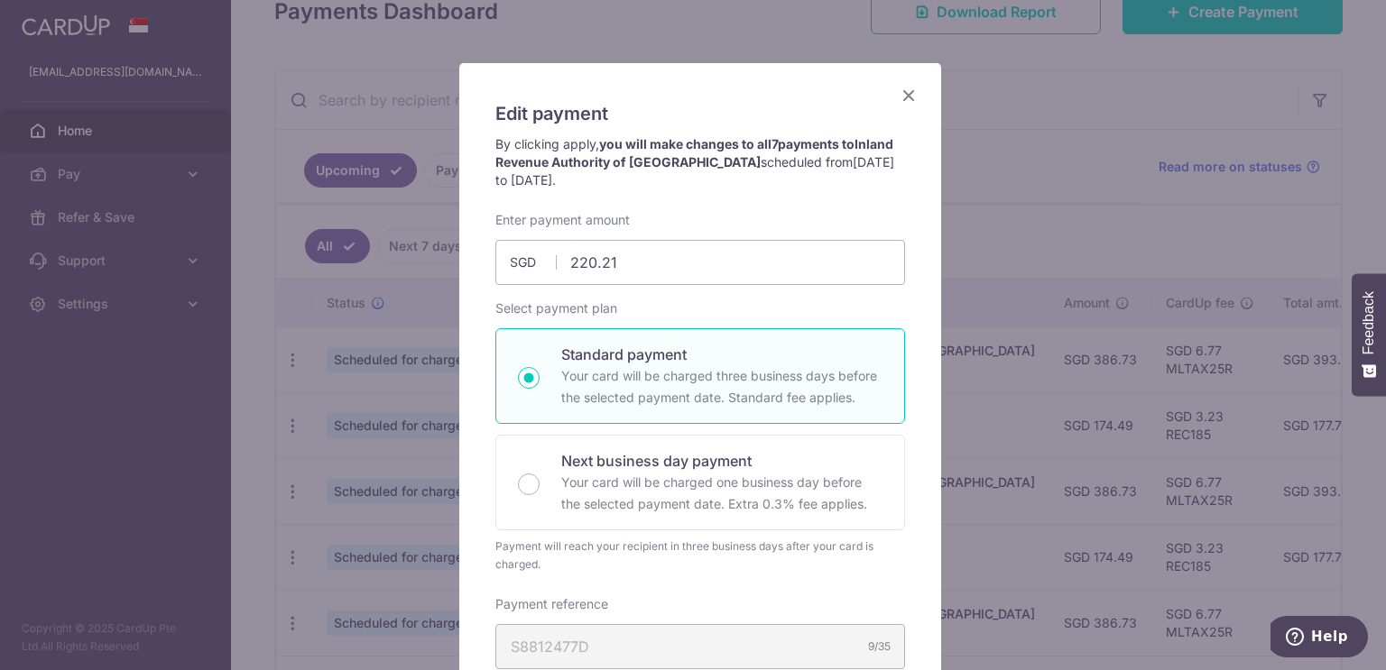
click at [903, 93] on icon "Close" at bounding box center [909, 95] width 22 height 23
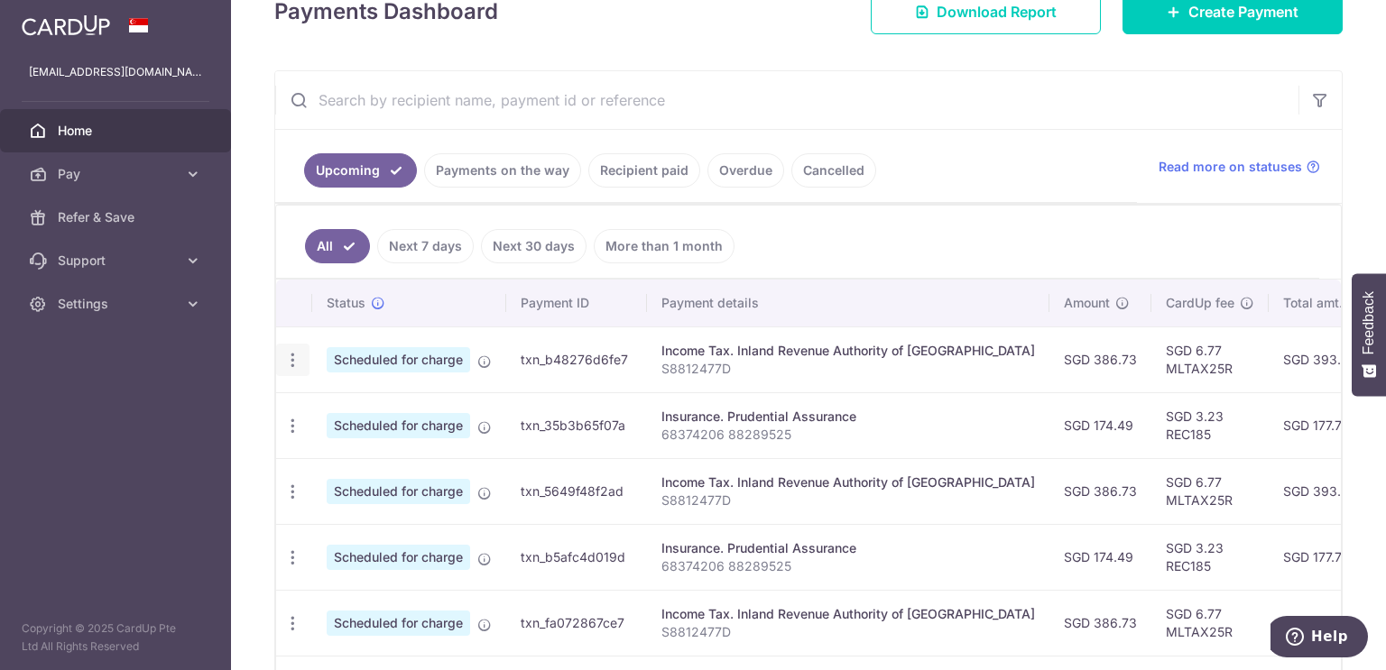
click at [296, 360] on icon "button" at bounding box center [292, 360] width 19 height 19
click at [361, 399] on span "Update payment" at bounding box center [388, 410] width 123 height 22
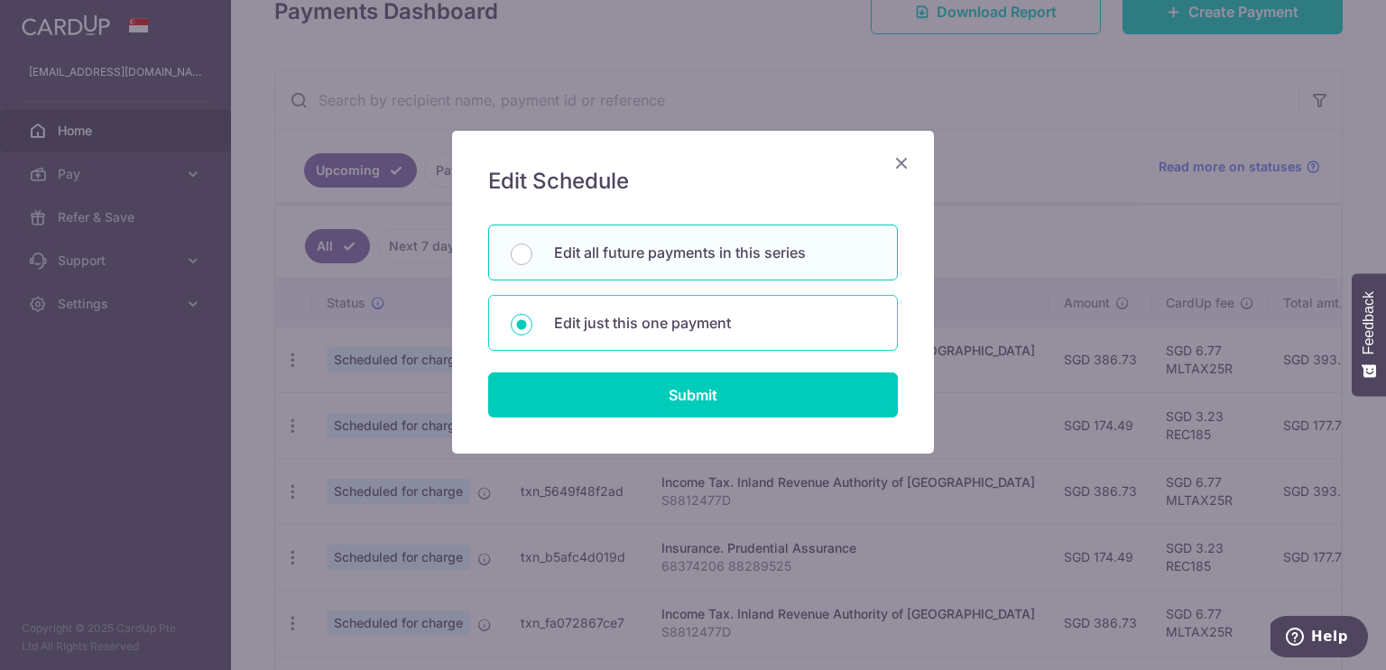
click at [672, 325] on p "Edit just this one payment" at bounding box center [714, 323] width 321 height 22
click at [532, 325] on input "Edit just this one payment" at bounding box center [522, 325] width 22 height 22
radio input "true"
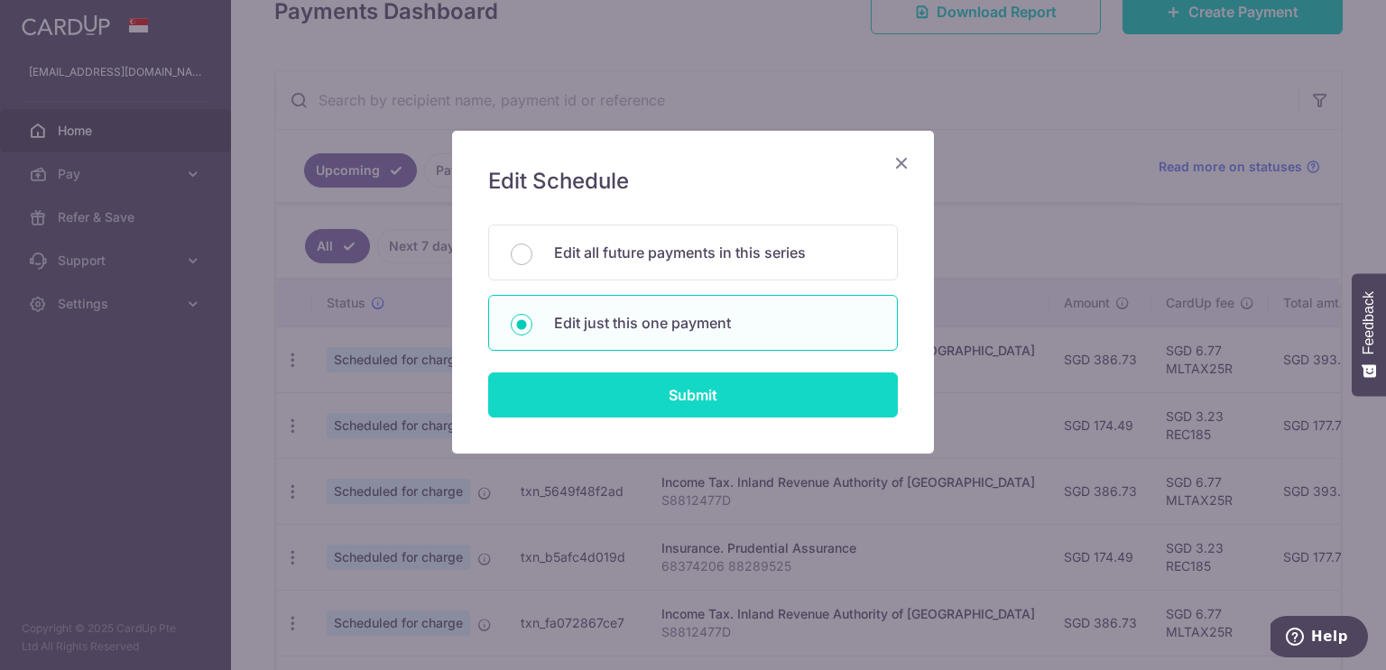
click at [678, 379] on input "Submit" at bounding box center [693, 395] width 410 height 45
type input "386.73"
radio input "true"
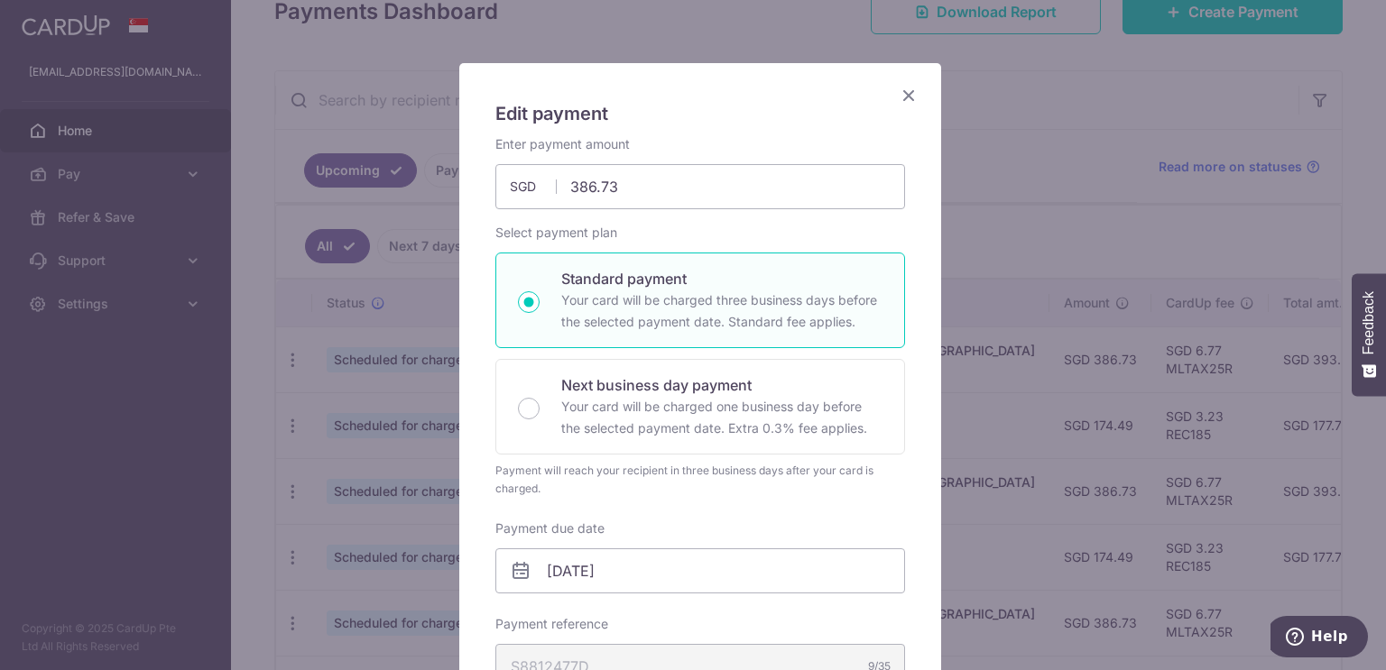
scroll to position [0, 0]
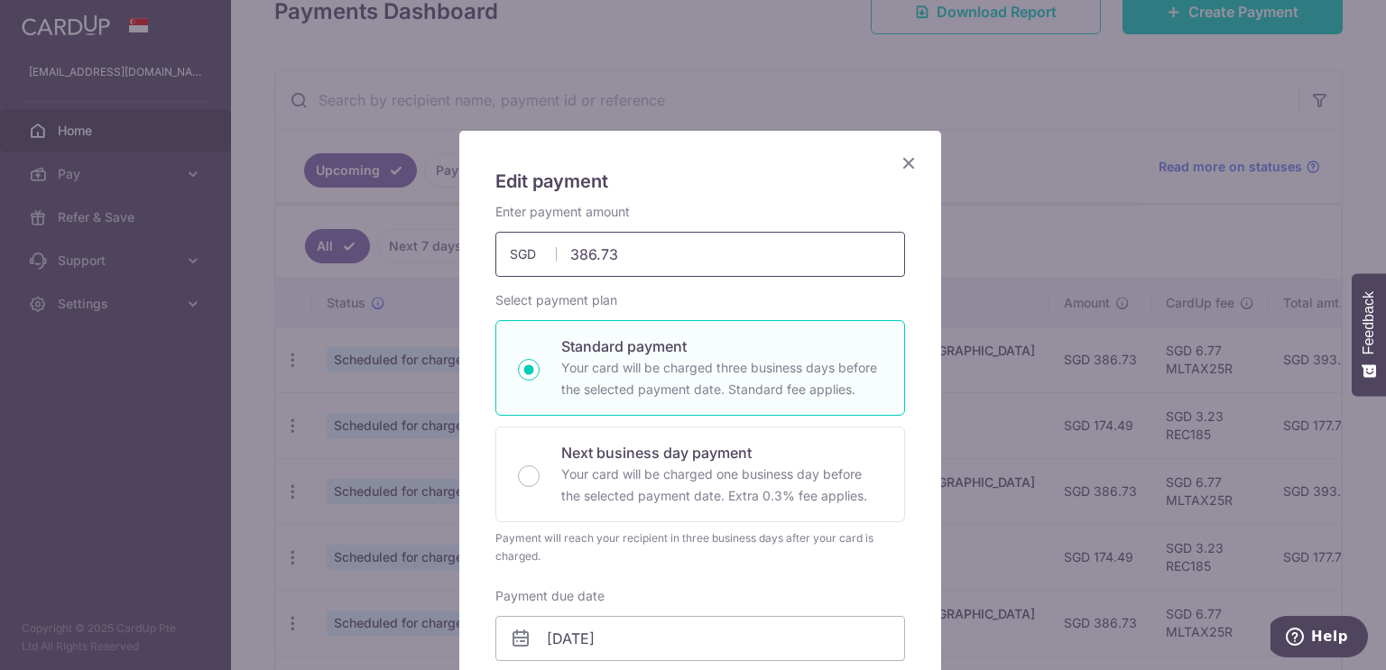
drag, startPoint x: 639, startPoint y: 241, endPoint x: 520, endPoint y: 252, distance: 119.6
click at [522, 251] on div "386.73 386.73 SGD" at bounding box center [700, 254] width 410 height 45
type input "220.21"
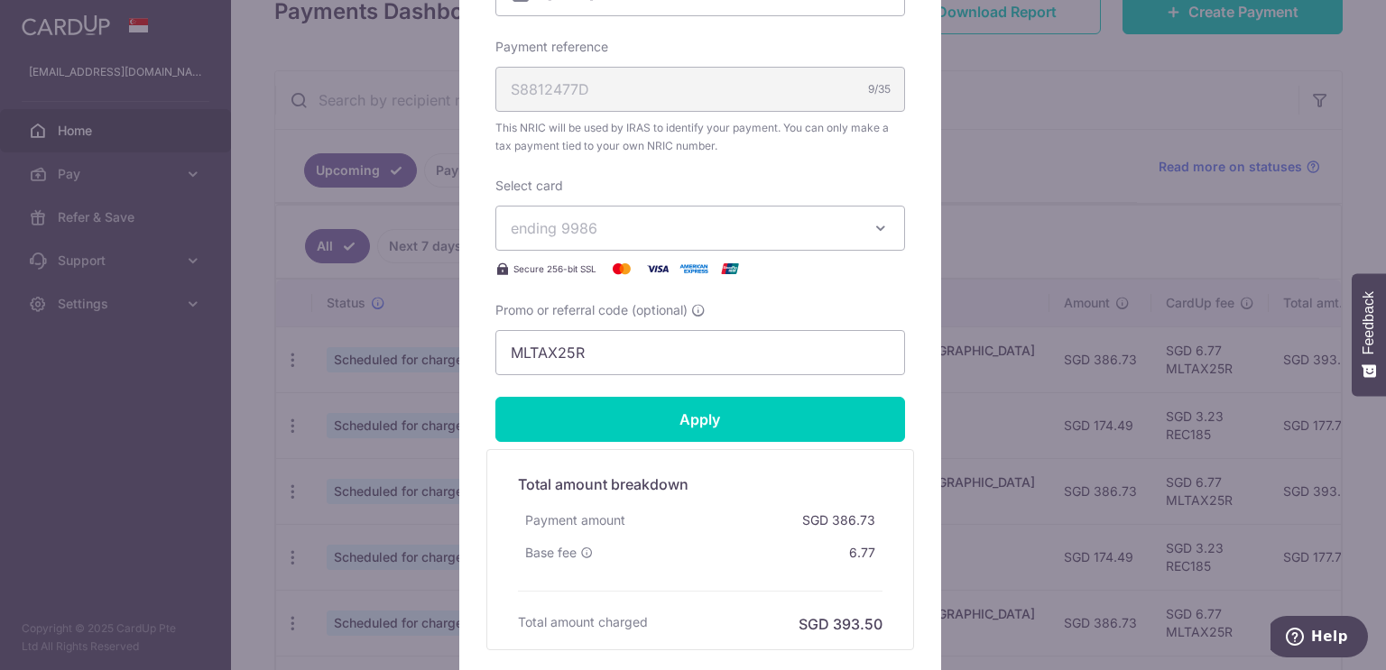
scroll to position [722, 0]
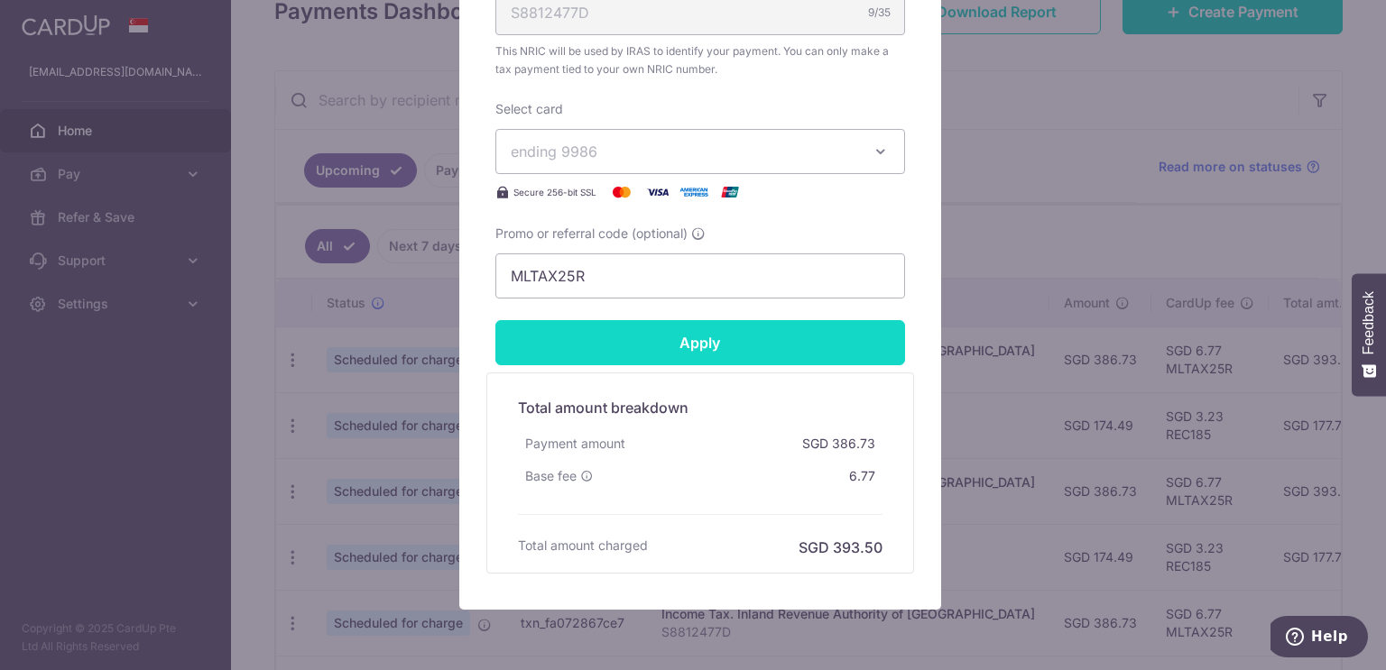
click at [707, 345] on form "By clicking apply, you will make changes to all 7 payments to Inland Revenue Au…" at bounding box center [700, 27] width 410 height 1092
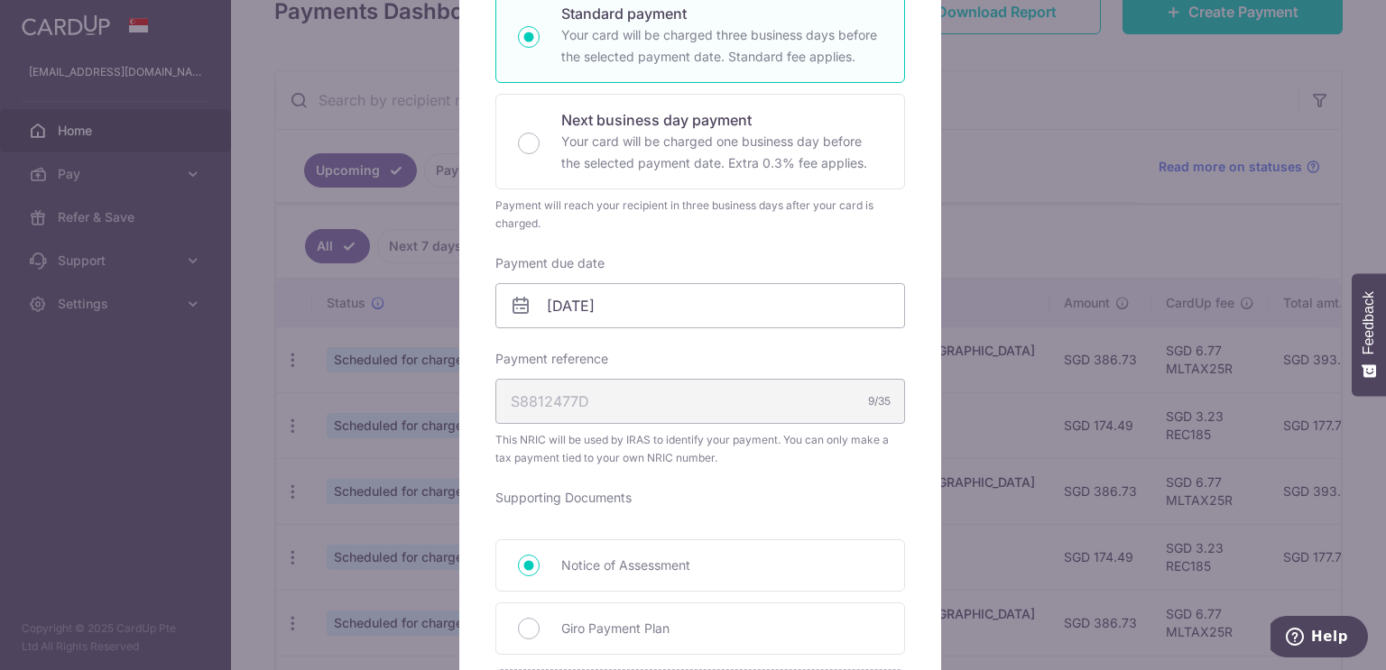
scroll to position [90, 0]
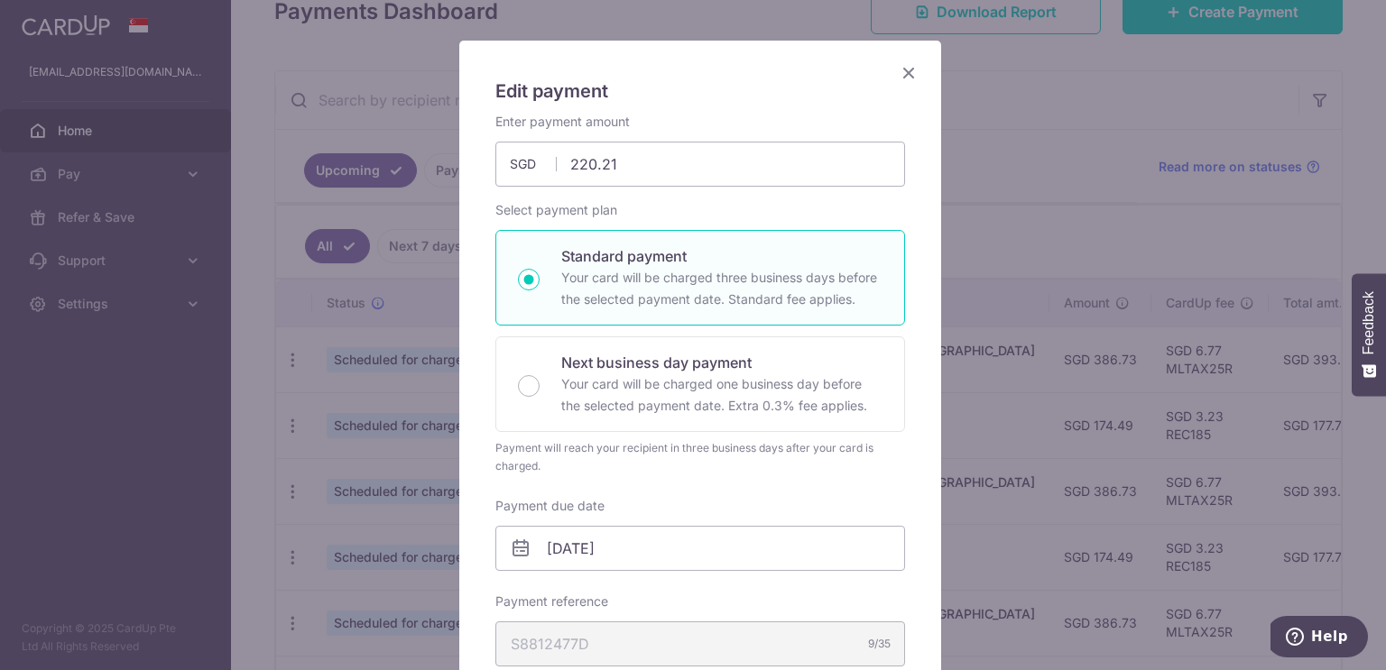
click at [898, 68] on icon "Close" at bounding box center [909, 72] width 22 height 23
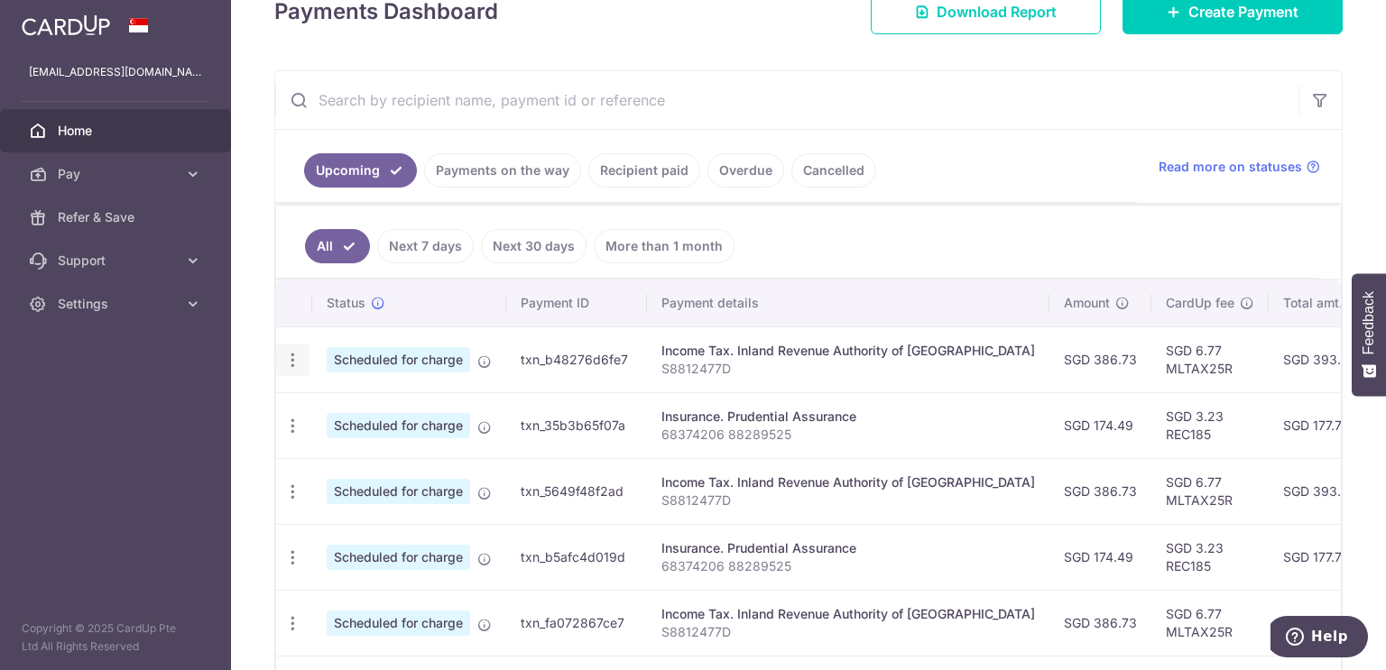
click at [293, 355] on icon "button" at bounding box center [292, 360] width 19 height 19
click at [331, 407] on span "Update payment" at bounding box center [388, 410] width 123 height 22
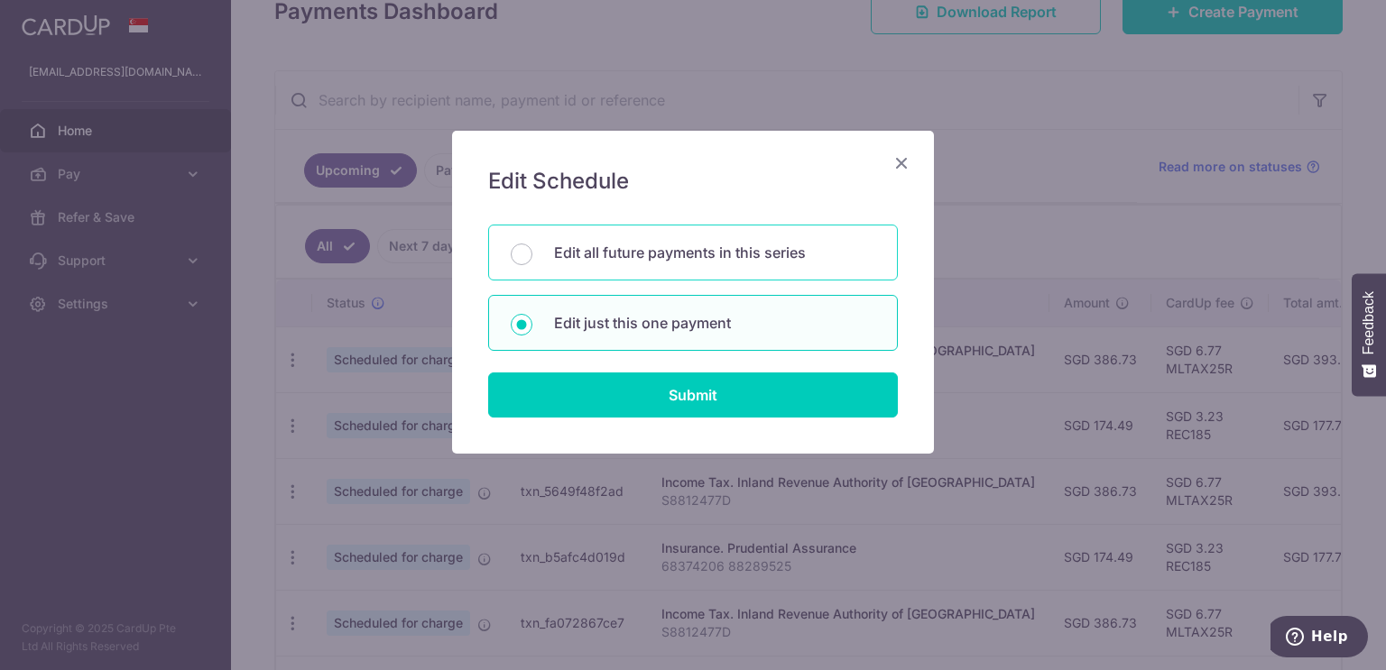
click at [695, 255] on p "Edit all future payments in this series" at bounding box center [714, 253] width 321 height 22
click at [532, 255] on input "Edit all future payments in this series" at bounding box center [522, 255] width 22 height 22
radio input "true"
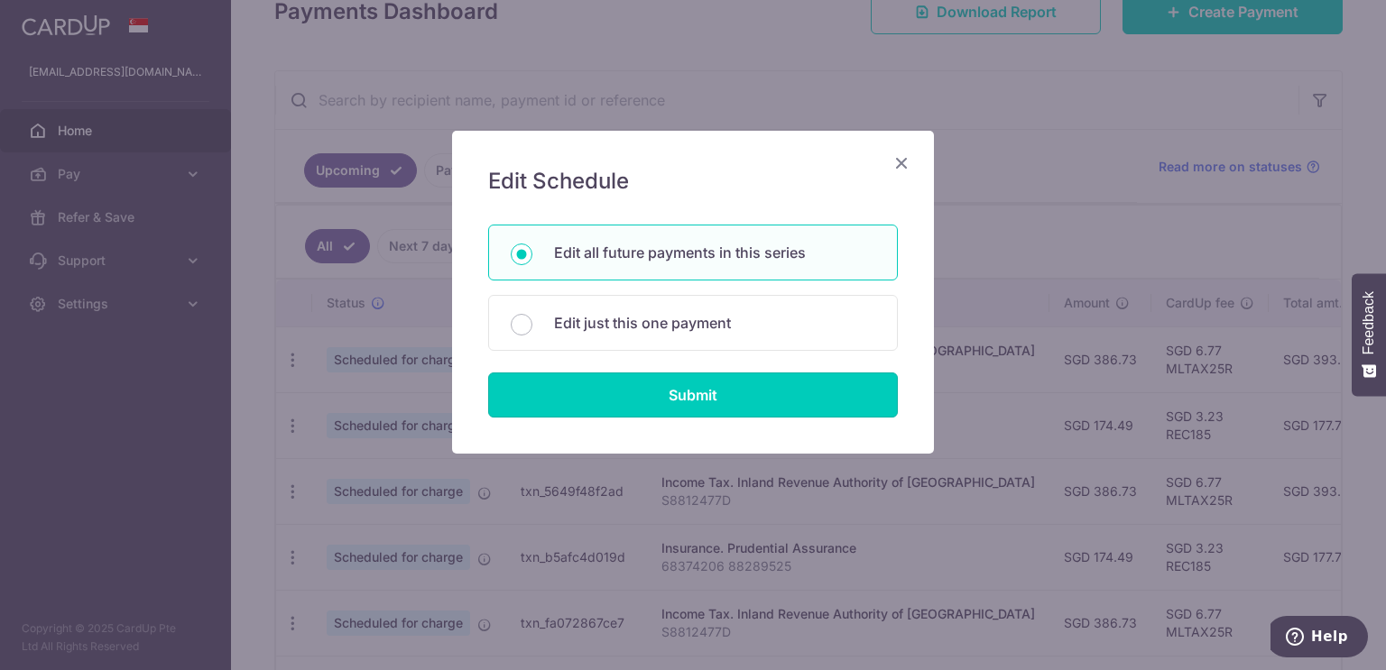
drag, startPoint x: 722, startPoint y: 410, endPoint x: 721, endPoint y: 400, distance: 10.9
click at [722, 409] on input "Submit" at bounding box center [693, 395] width 410 height 45
type input "386.73"
radio input "true"
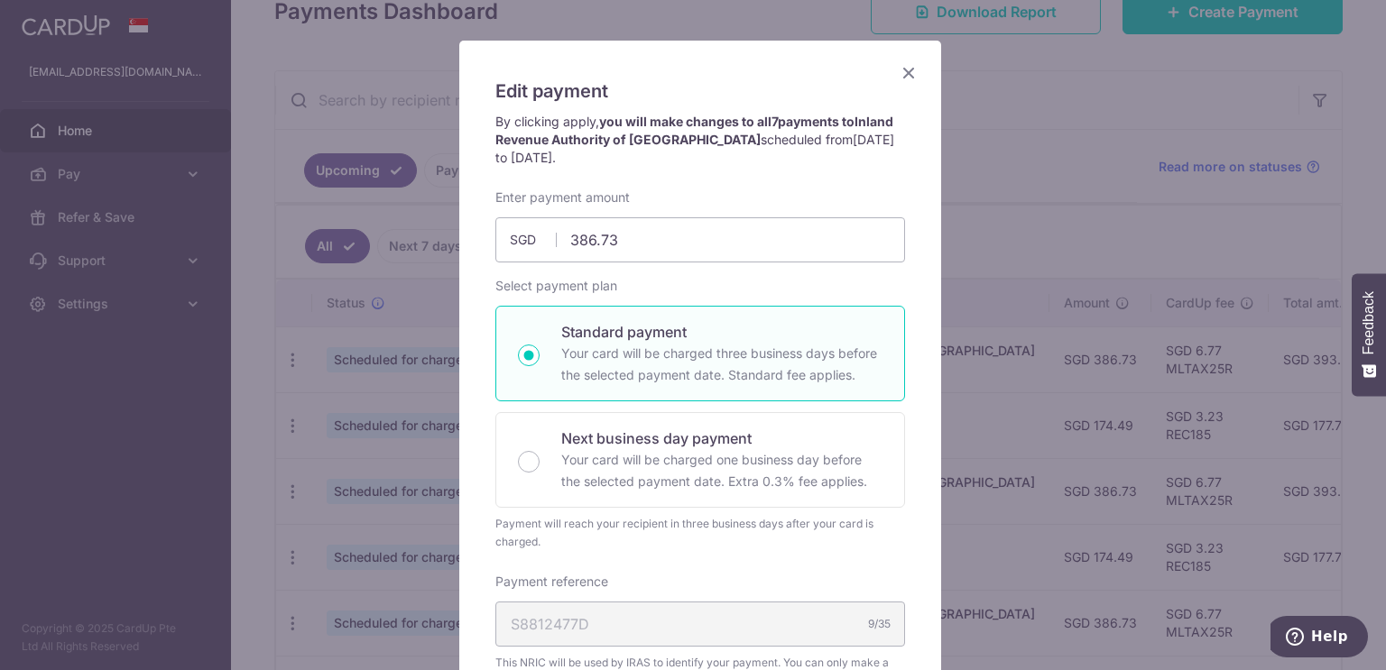
click at [719, 396] on div "Enter payment amount 386.73 386.73 SGD To change the payment amount, please can…" at bounding box center [700, 502] width 410 height 626
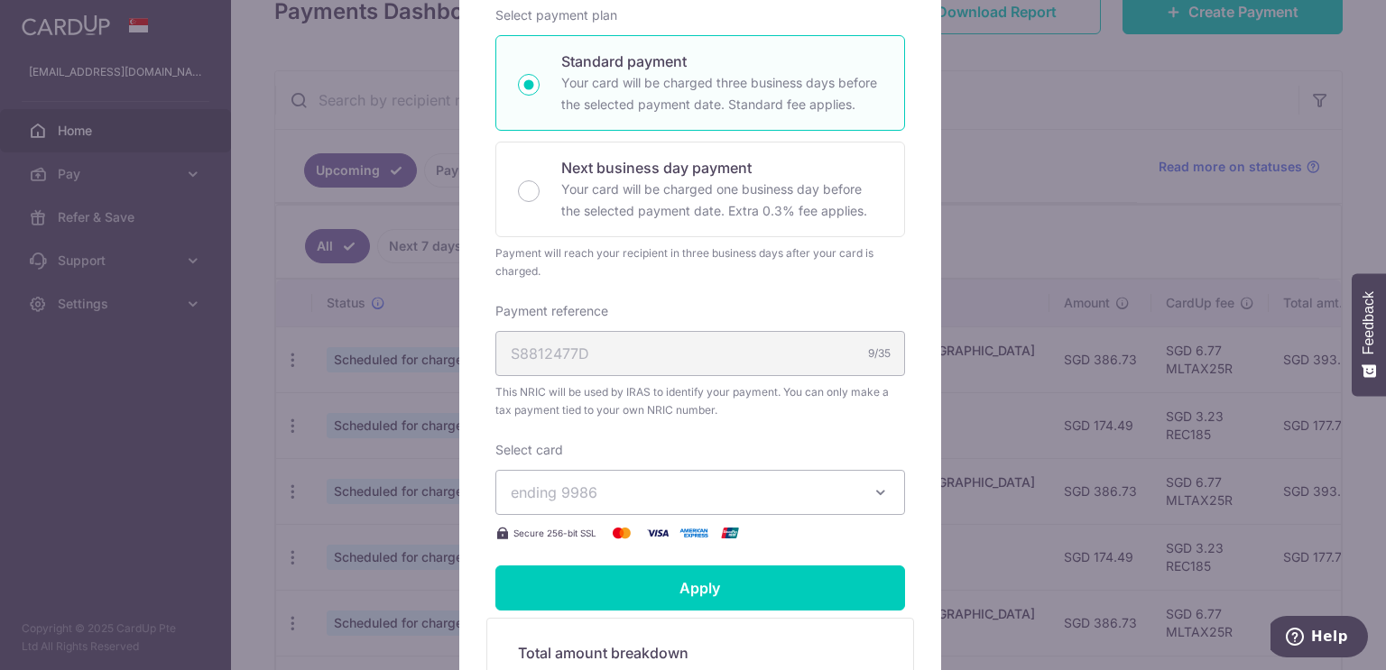
scroll to position [180, 0]
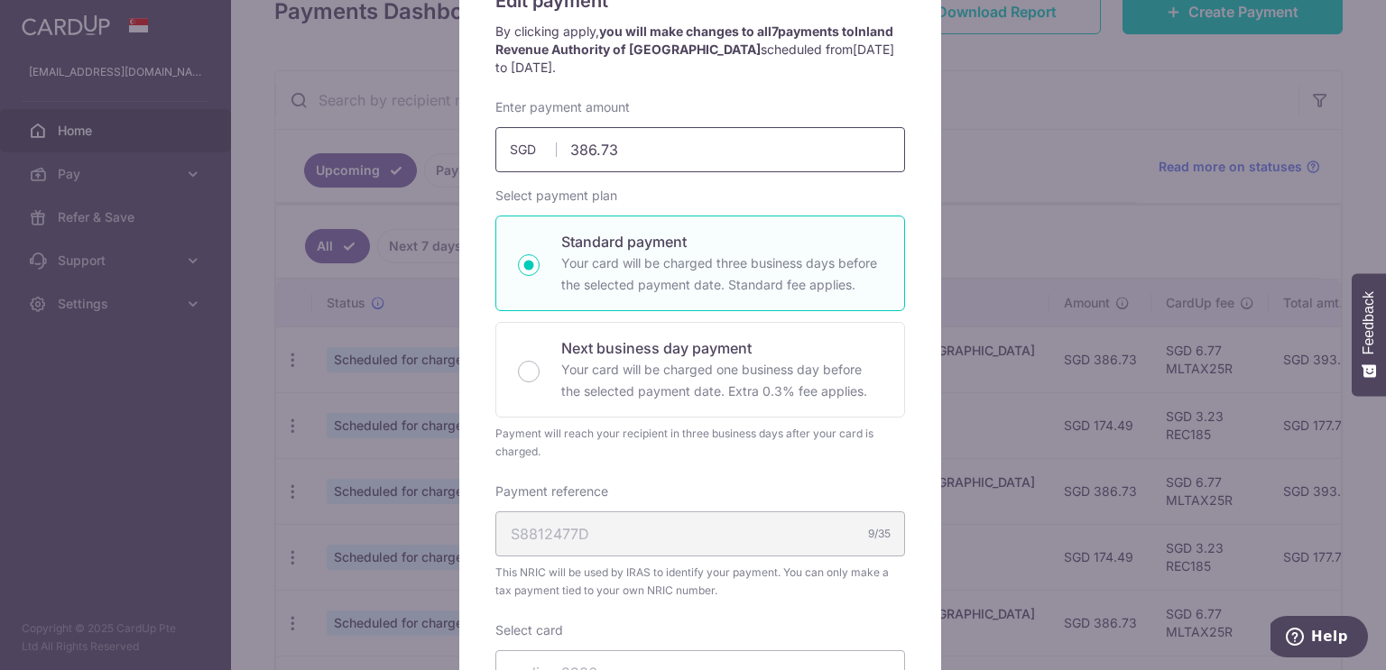
drag, startPoint x: 558, startPoint y: 145, endPoint x: 477, endPoint y: 160, distance: 82.5
click at [486, 154] on div "Enter payment amount 386.73 386.73 SGD To change the payment amount, please can…" at bounding box center [699, 135] width 431 height 74
type input "220.21"
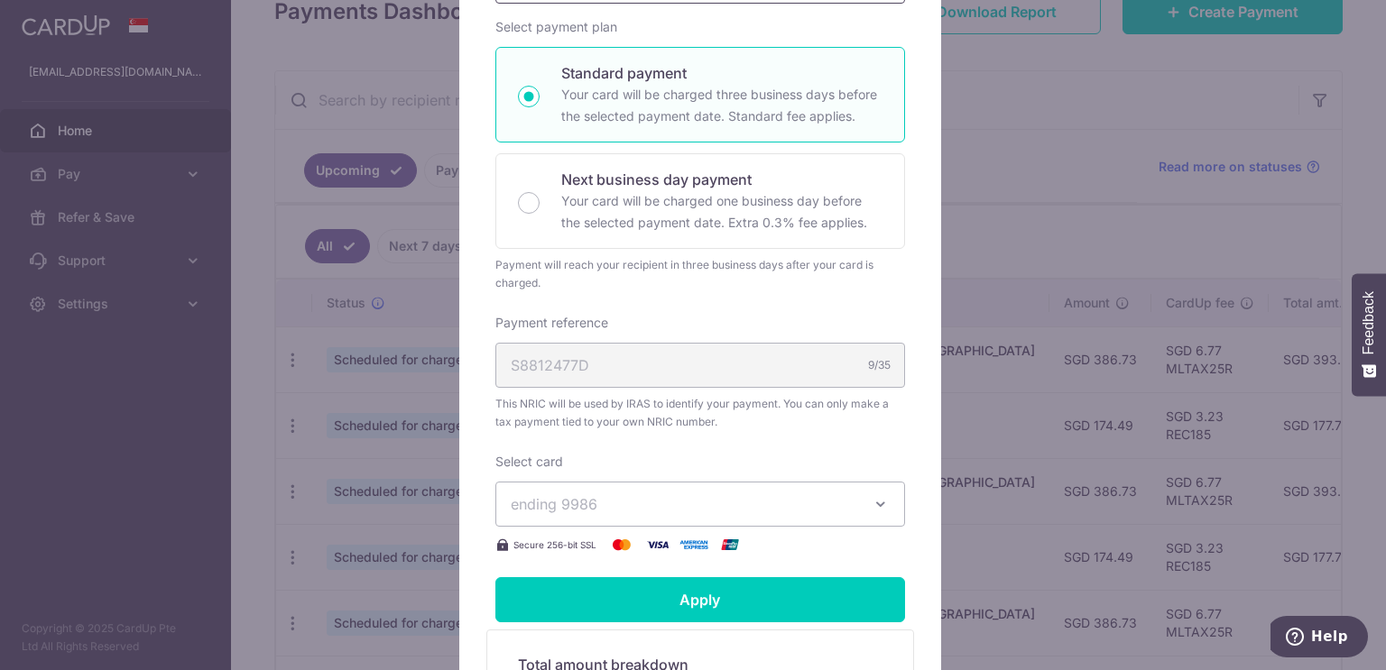
scroll to position [361, 0]
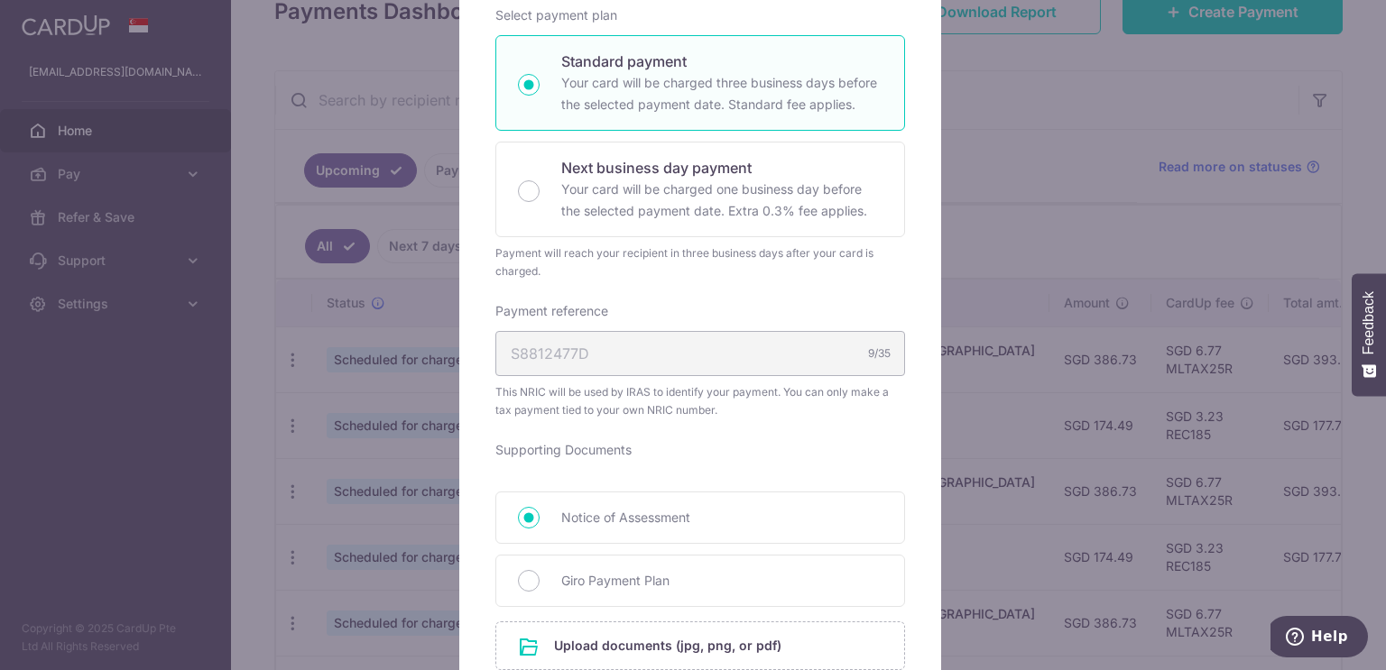
click at [678, 284] on div "Enter payment amount 220.21 220.21 SGD To change the payment amount, please can…" at bounding box center [700, 374] width 410 height 913
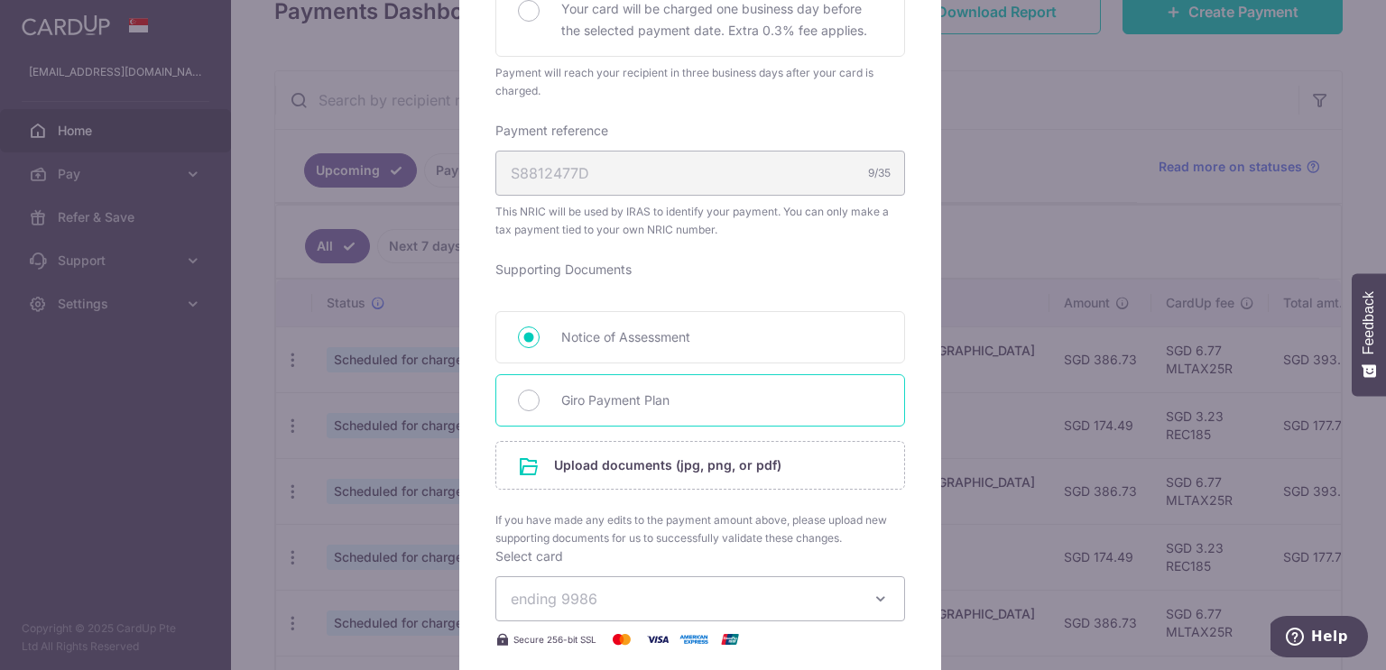
click at [530, 388] on div "Giro Payment Plan" at bounding box center [700, 400] width 410 height 52
click at [518, 407] on input "Giro Payment Plan" at bounding box center [529, 401] width 22 height 22
radio input "true"
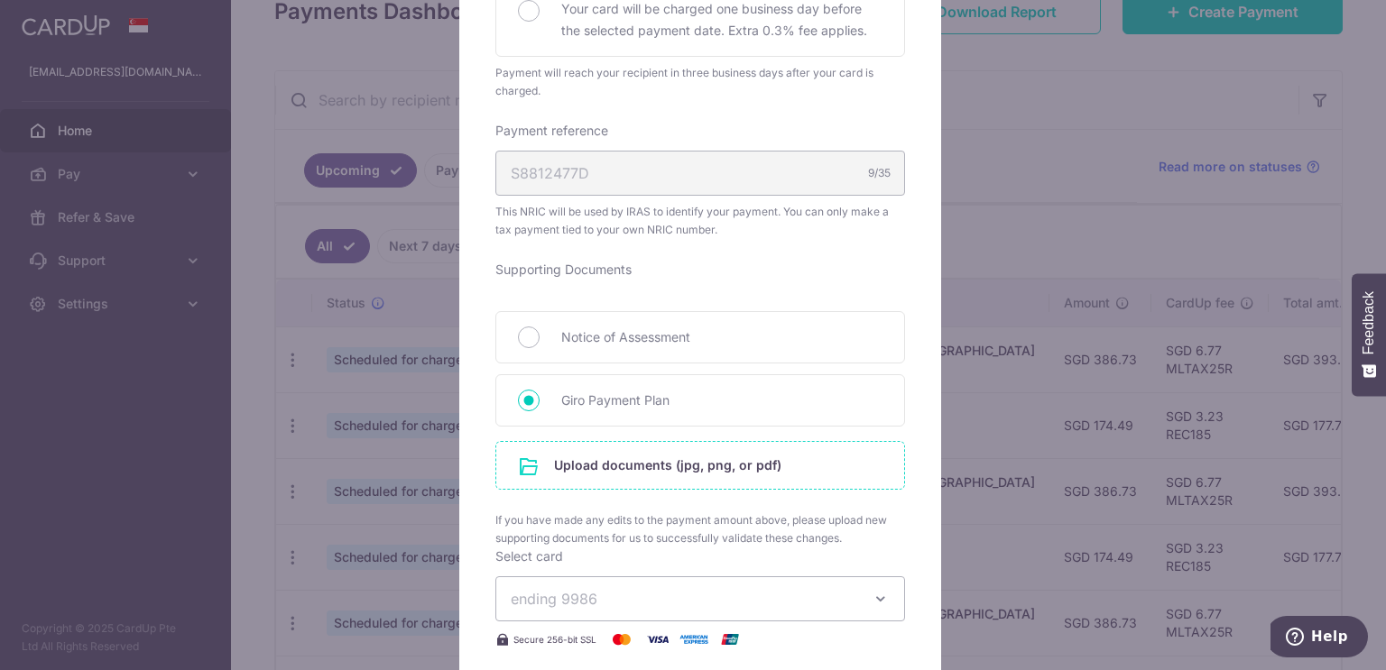
click at [671, 456] on input "file" at bounding box center [700, 465] width 408 height 47
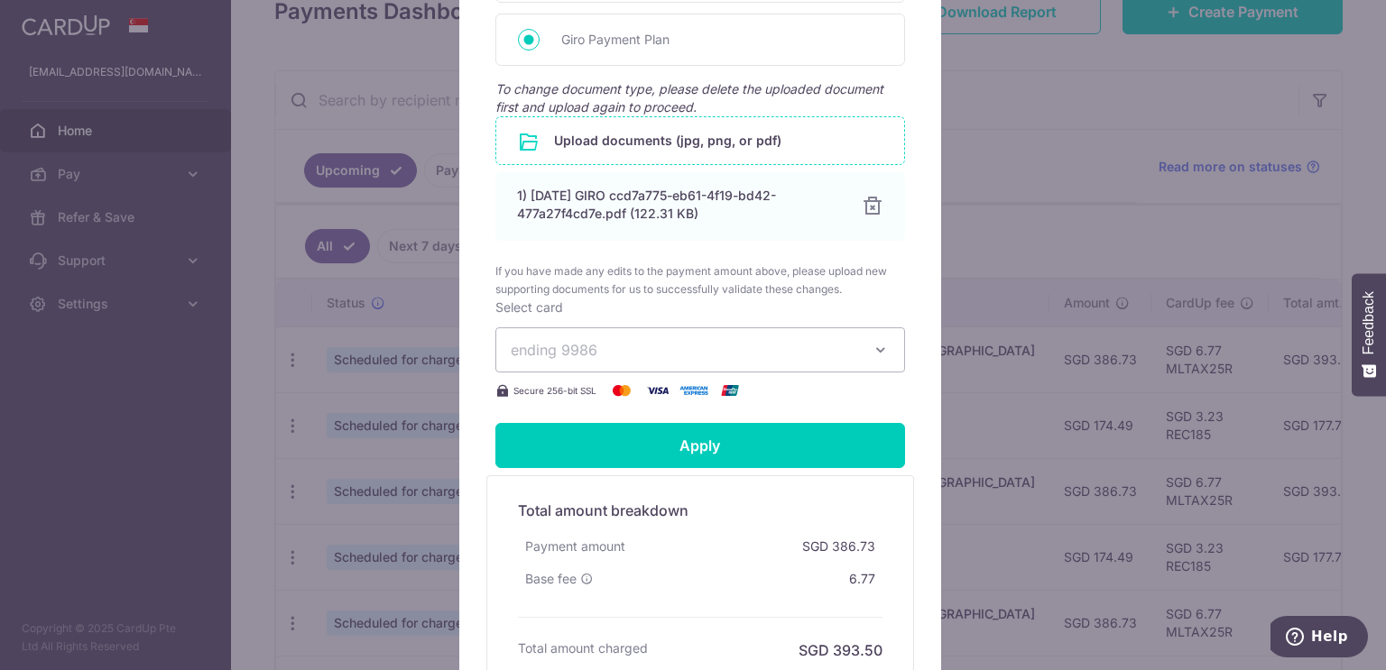
scroll to position [1097, 0]
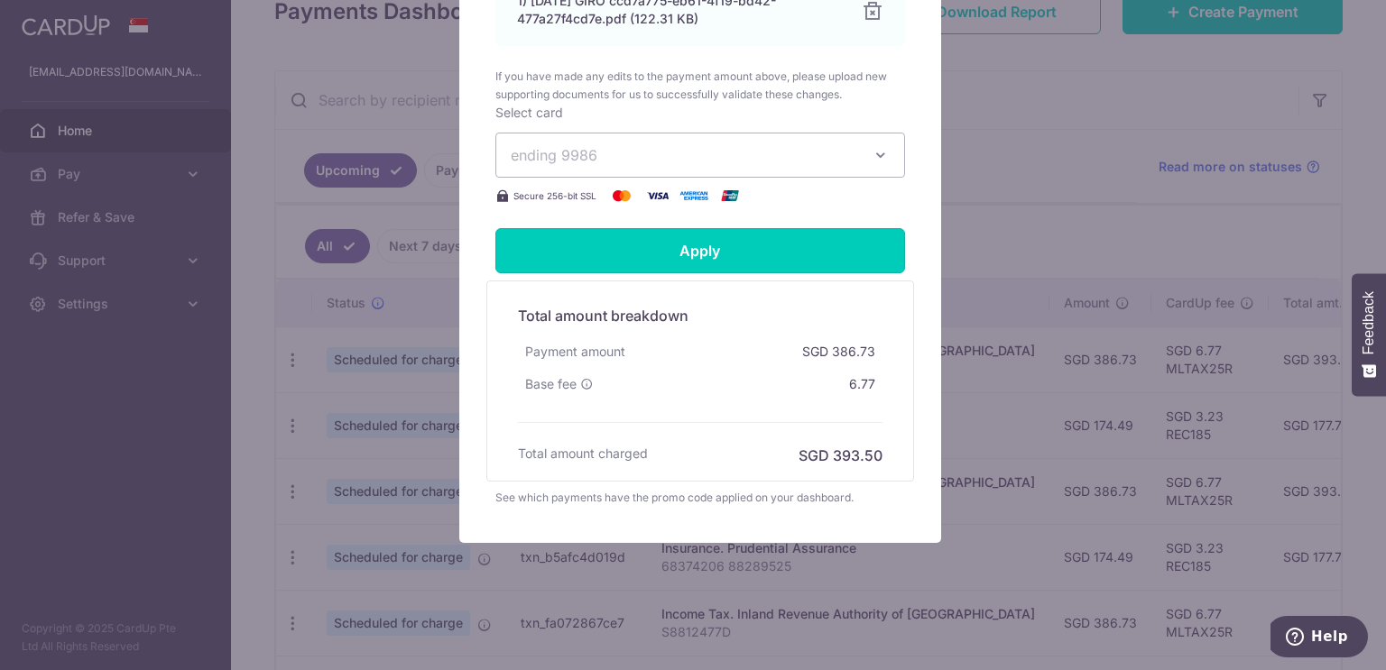
click at [754, 265] on input "Apply" at bounding box center [700, 250] width 410 height 45
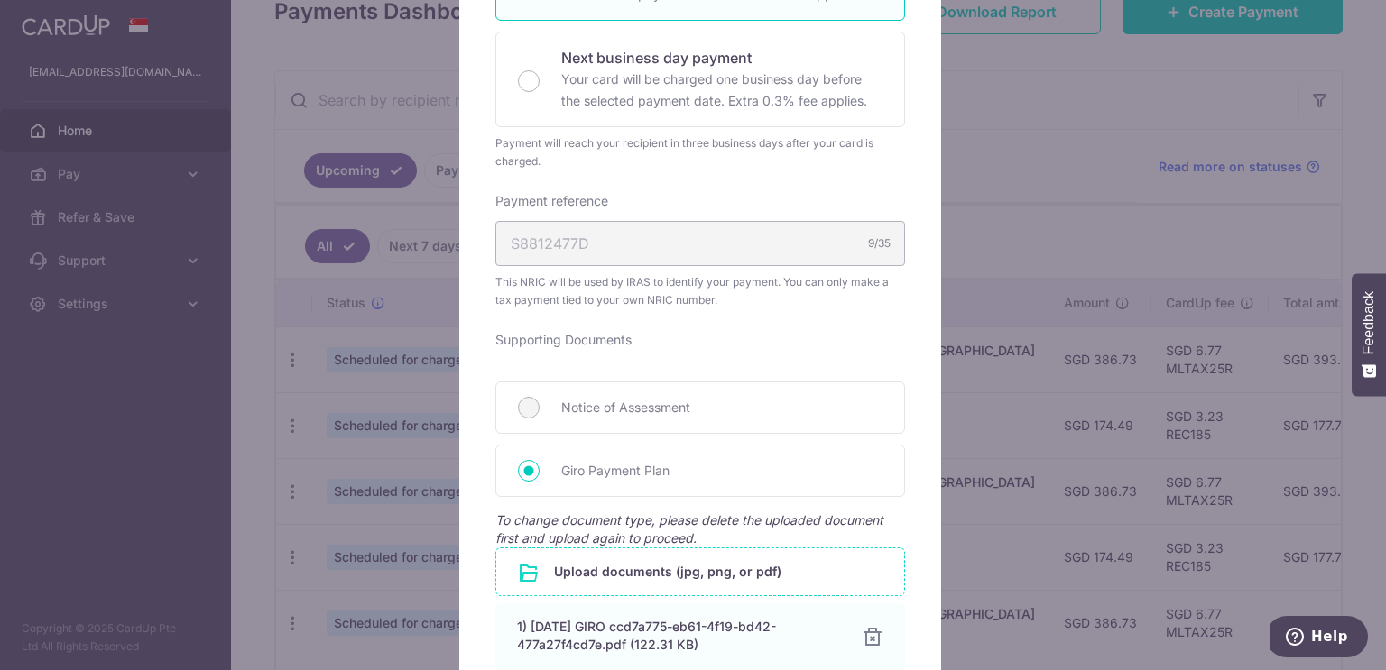
type input "Successfully Applied"
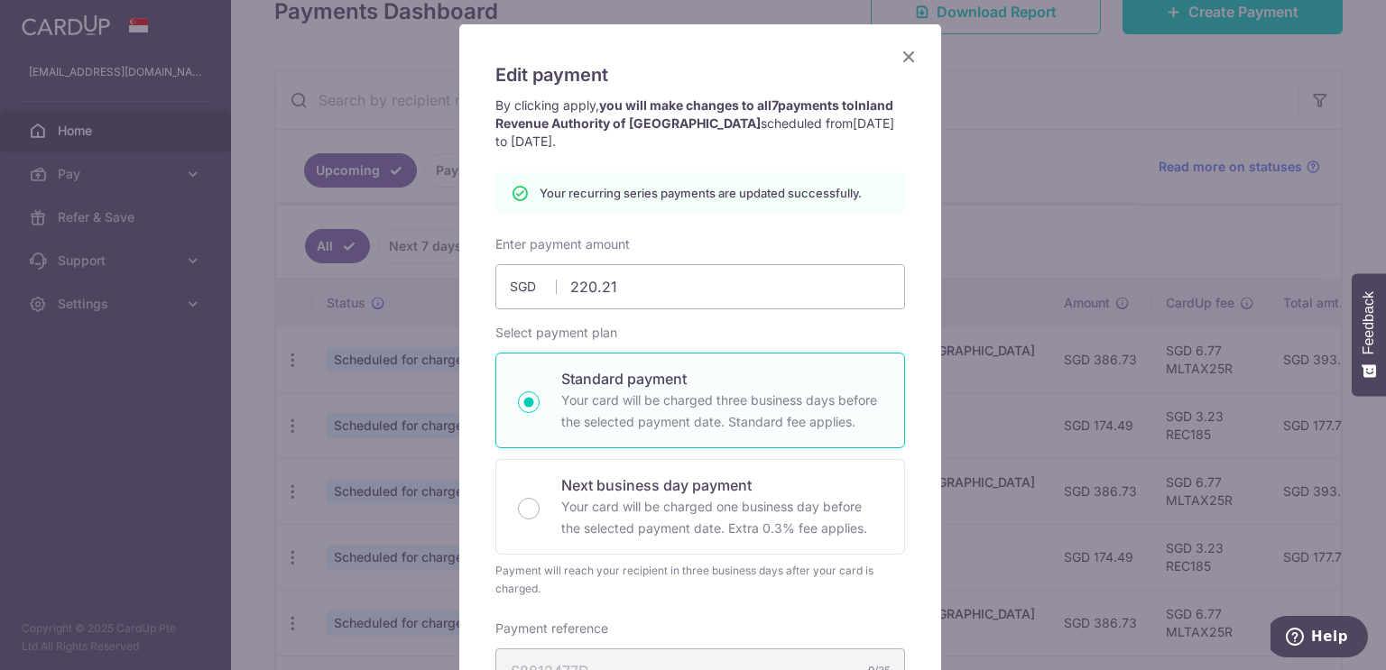
scroll to position [0, 0]
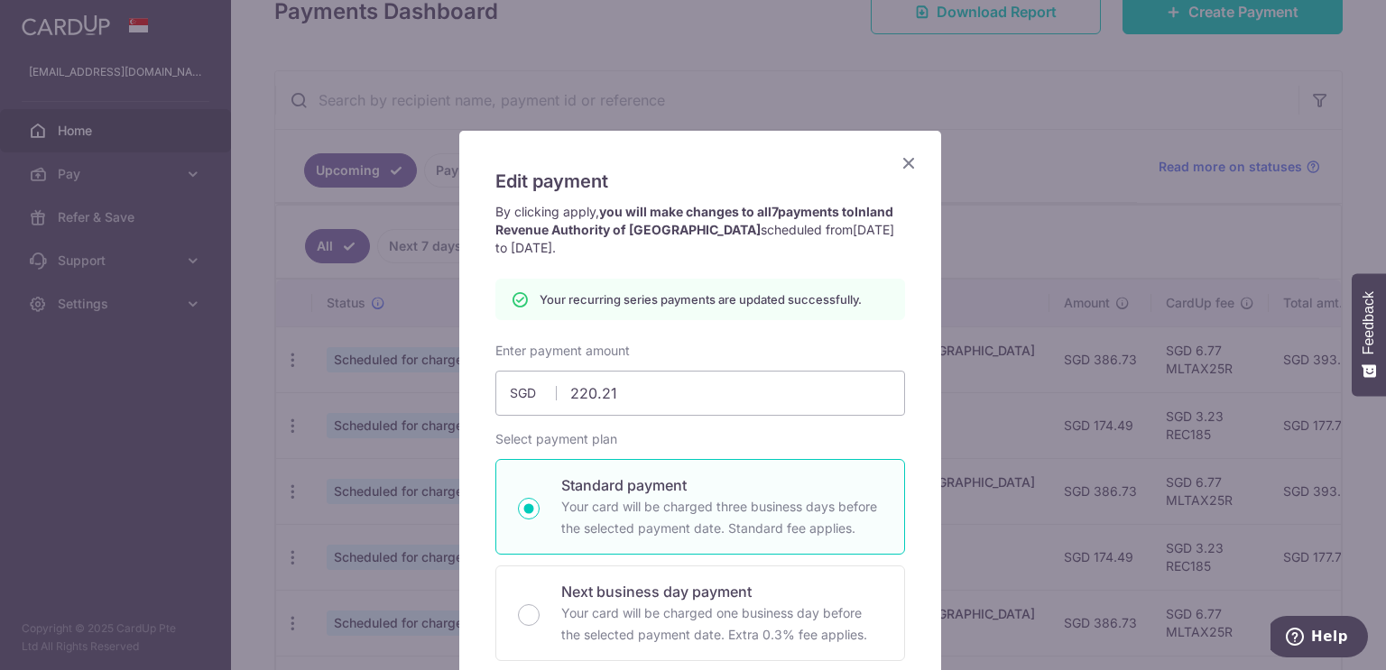
drag, startPoint x: 906, startPoint y: 169, endPoint x: 934, endPoint y: 176, distance: 28.9
click at [906, 168] on icon "Close" at bounding box center [909, 163] width 22 height 23
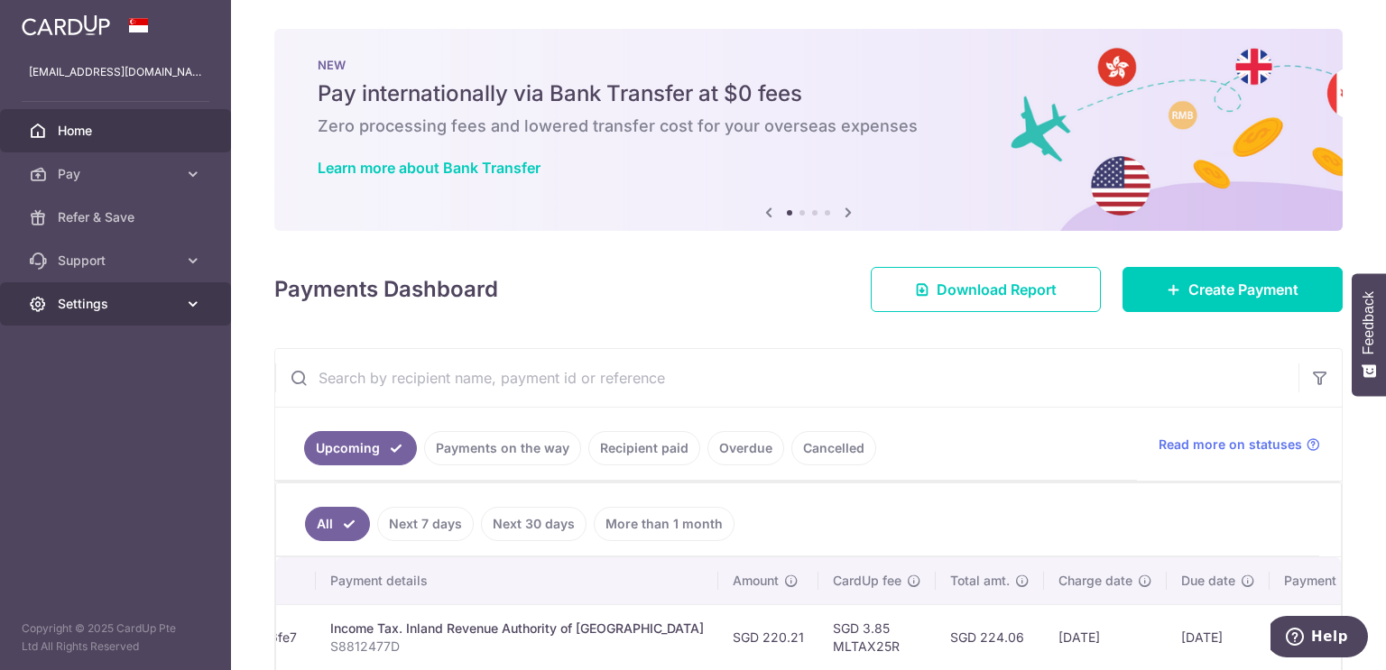
click at [111, 302] on span "Settings" at bounding box center [117, 304] width 119 height 18
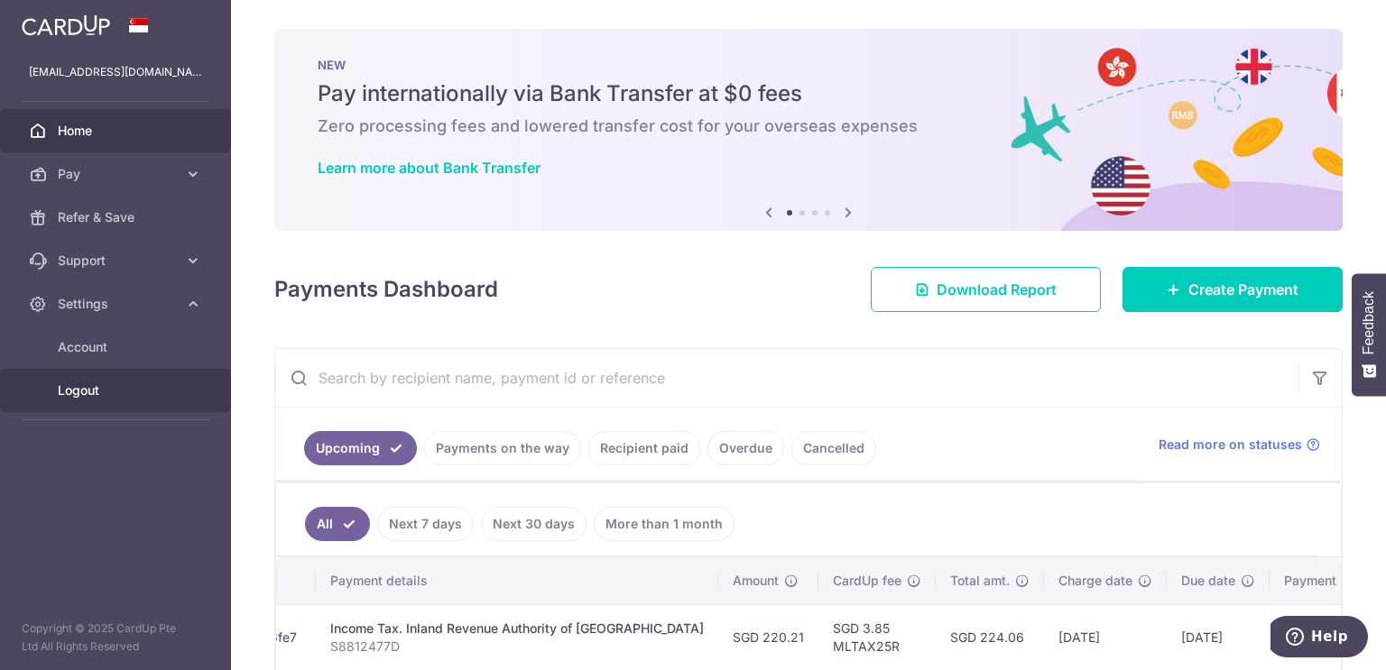
click at [90, 389] on span "Logout" at bounding box center [117, 391] width 119 height 18
